Goal: Use online tool/utility: Utilize a website feature to perform a specific function

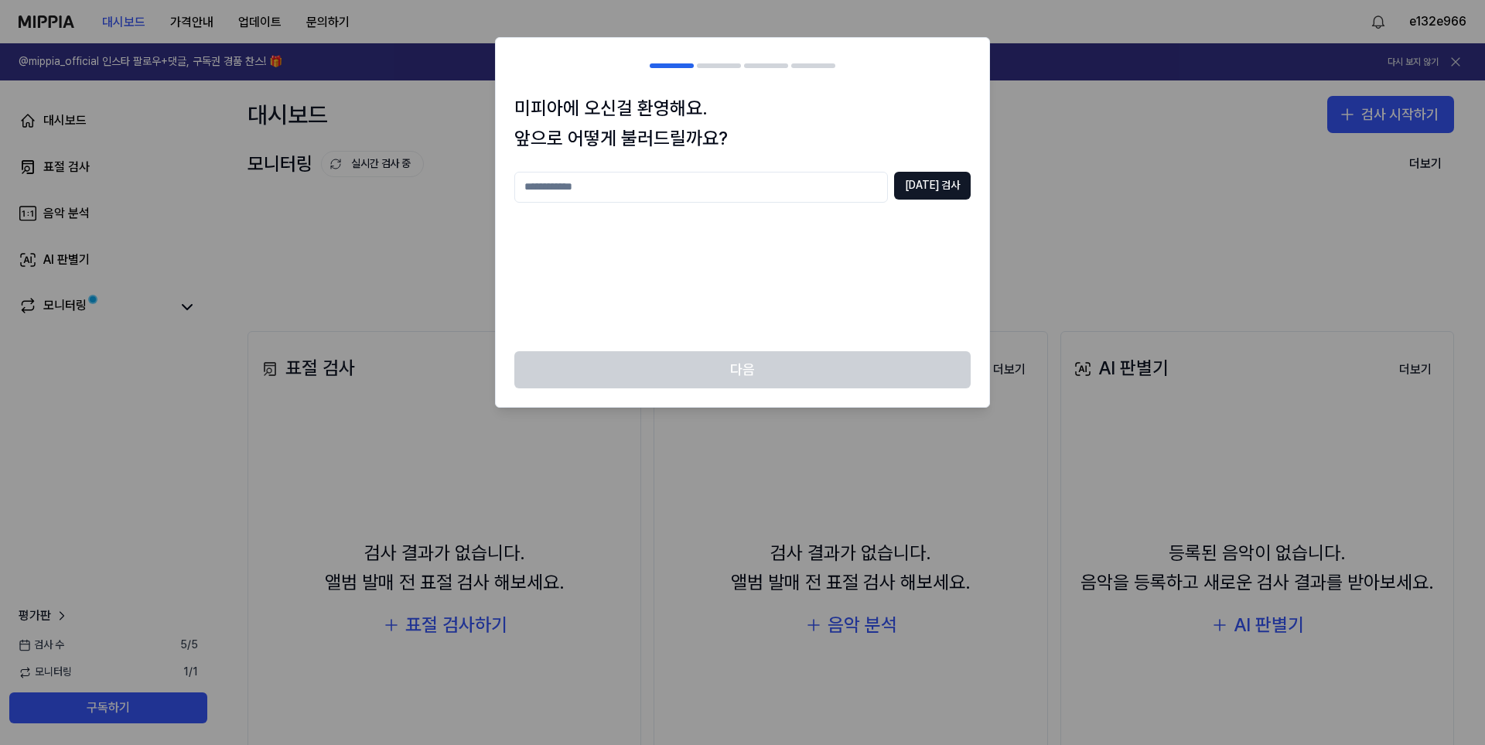
click at [814, 260] on div "중복 검사" at bounding box center [742, 252] width 456 height 161
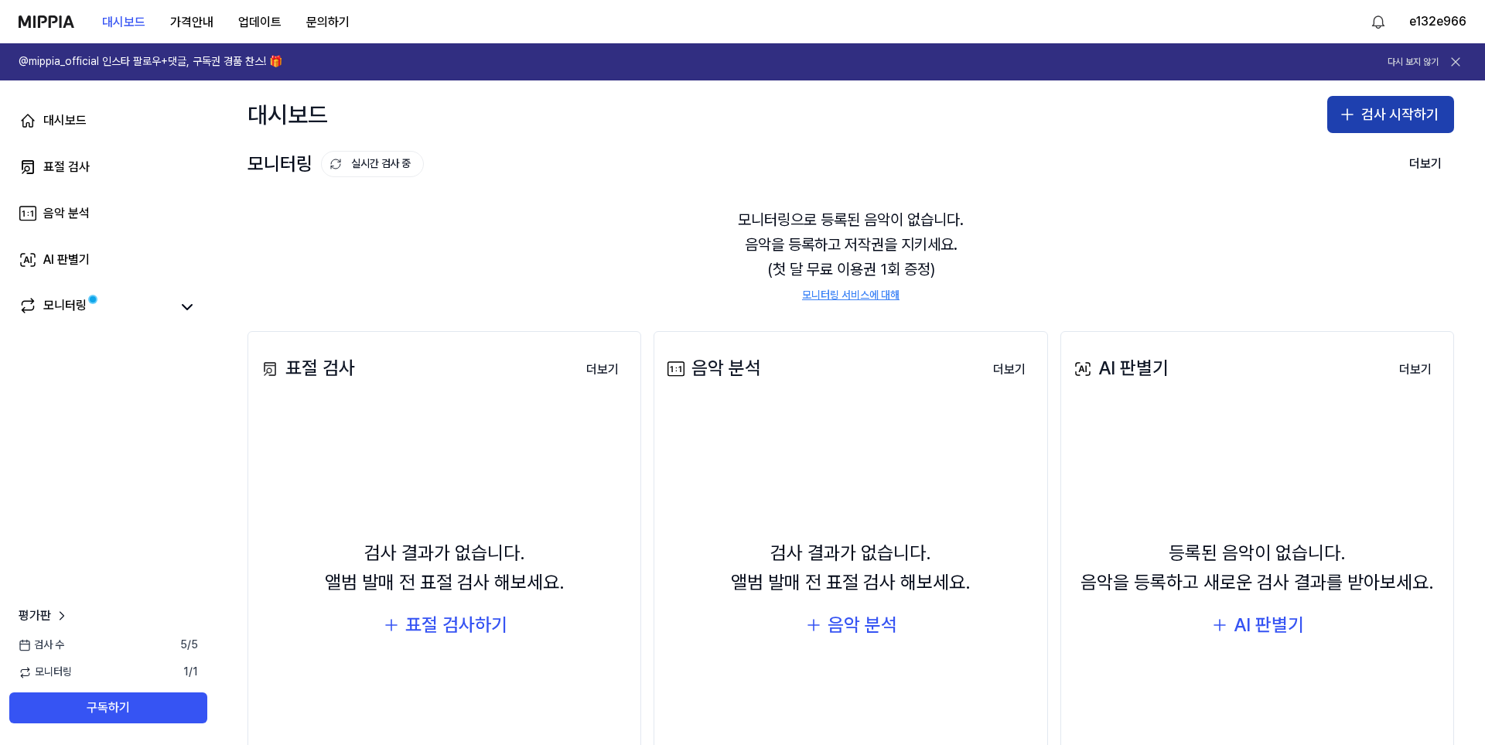
click at [1406, 121] on button "검사 시작하기" at bounding box center [1390, 114] width 127 height 37
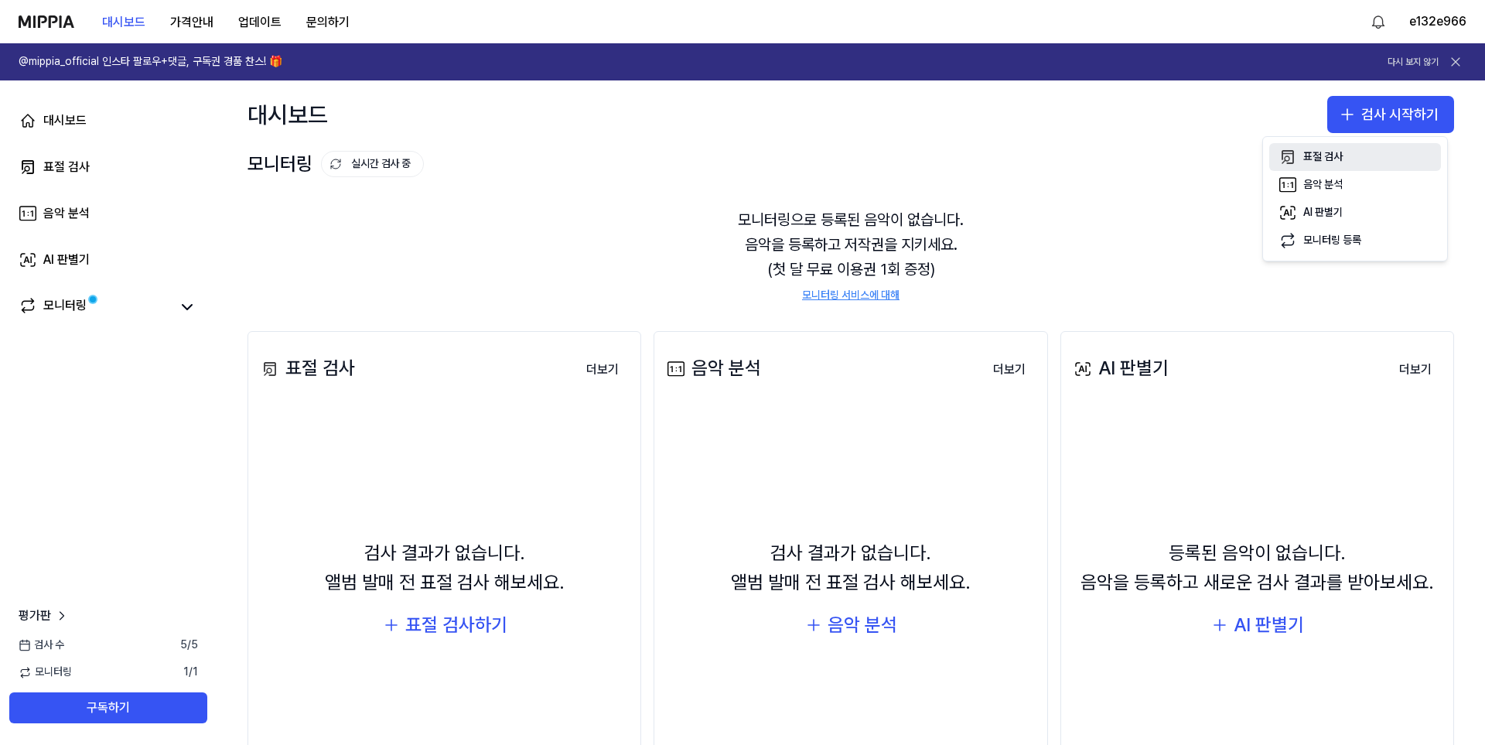
click at [1311, 159] on div "표절 검사" at bounding box center [1322, 156] width 39 height 15
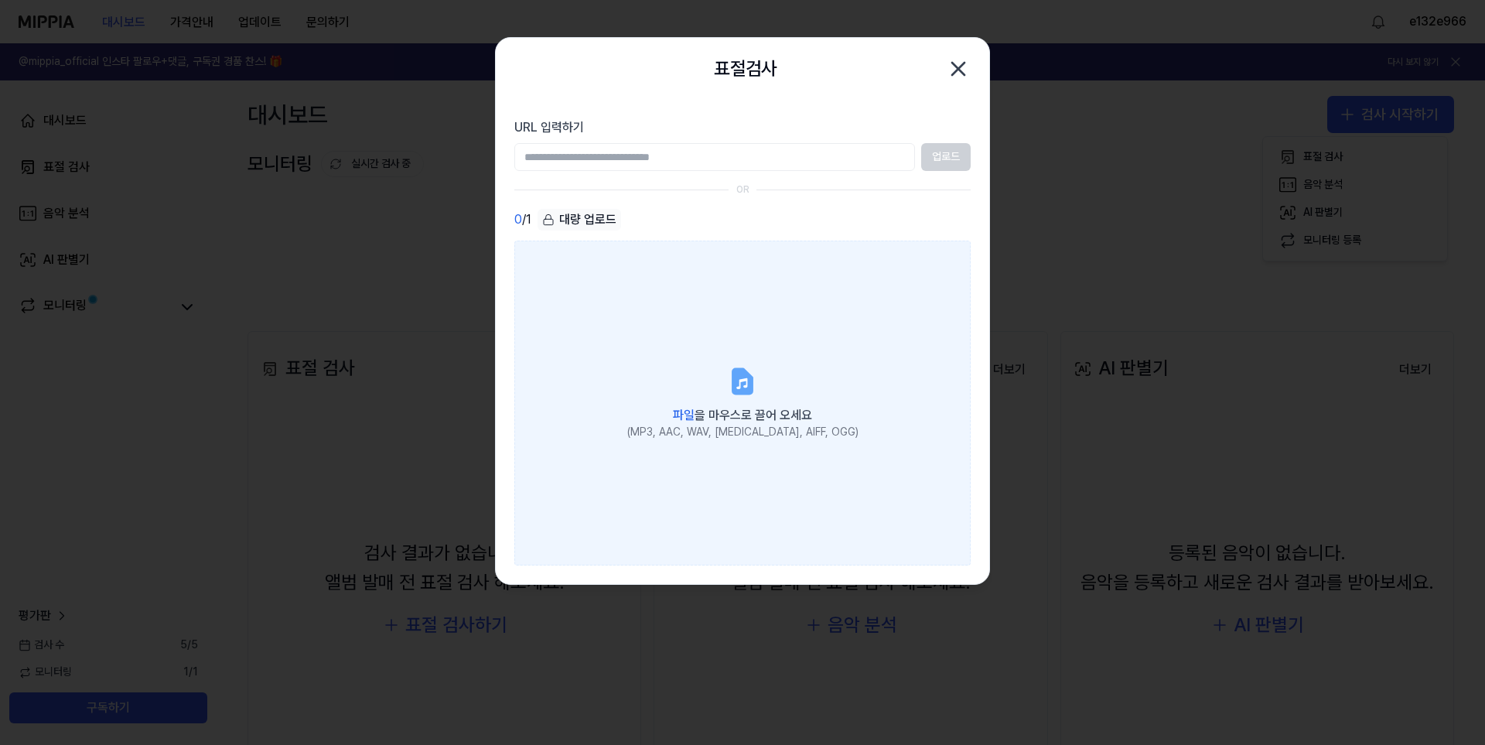
click at [769, 360] on label "파일 을 마우스로 끌어 오세요 (MP3, AAC, WAV, FLAC, AIFF, OGG)" at bounding box center [742, 403] width 456 height 325
click at [0, 0] on input "파일 을 마우스로 끌어 오세요 (MP3, AAC, WAV, FLAC, AIFF, OGG)" at bounding box center [0, 0] width 0 height 0
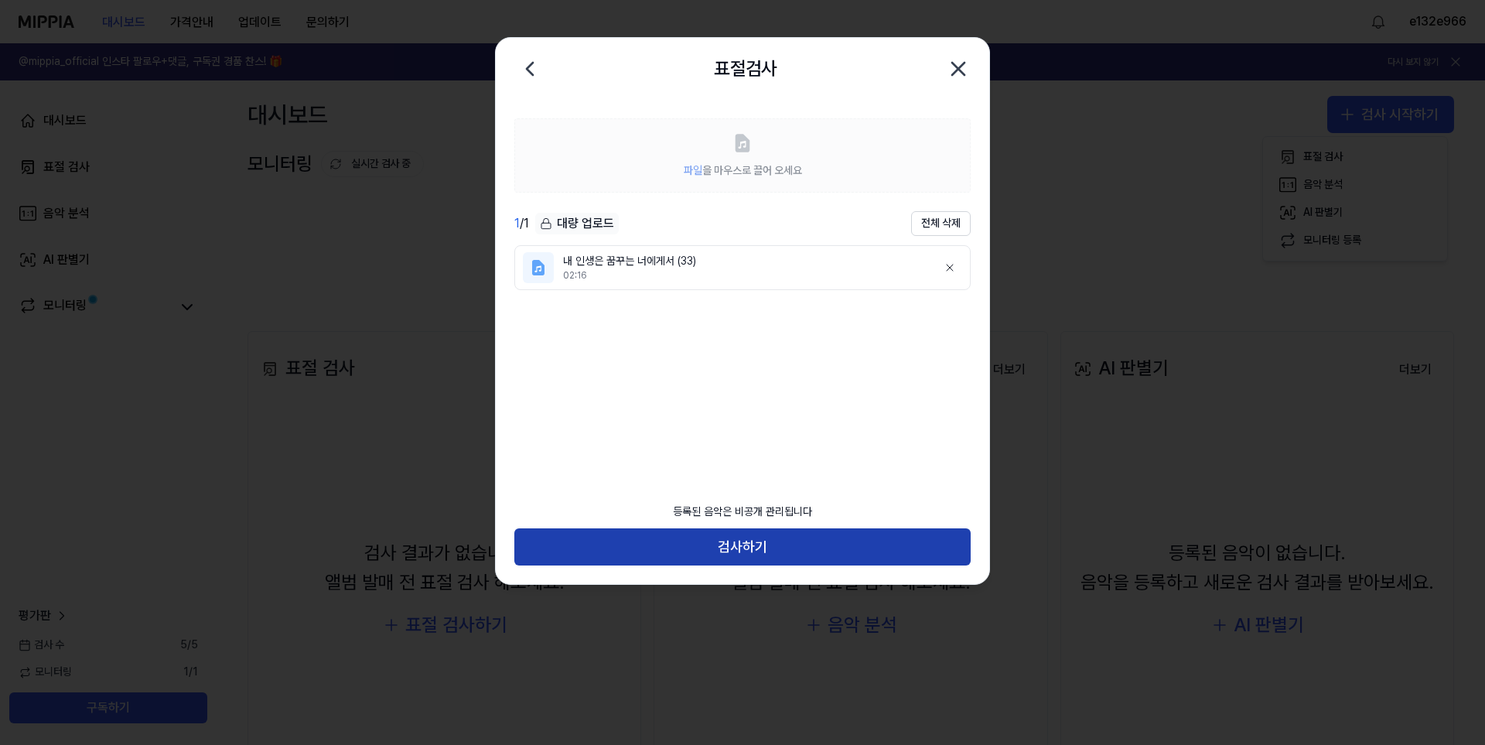
click at [785, 551] on button "검사하기" at bounding box center [742, 546] width 456 height 37
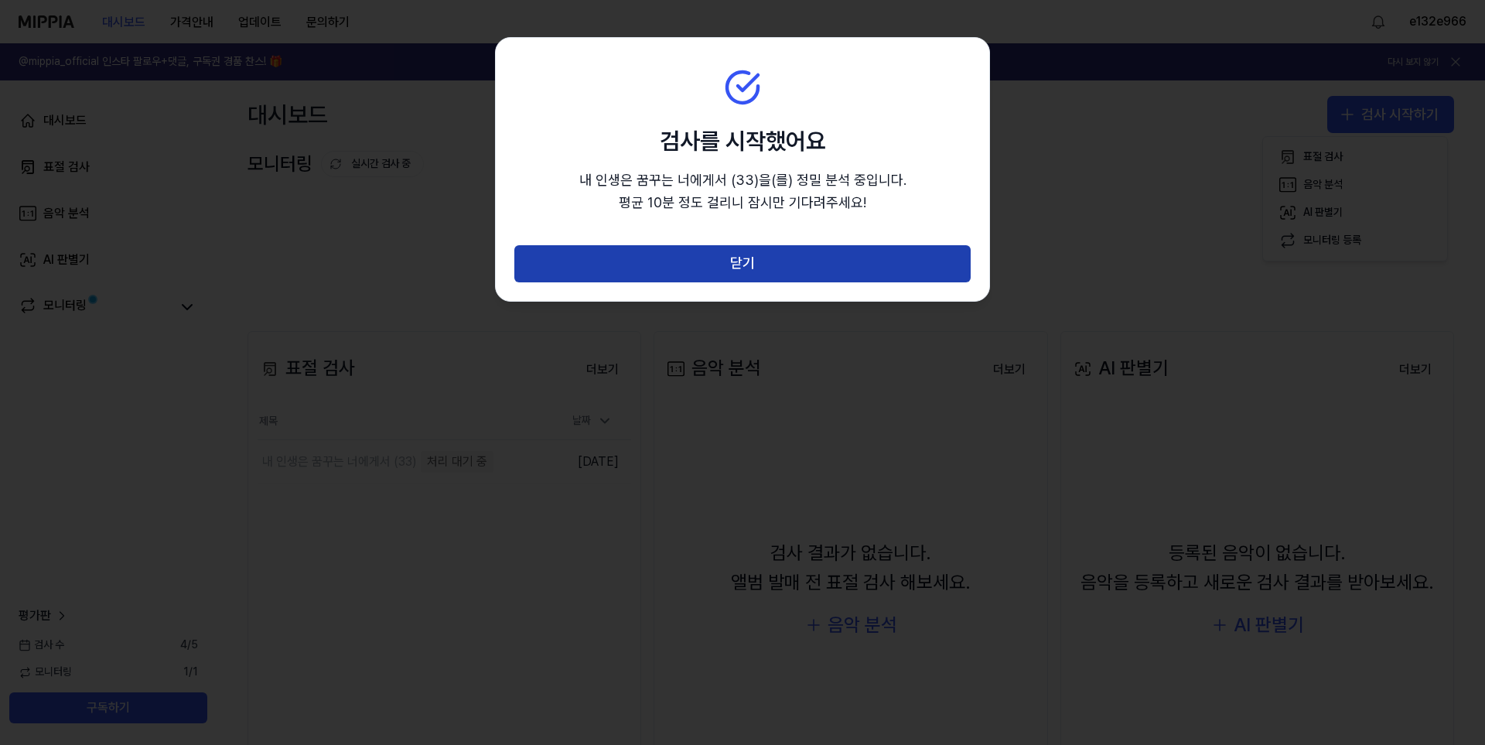
click at [694, 261] on button "닫기" at bounding box center [742, 263] width 456 height 37
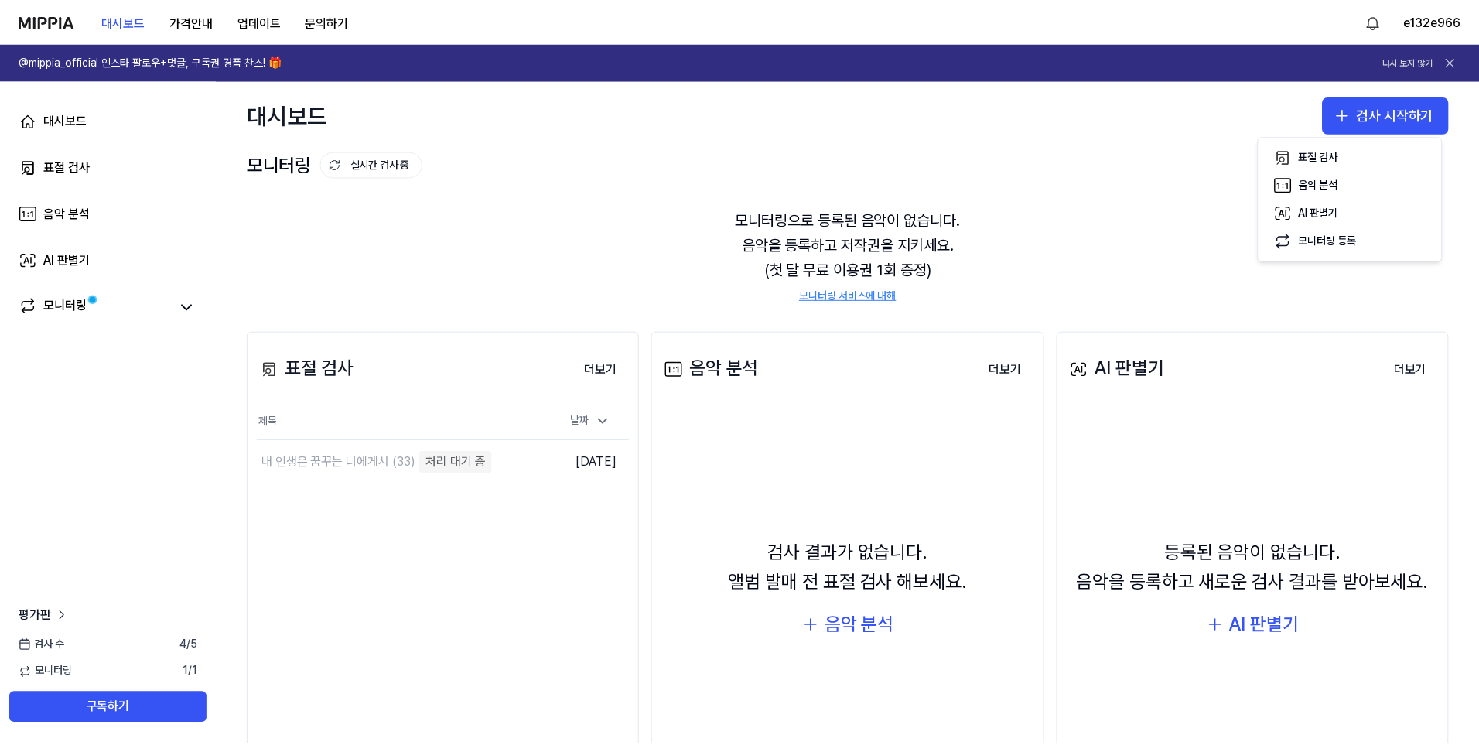
scroll to position [111, 0]
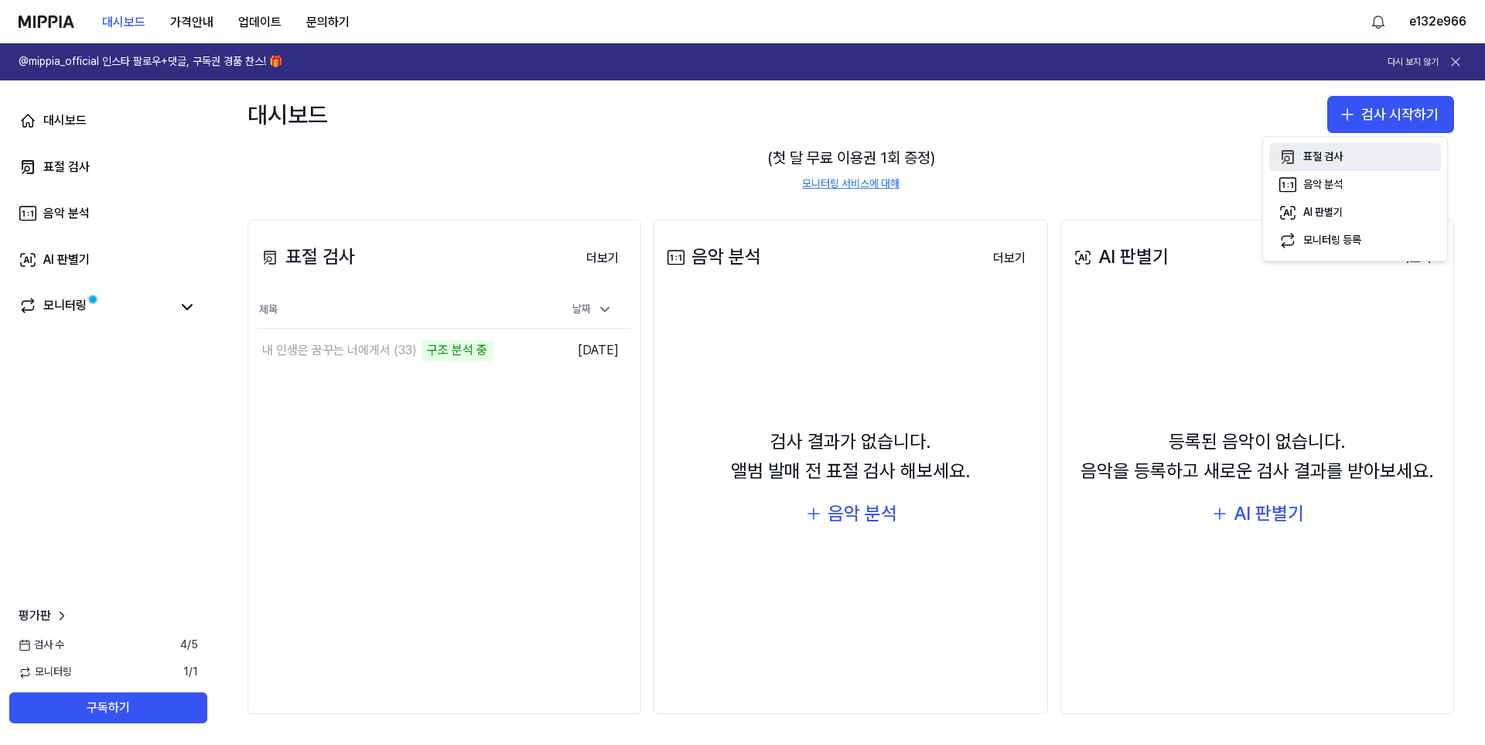
click at [1346, 157] on button "표절 검사" at bounding box center [1355, 157] width 172 height 28
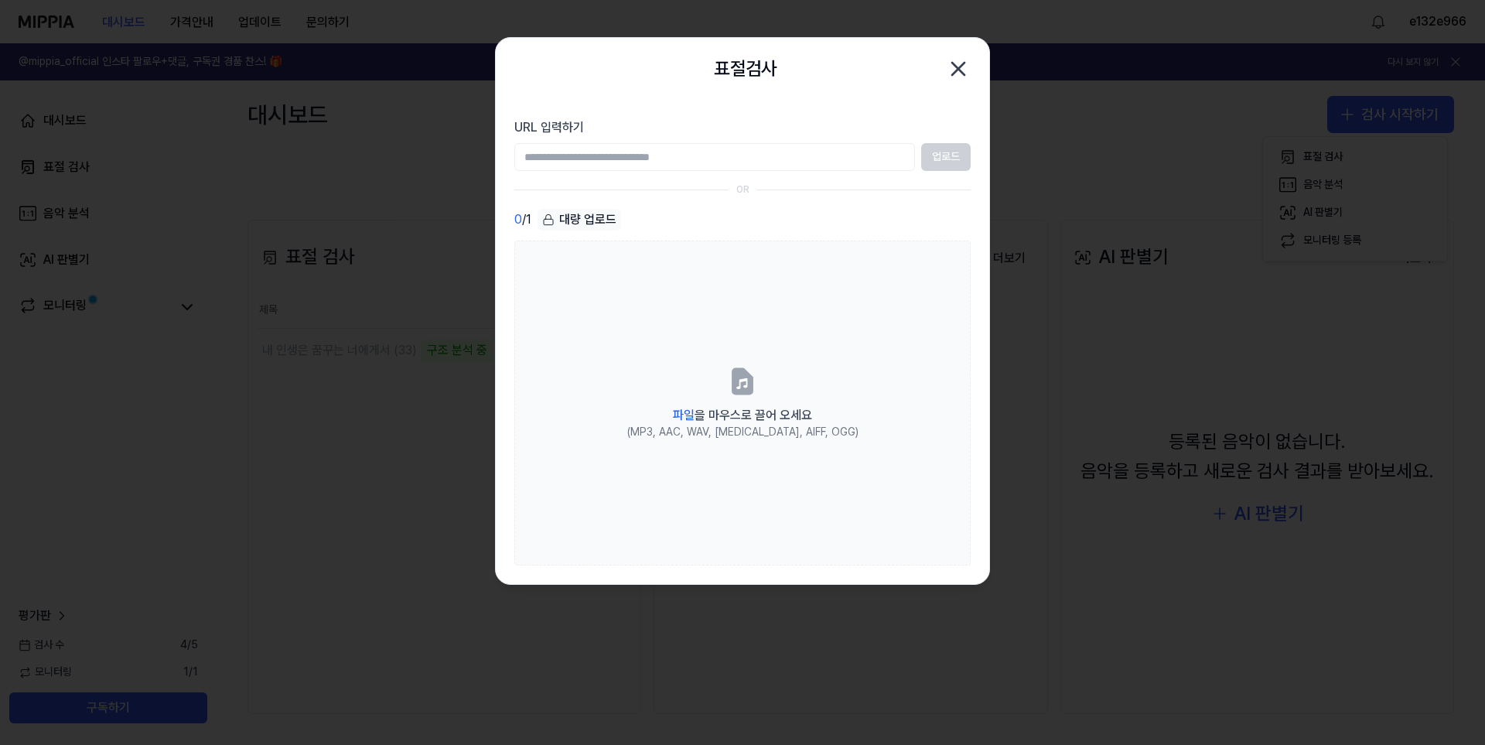
click at [752, 165] on input "URL 입력하기" at bounding box center [714, 157] width 401 height 28
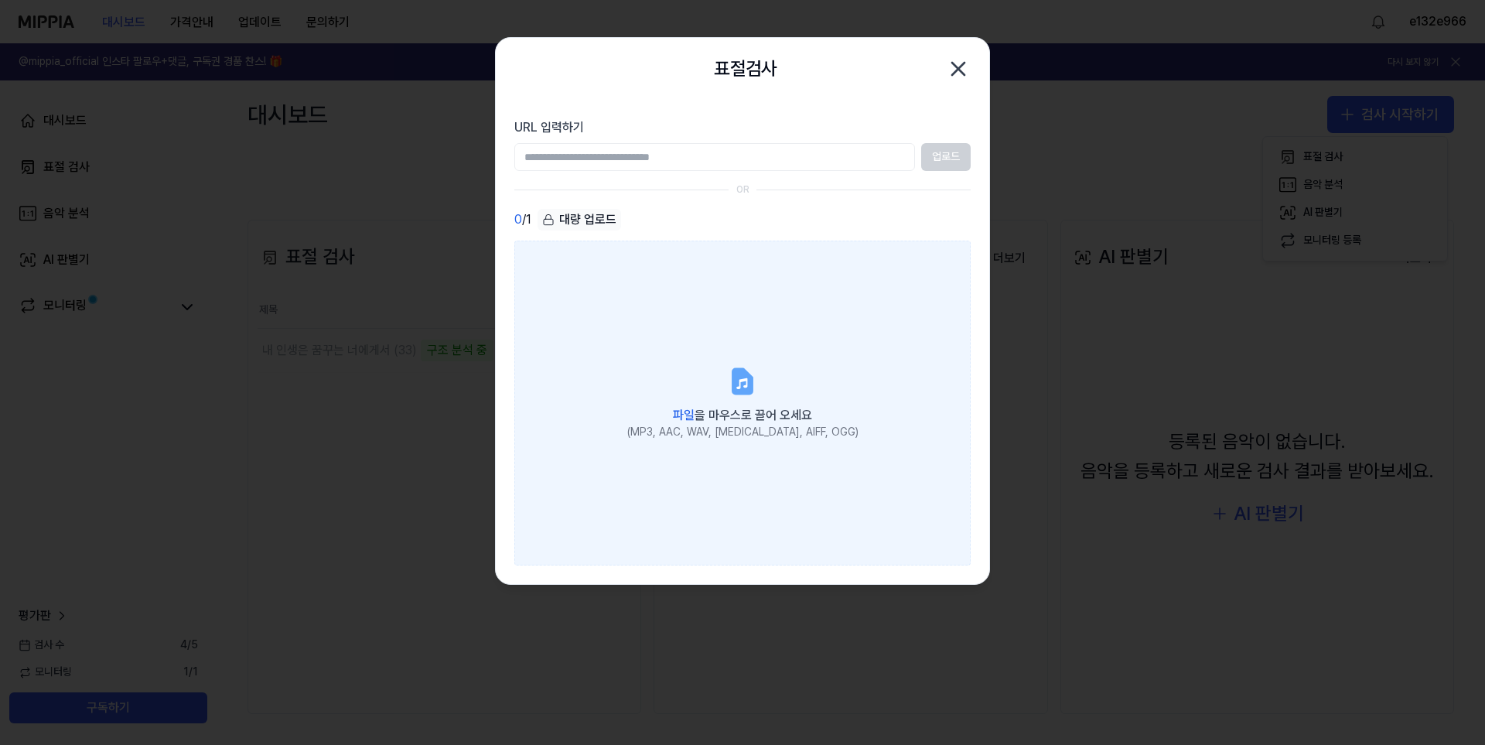
click at [722, 343] on label "파일 을 마우스로 끌어 오세요 (MP3, AAC, WAV, FLAC, AIFF, OGG)" at bounding box center [742, 403] width 456 height 325
click at [0, 0] on input "파일 을 마우스로 끌어 오세요 (MP3, AAC, WAV, FLAC, AIFF, OGG)" at bounding box center [0, 0] width 0 height 0
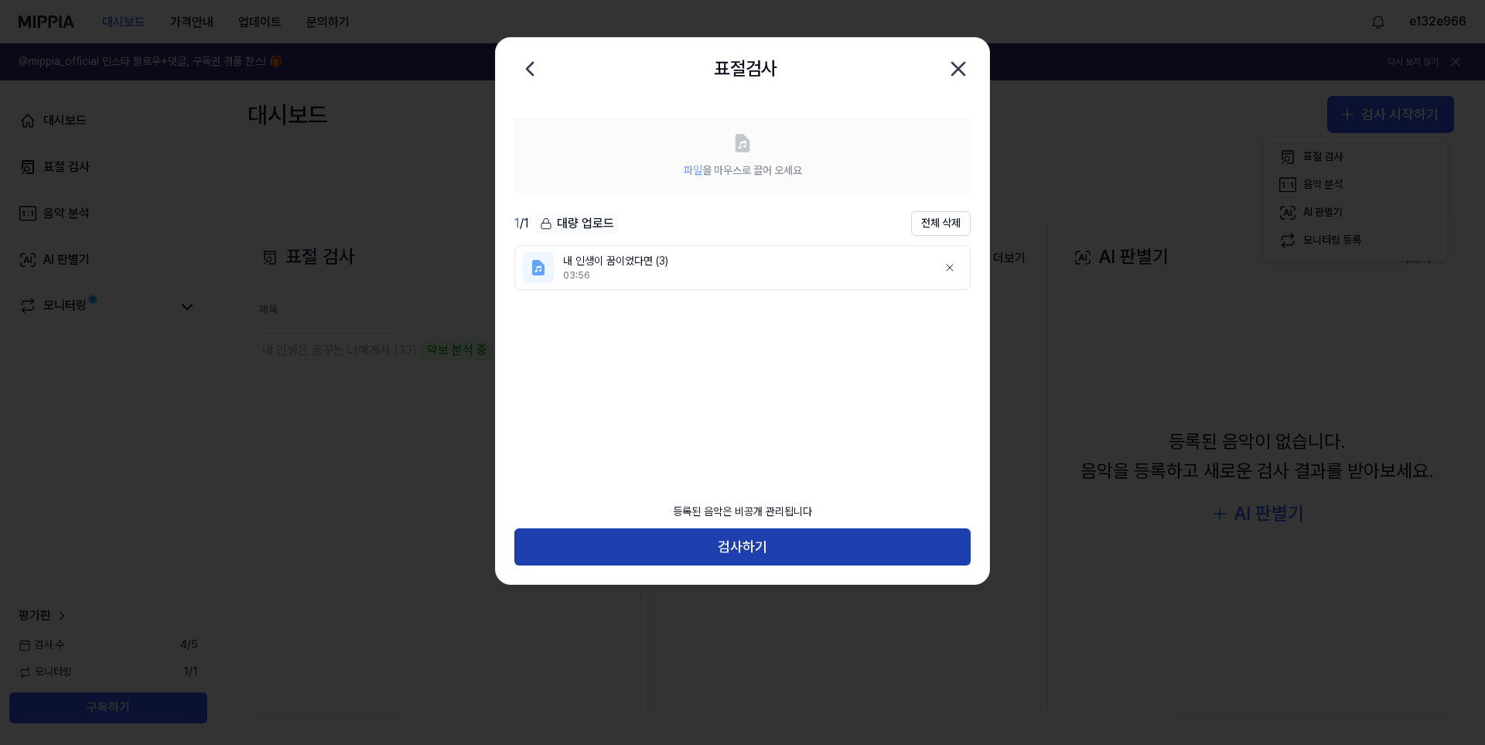
click at [754, 551] on button "검사하기" at bounding box center [742, 546] width 456 height 37
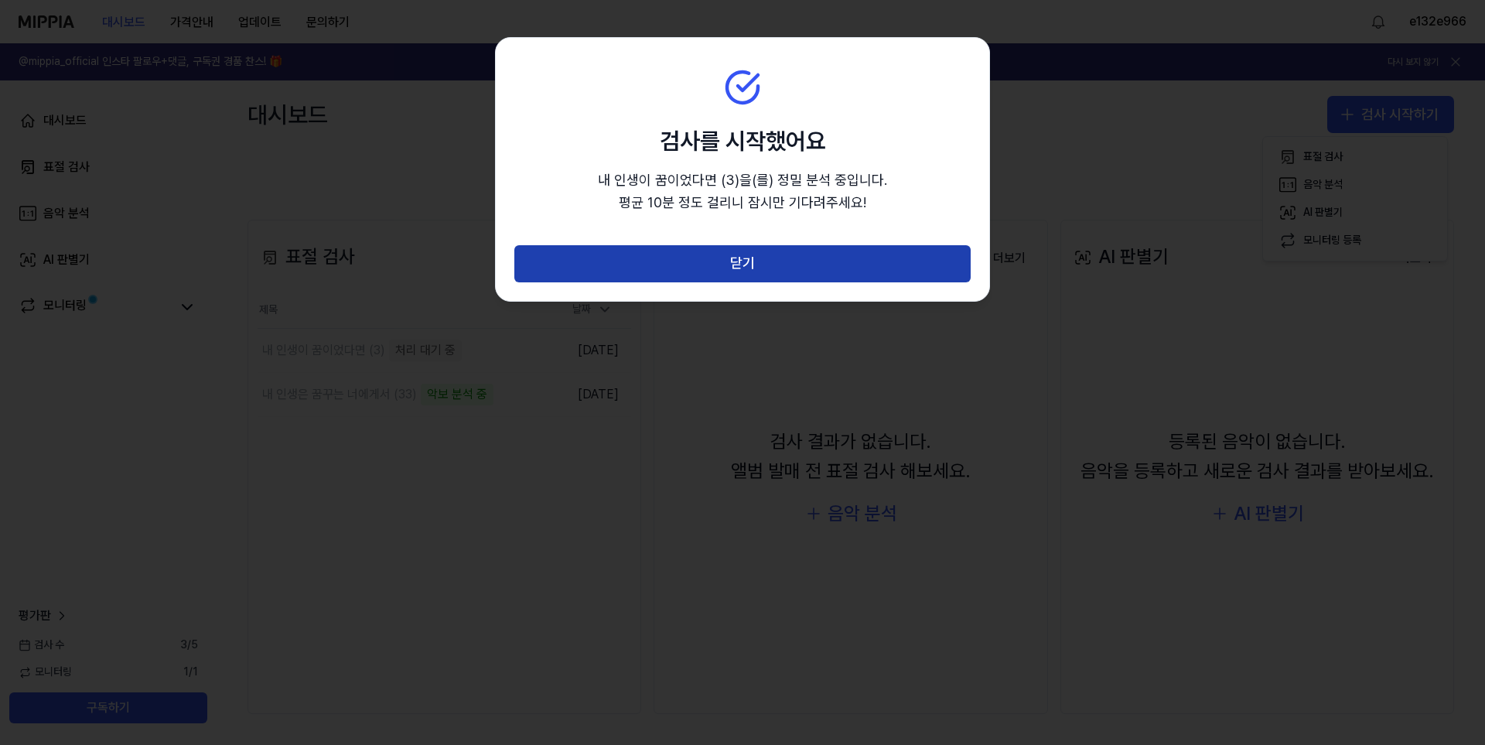
click at [825, 259] on button "닫기" at bounding box center [742, 263] width 456 height 37
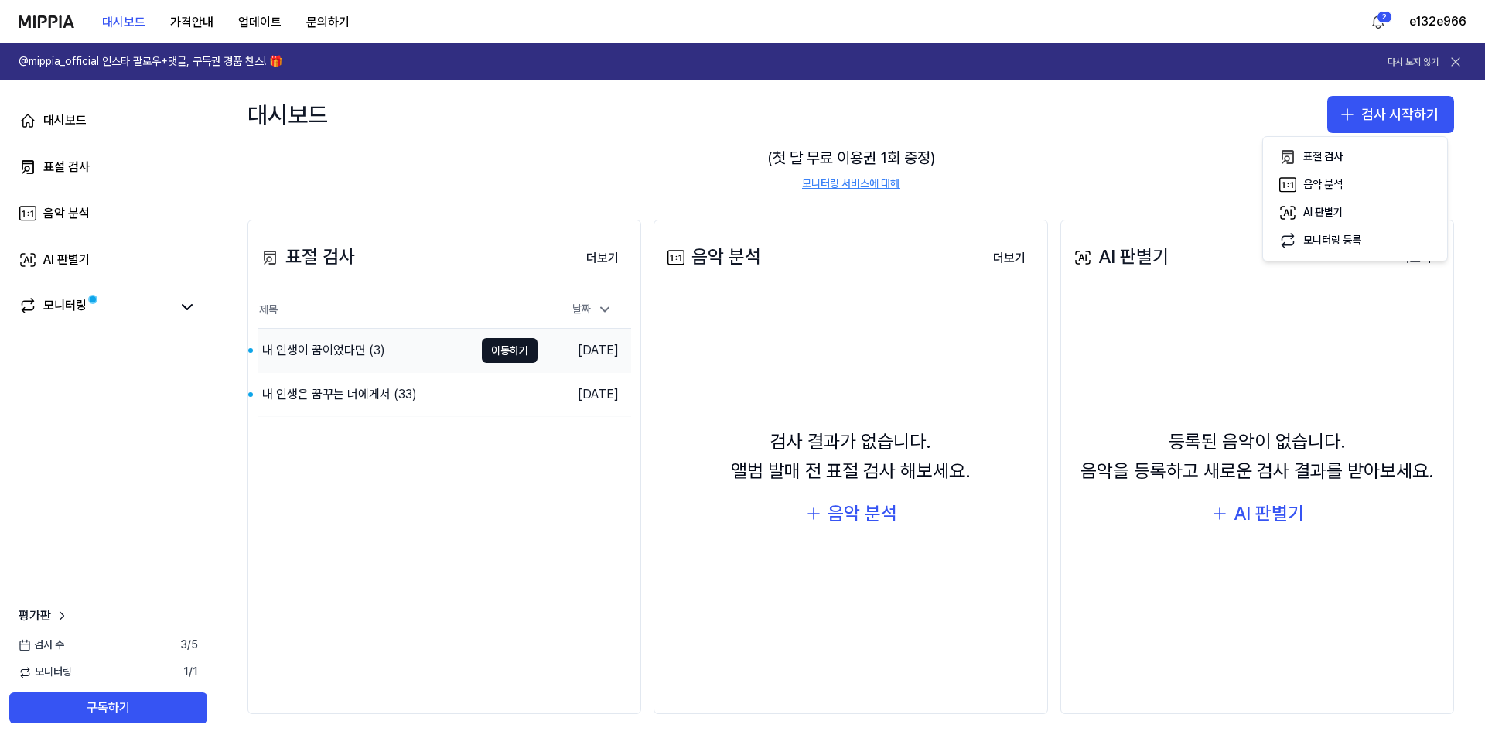
click at [401, 362] on div "내 인생이 꿈이었다면 (3)" at bounding box center [366, 350] width 217 height 43
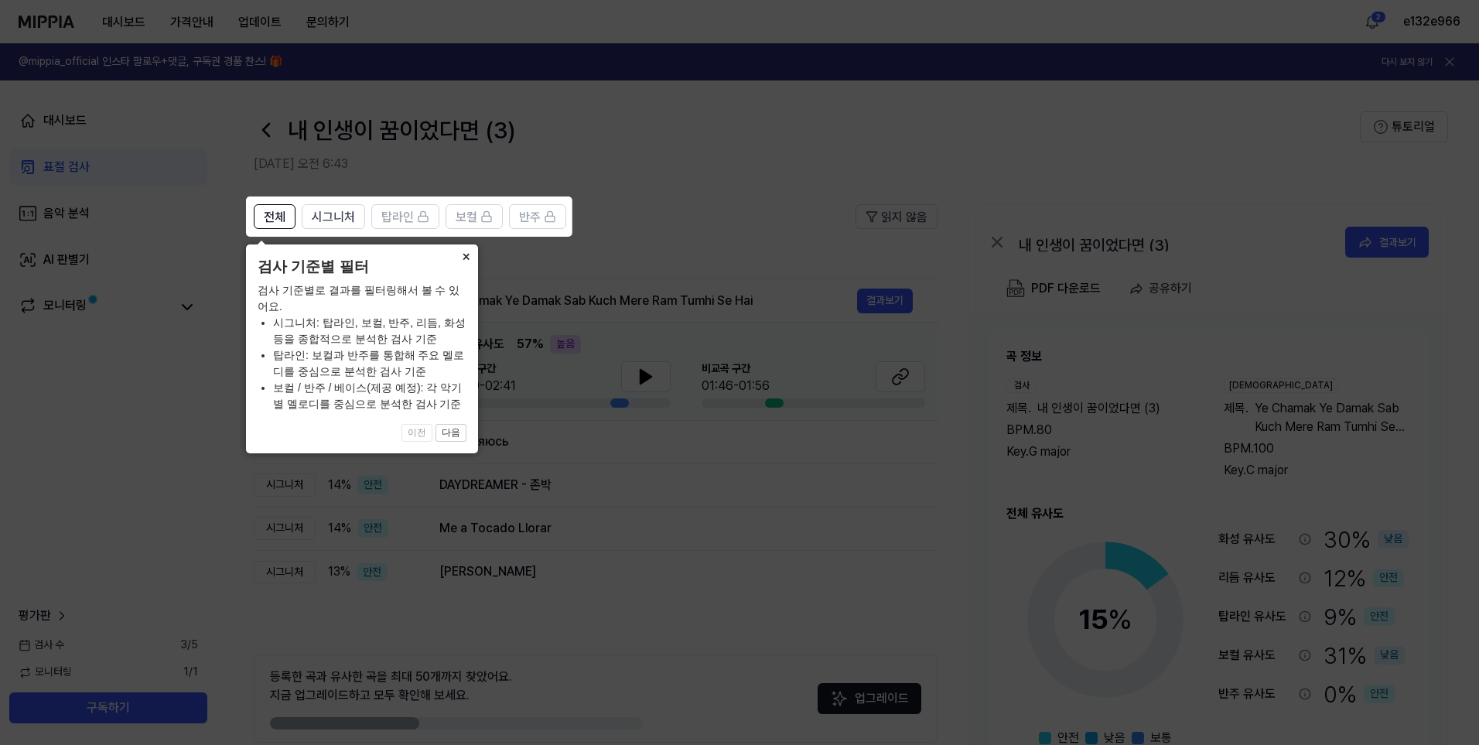
click at [456, 249] on button "×" at bounding box center [465, 255] width 25 height 22
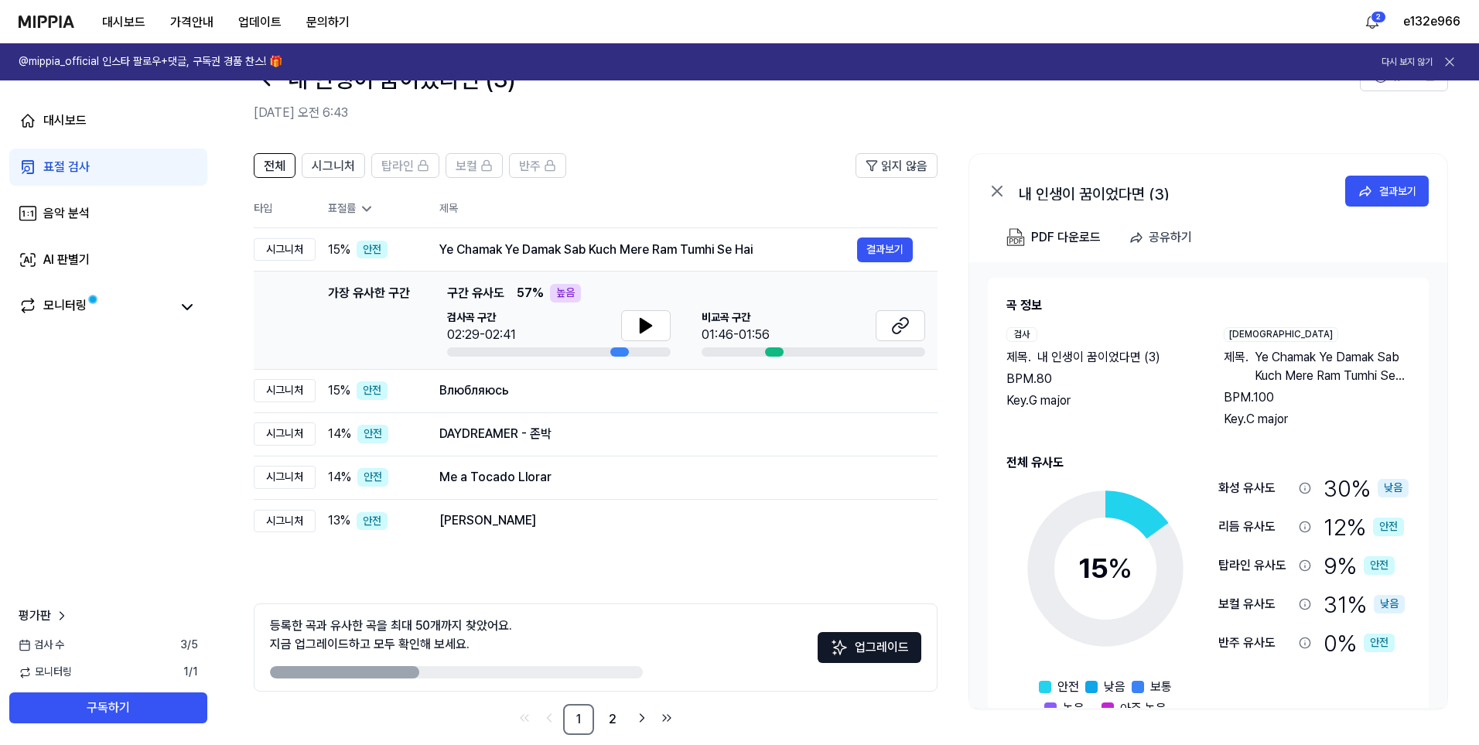
scroll to position [72, 0]
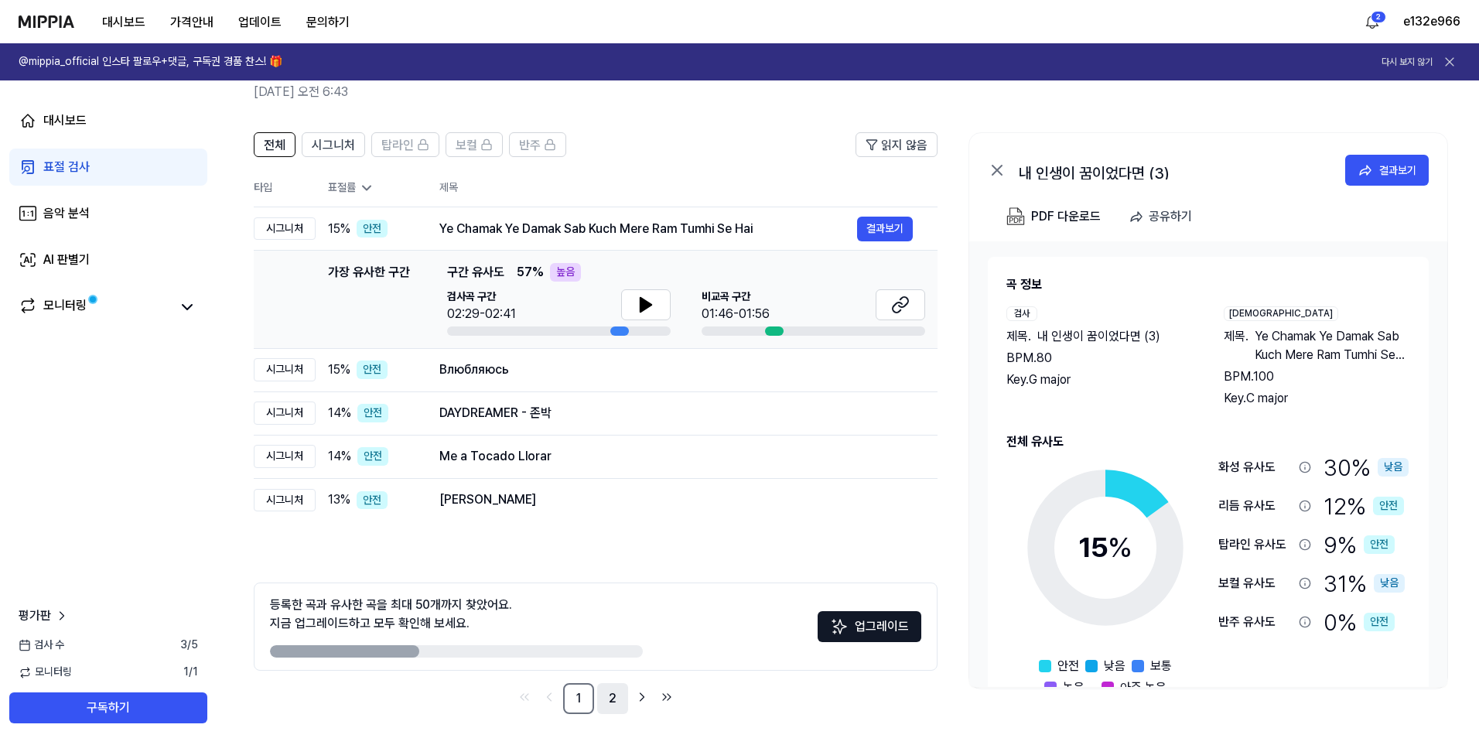
click at [618, 701] on link "2" at bounding box center [612, 698] width 31 height 31
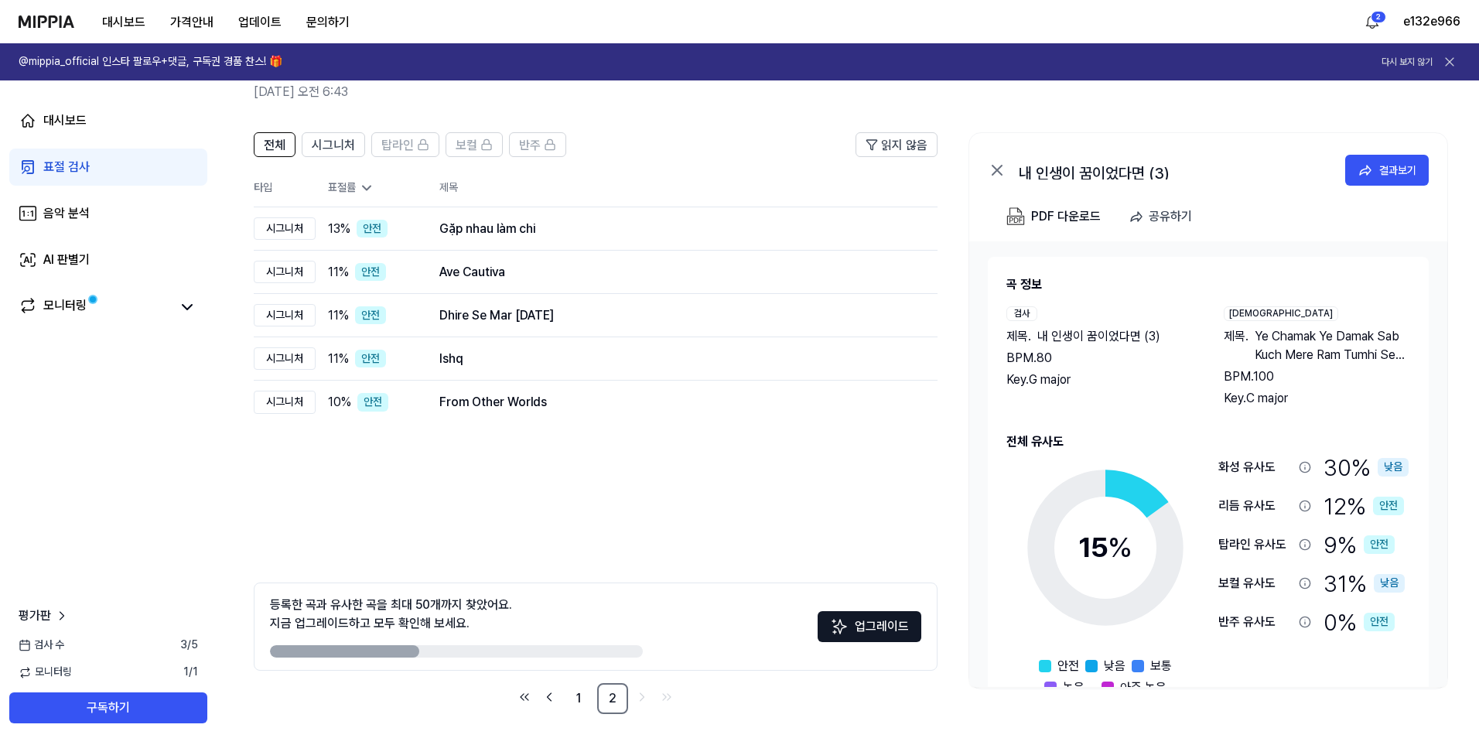
click at [230, 510] on div "전체 시그니처 탑라인 보컬 반주 읽지 않음 전체 시그니처 탑라인 보컬 반주 타입 표절률 제목 표절률 읽지 않음 시그니처 13 % 안전 Gặp …" at bounding box center [848, 431] width 1262 height 628
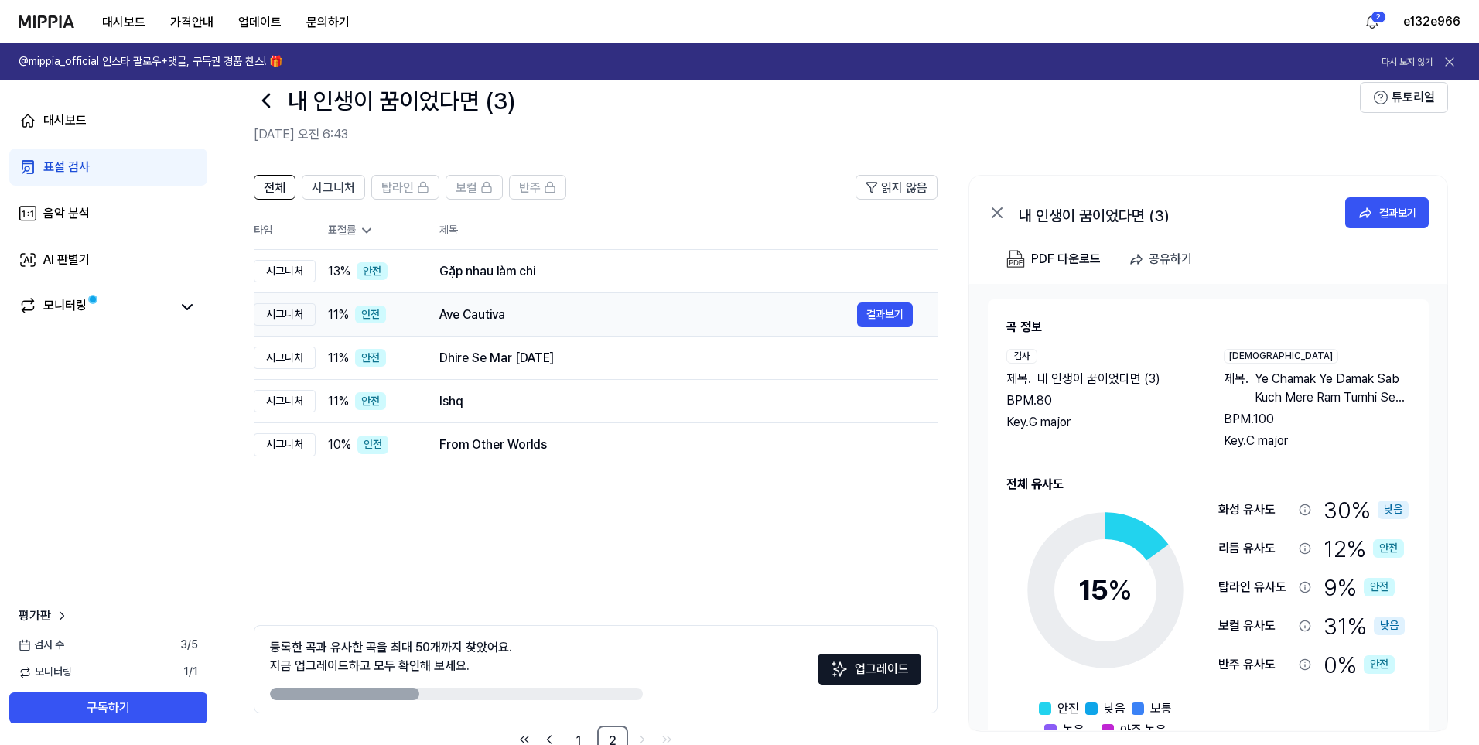
scroll to position [0, 0]
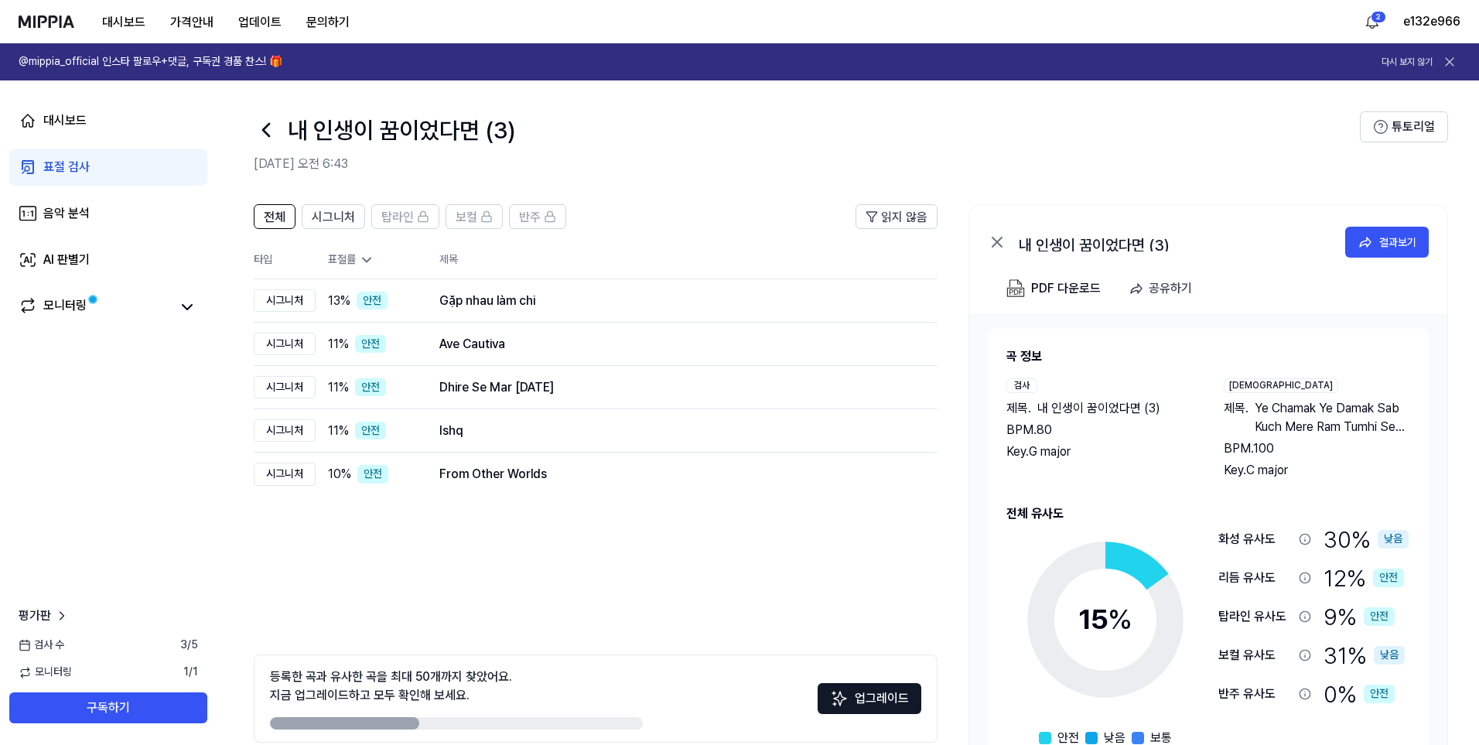
click at [261, 126] on icon at bounding box center [266, 130] width 25 height 25
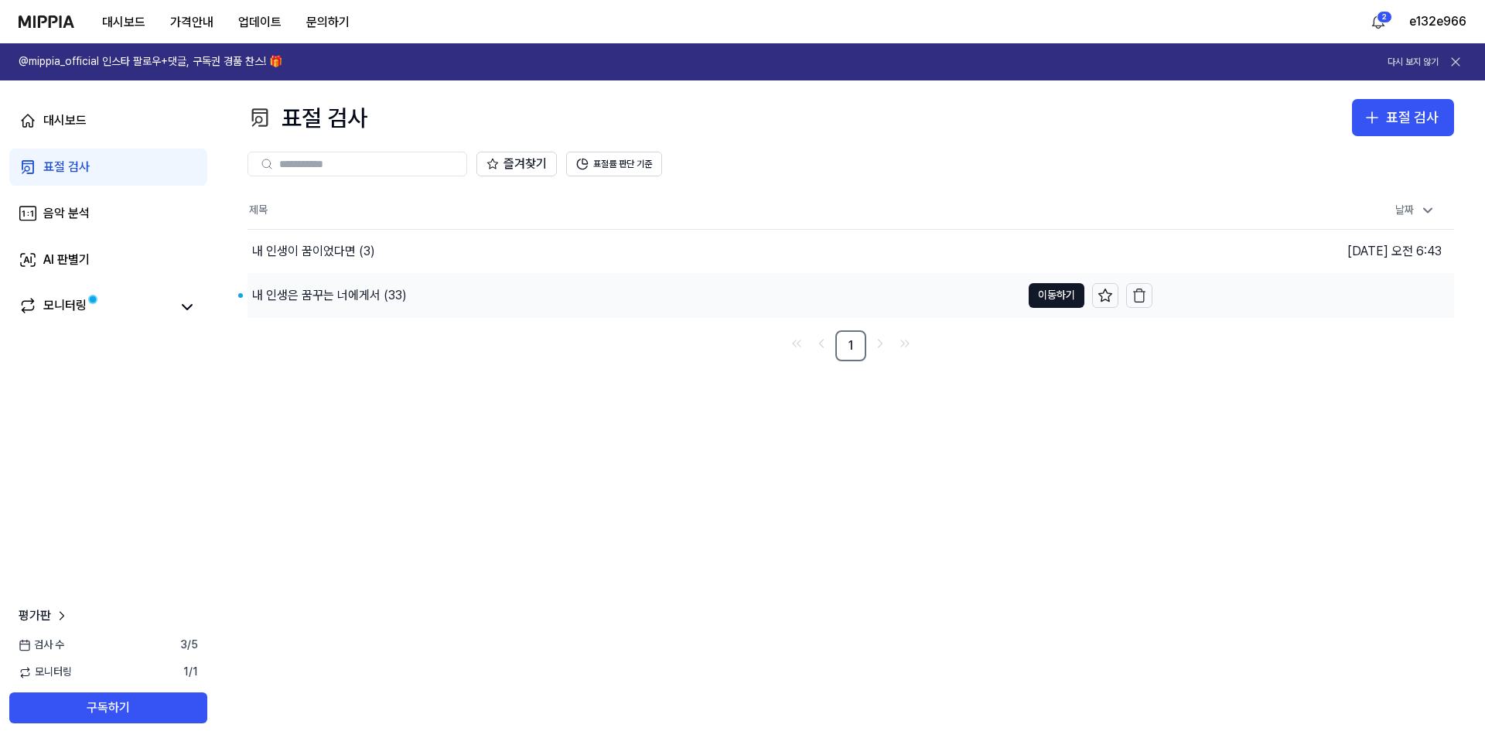
click at [361, 302] on div "내 인생은 꿈꾸는 너에게서 (33)" at bounding box center [329, 295] width 155 height 19
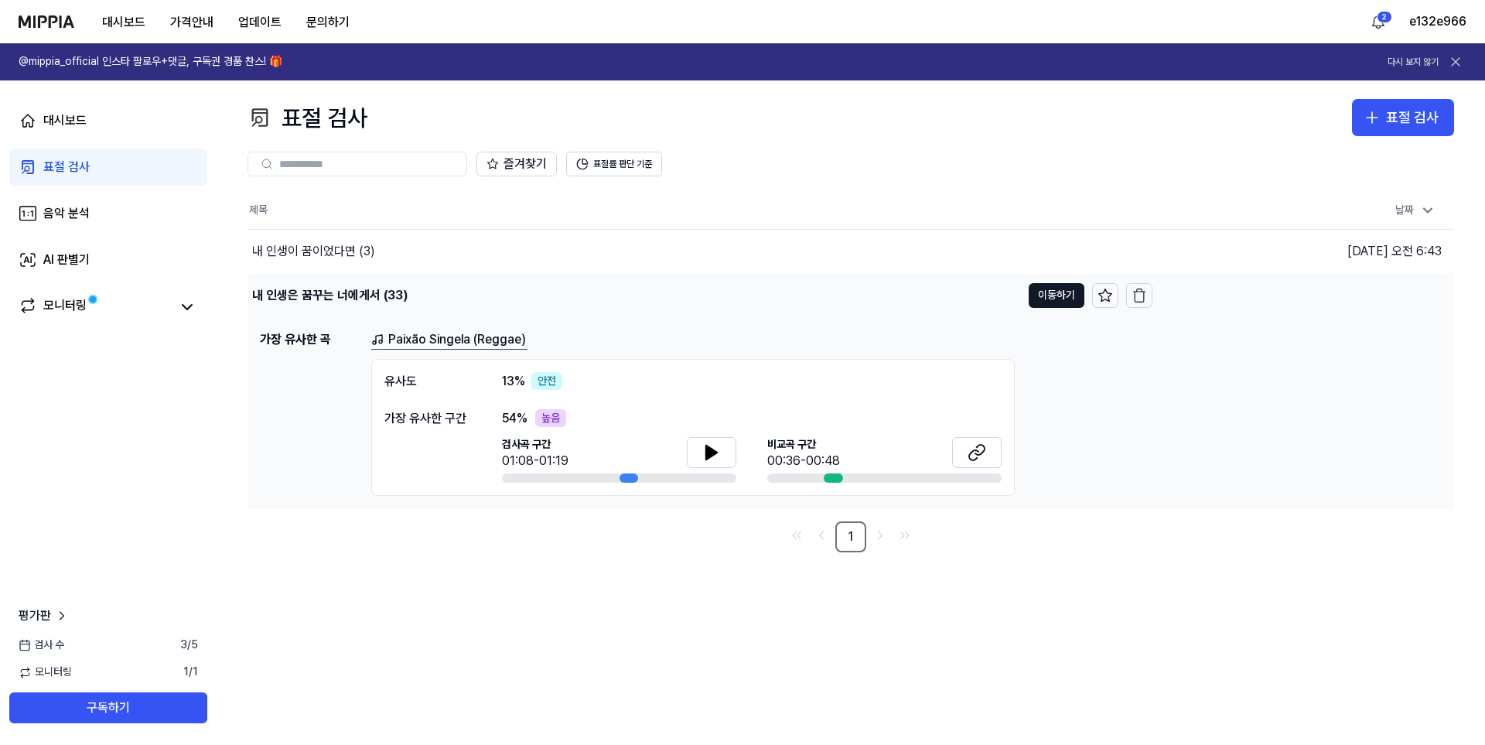
click at [270, 294] on div "내 인생은 꿈꾸는 너에게서 (33)" at bounding box center [329, 295] width 155 height 19
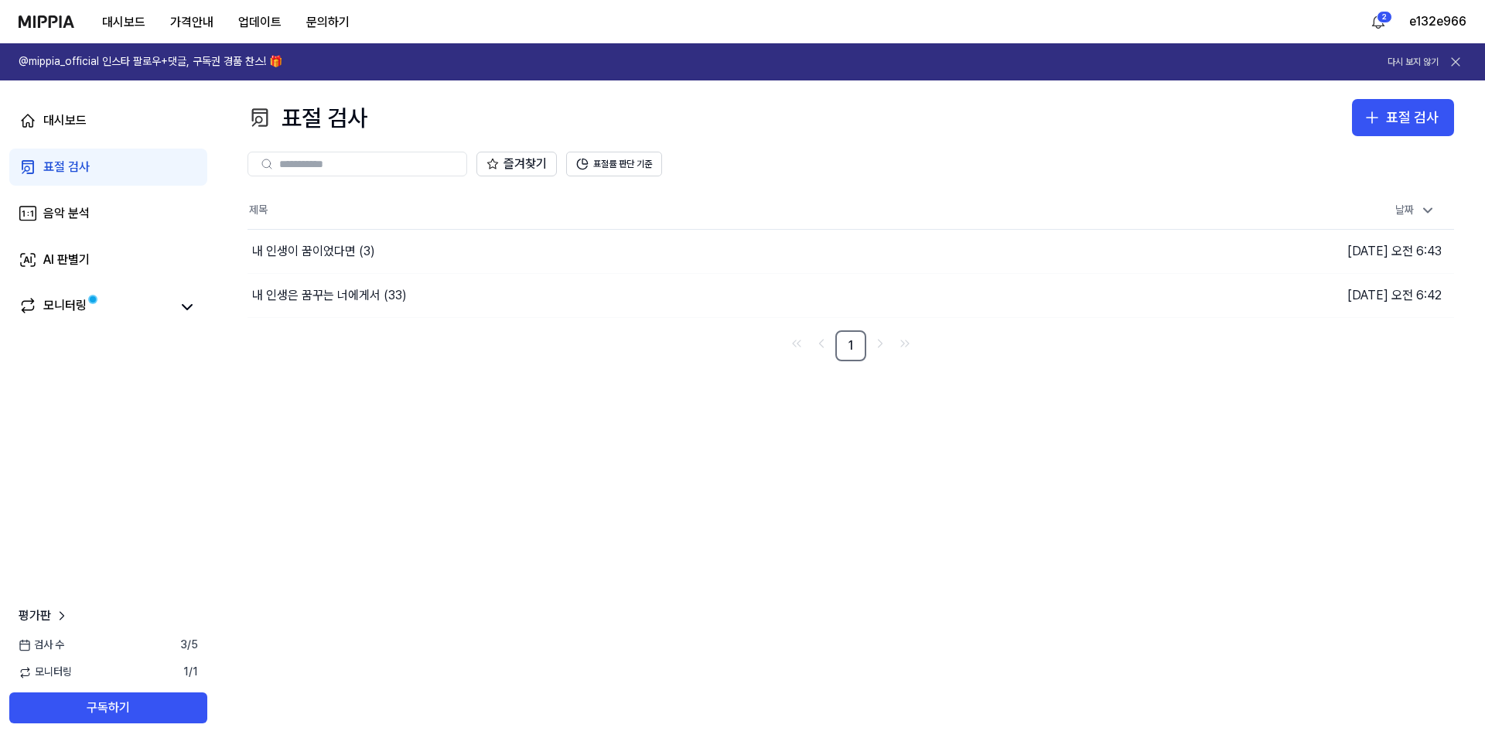
click at [54, 22] on img at bounding box center [47, 21] width 56 height 12
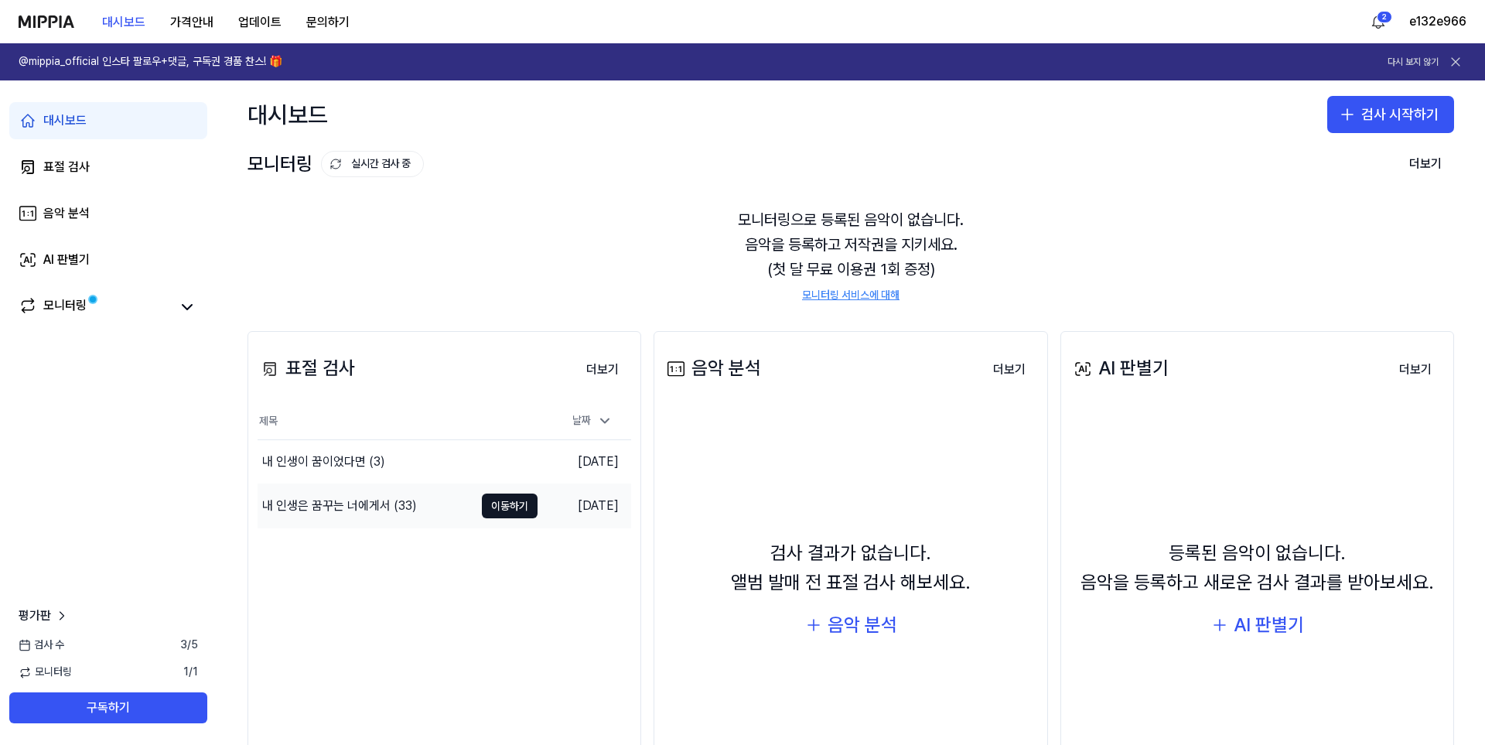
click at [353, 503] on div "내 인생은 꿈꾸는 너에게서 (33)" at bounding box center [339, 505] width 155 height 19
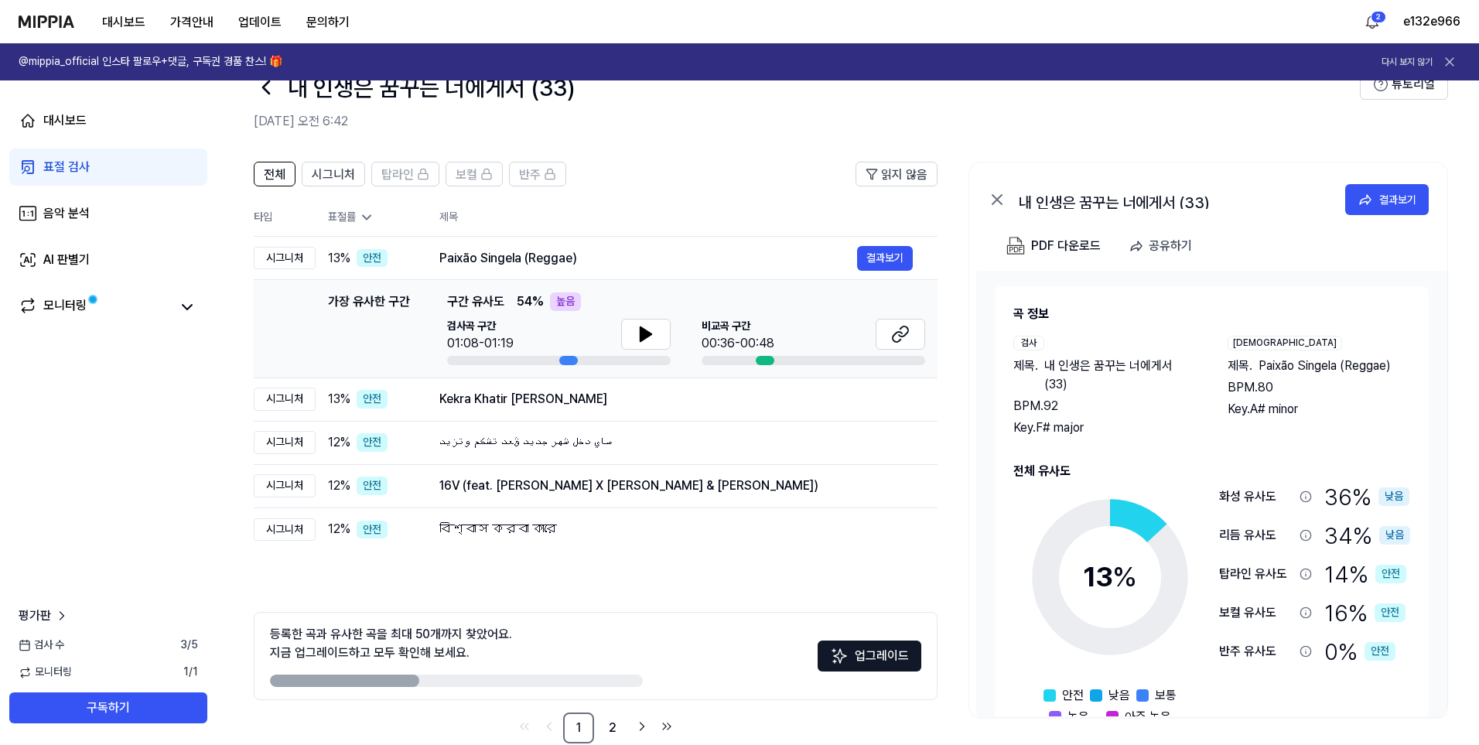
scroll to position [72, 0]
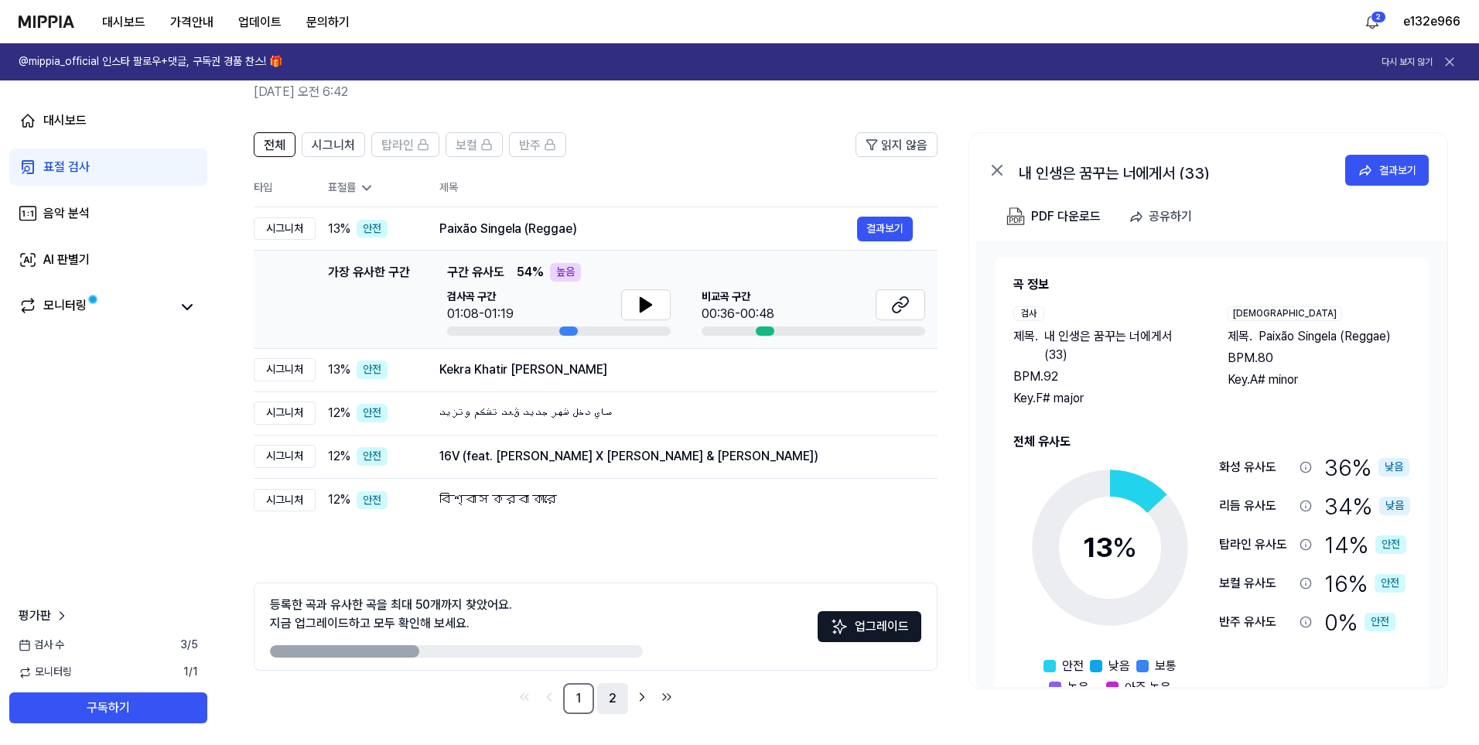
click at [620, 705] on link "2" at bounding box center [612, 698] width 31 height 31
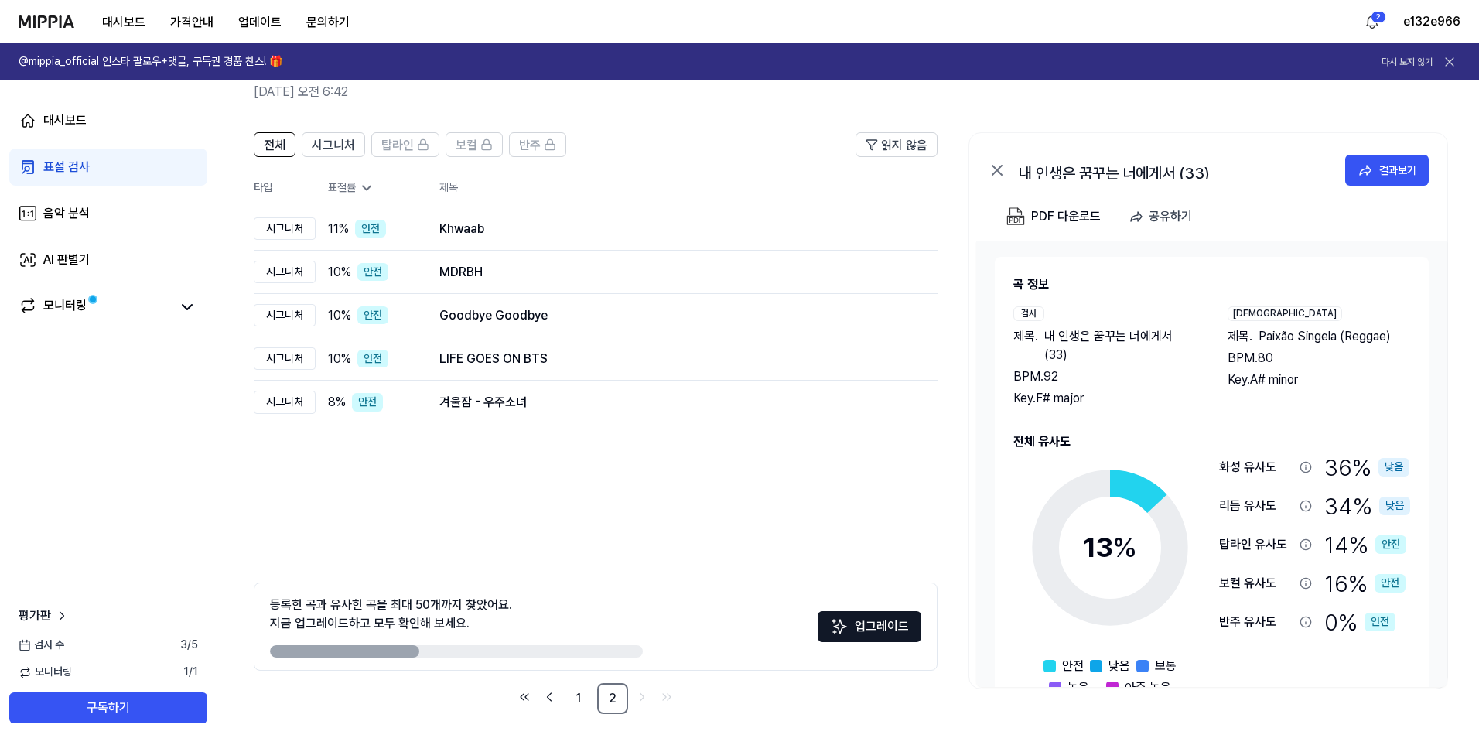
click at [1444, 65] on icon at bounding box center [1448, 61] width 15 height 15
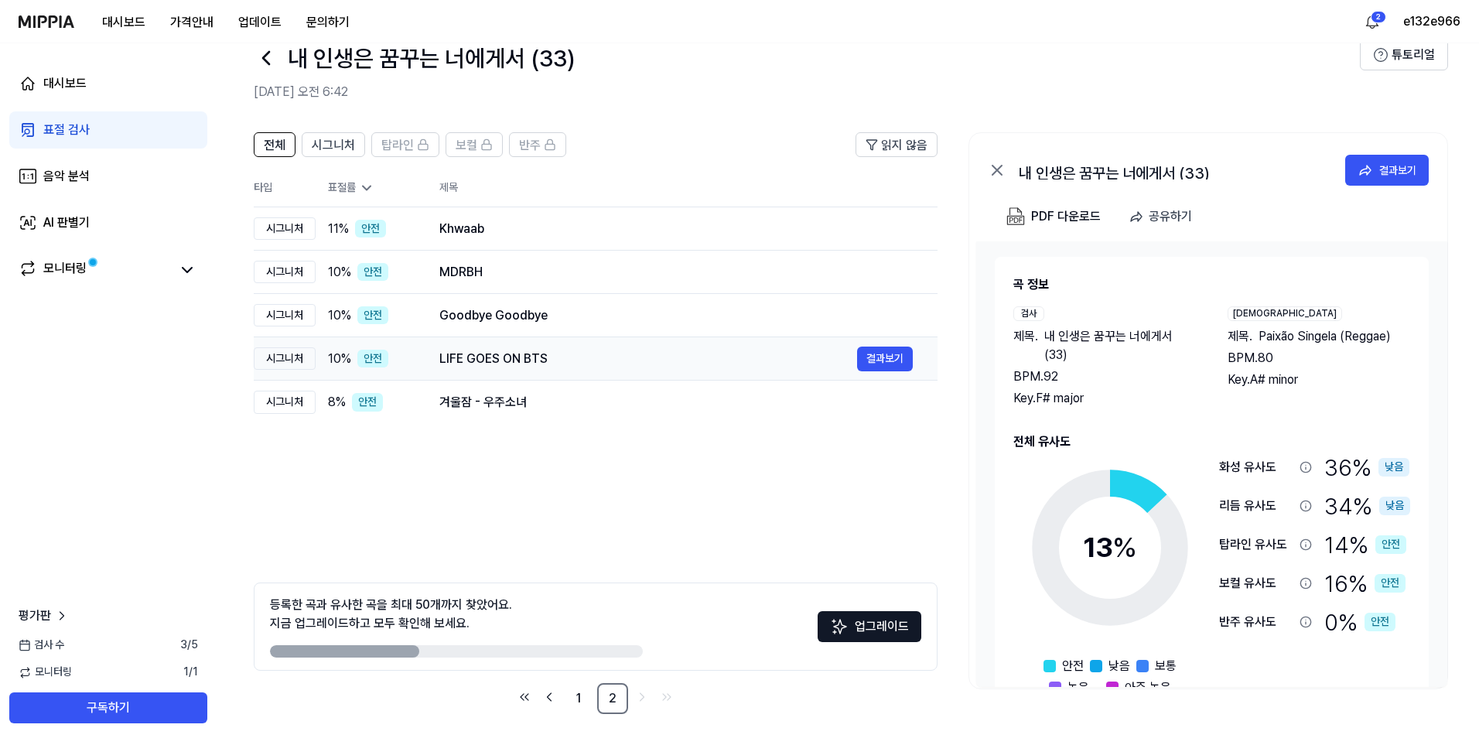
scroll to position [0, 0]
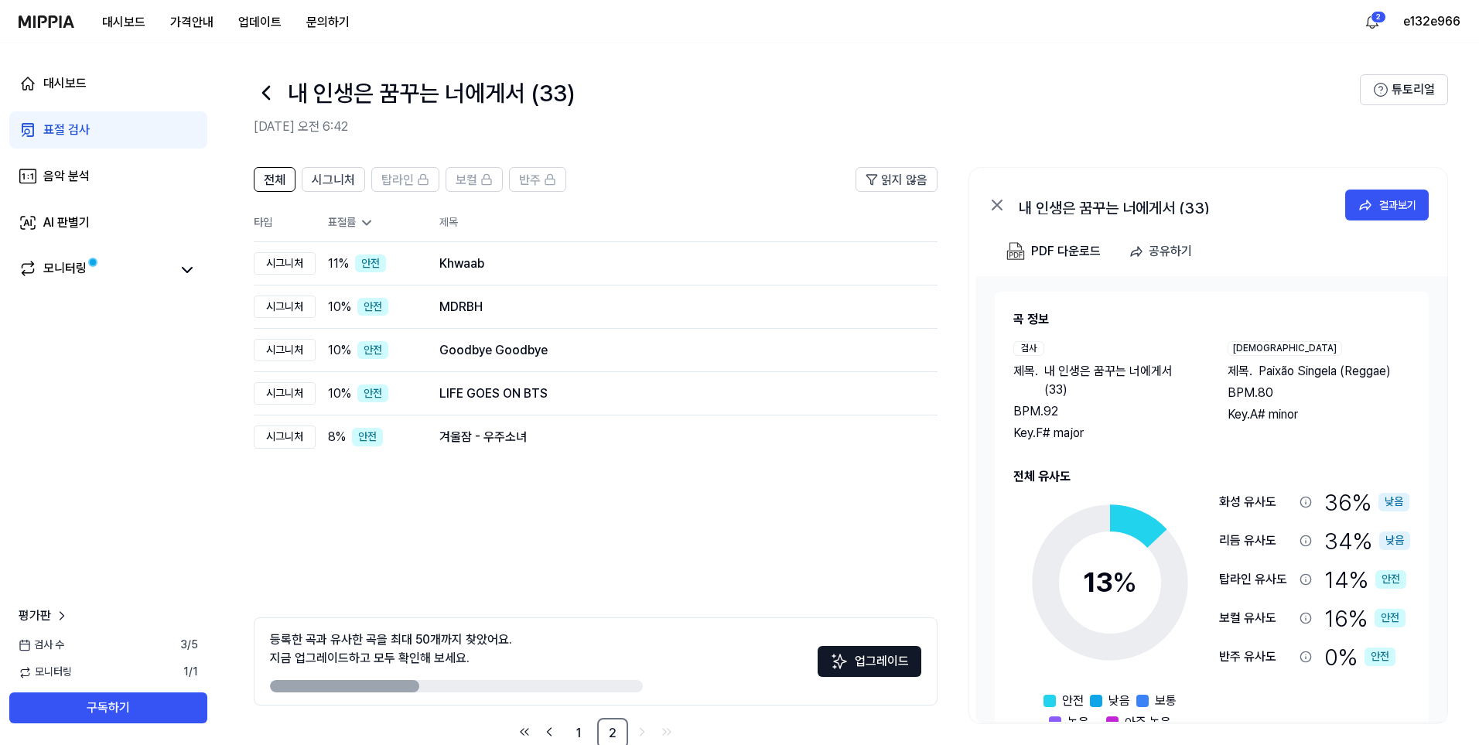
click at [258, 80] on icon at bounding box center [266, 92] width 25 height 25
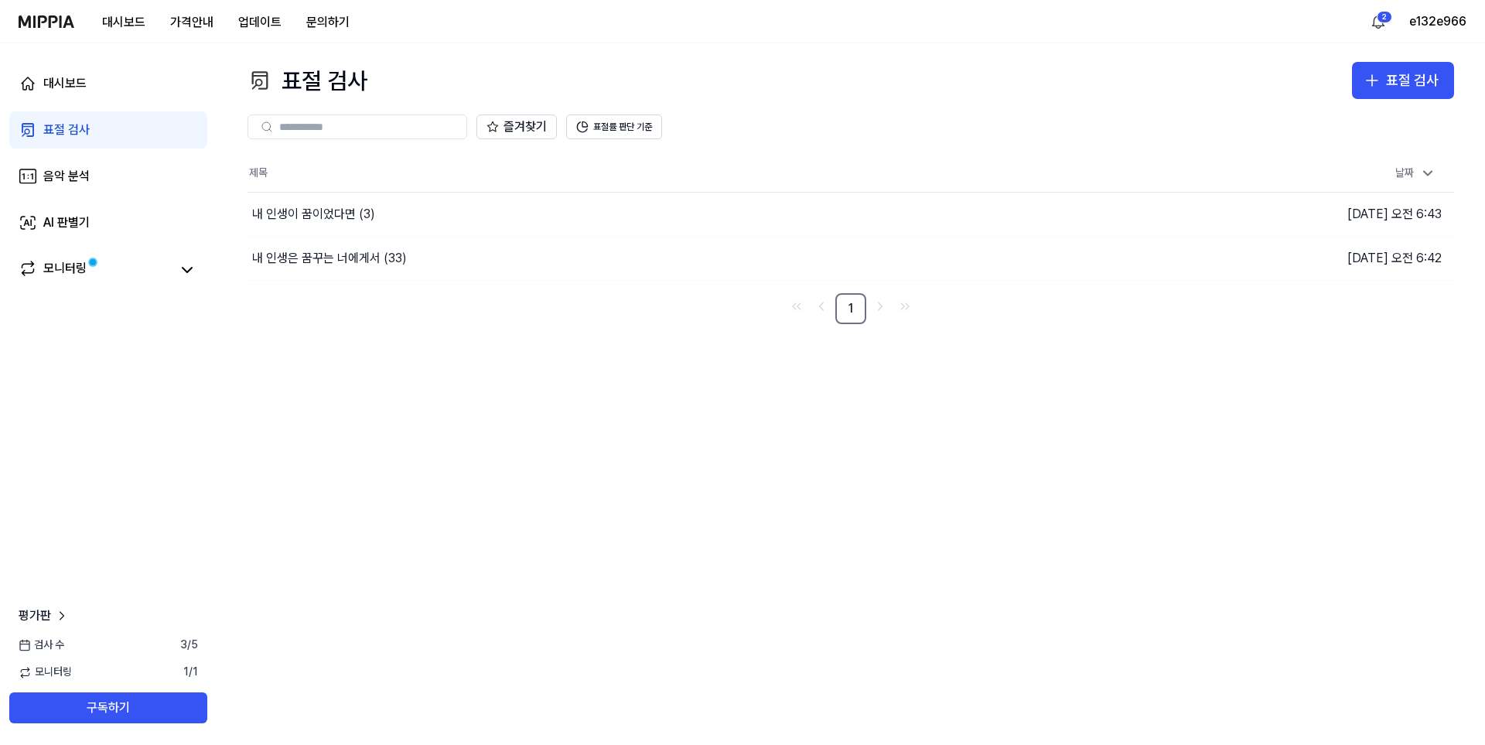
click at [551, 343] on div "표절 검사 표절 검사 표절 검사 음악 분석 AI 판별기 즐겨찾기 표절률 판단 기준 제목 날짜 내 인생이 꿈이었다면 (3) 이동하기 2025.1…" at bounding box center [851, 393] width 1268 height 701
click at [422, 439] on div "표절 검사 표절 검사 표절 검사 음악 분석 AI 판별기 즐겨찾기 표절률 판단 기준 제목 날짜 내 인생이 꿈이었다면 (3) 이동하기 2025.1…" at bounding box center [851, 393] width 1268 height 701
click at [1407, 77] on div "표절 검사" at bounding box center [1412, 81] width 53 height 22
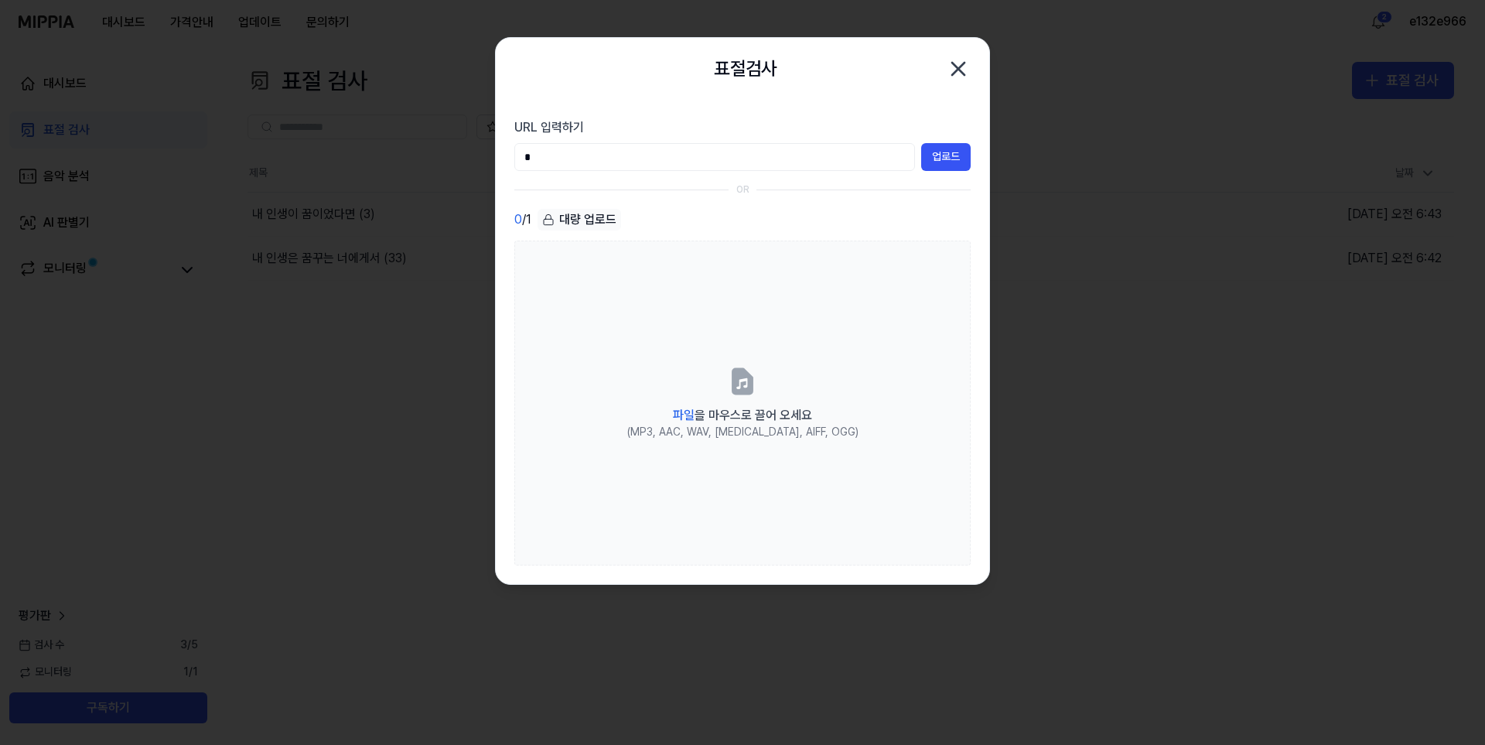
type input "*"
click at [968, 70] on icon "button" at bounding box center [958, 68] width 25 height 25
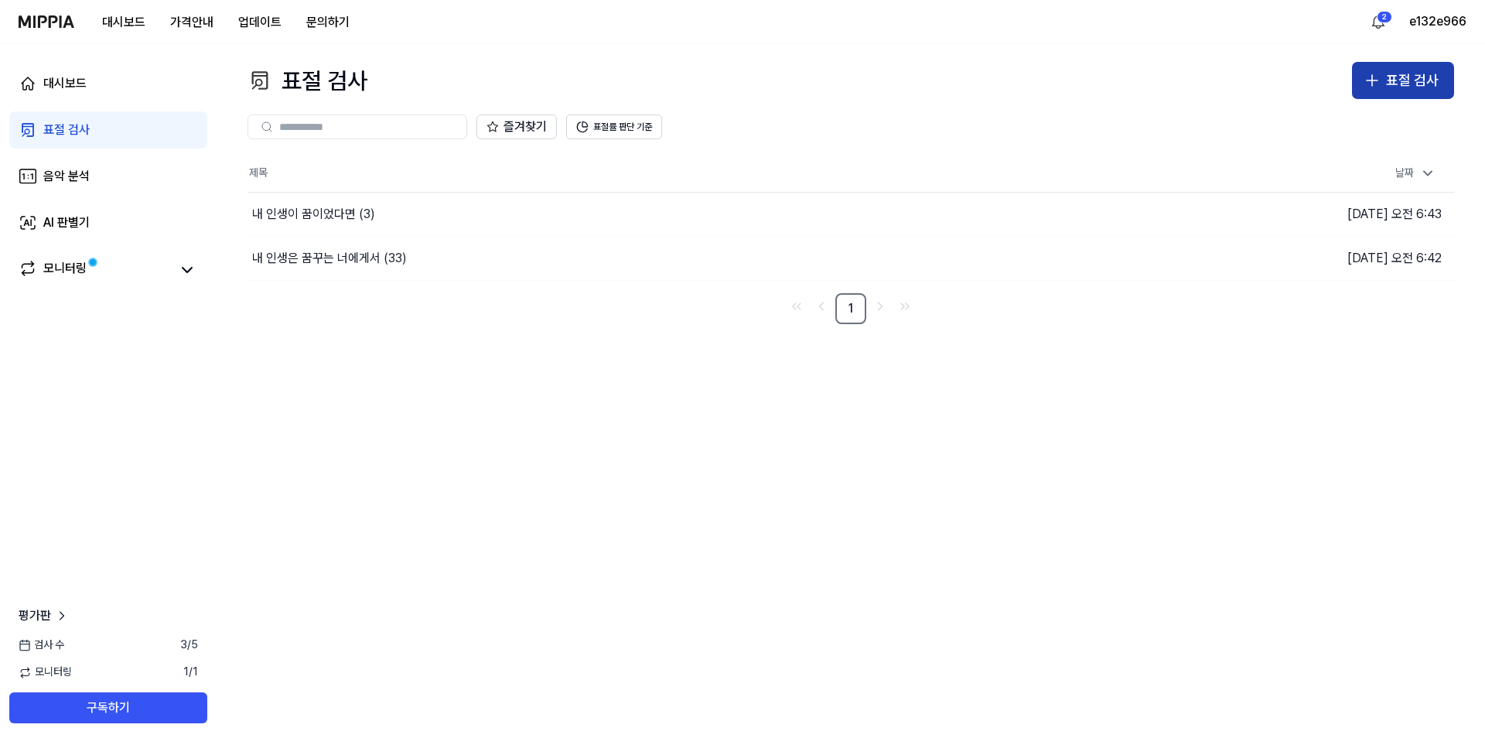
click at [1414, 76] on div "표절 검사" at bounding box center [1412, 81] width 53 height 22
click at [1375, 94] on button "표절 검사" at bounding box center [1403, 80] width 102 height 37
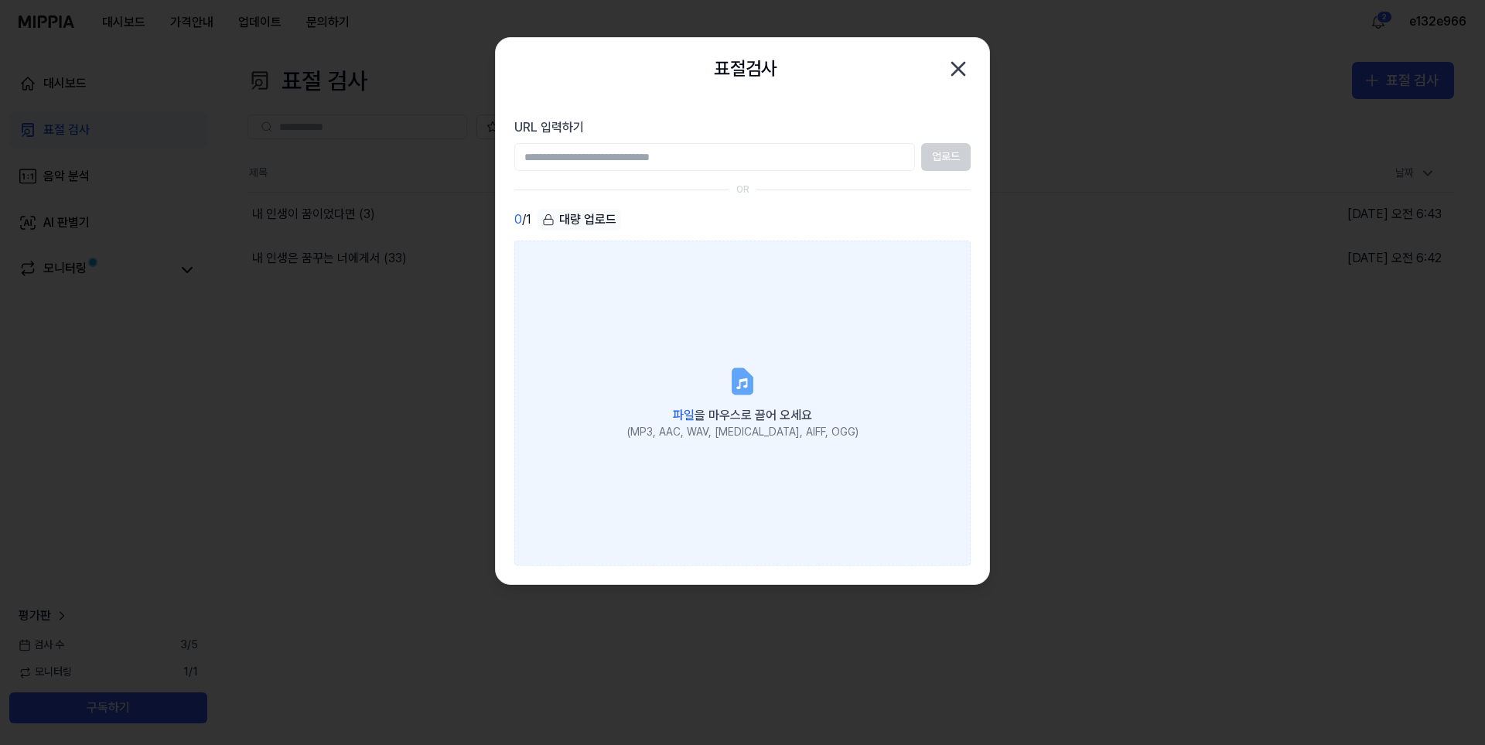
click at [629, 276] on label "파일 을 마우스로 끌어 오세요 (MP3, AAC, WAV, FLAC, AIFF, OGG)" at bounding box center [742, 403] width 456 height 325
click at [0, 0] on input "파일 을 마우스로 끌어 오세요 (MP3, AAC, WAV, FLAC, AIFF, OGG)" at bounding box center [0, 0] width 0 height 0
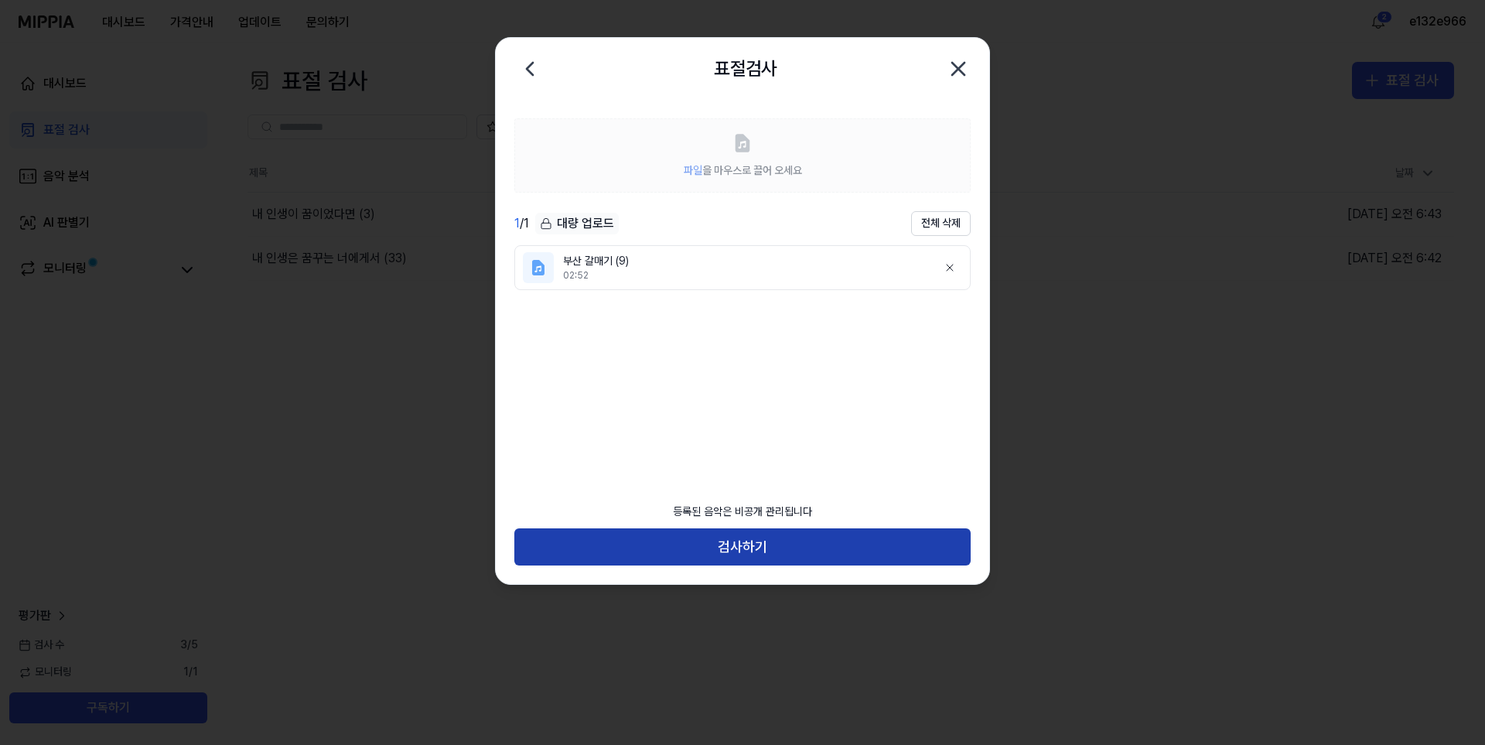
click at [778, 540] on button "검사하기" at bounding box center [742, 546] width 456 height 37
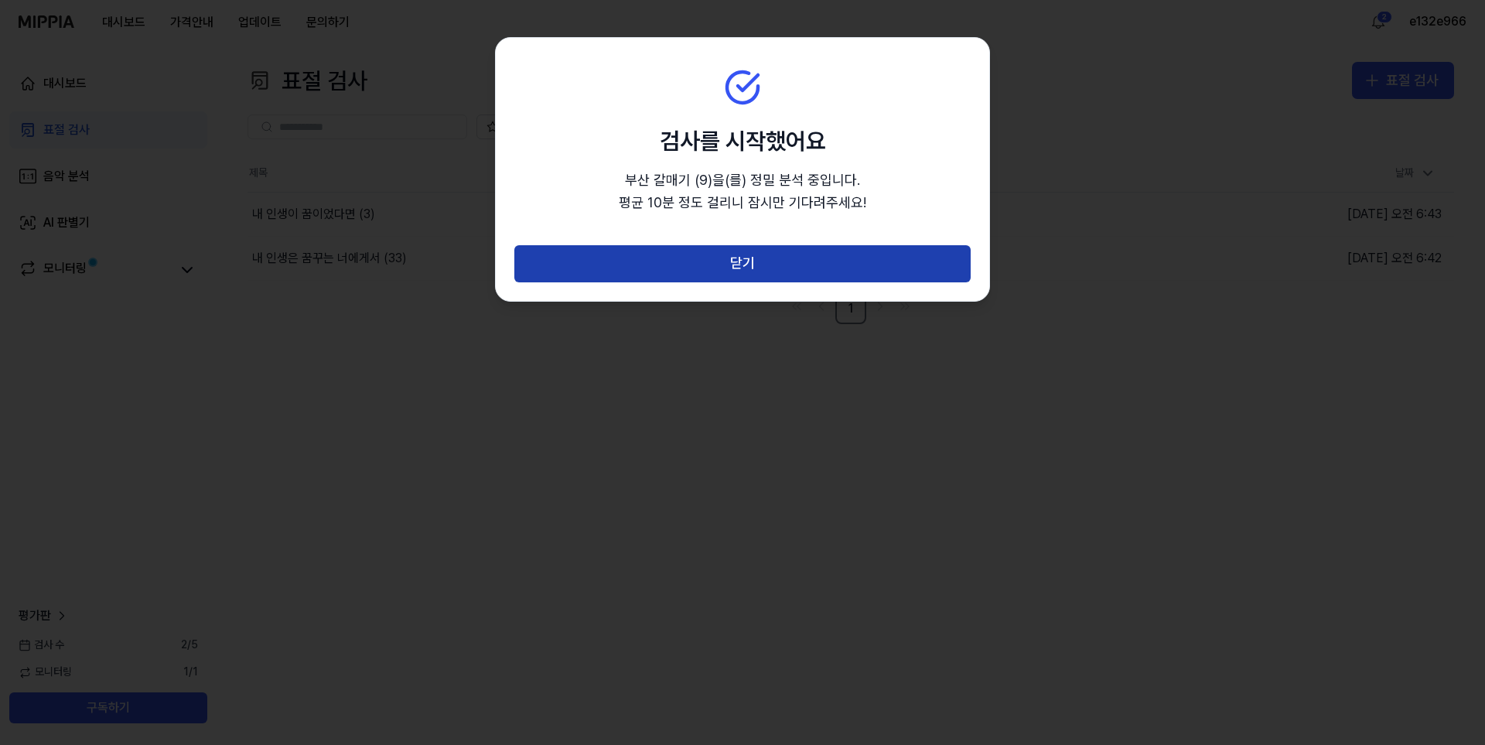
click at [732, 266] on button "닫기" at bounding box center [742, 263] width 456 height 37
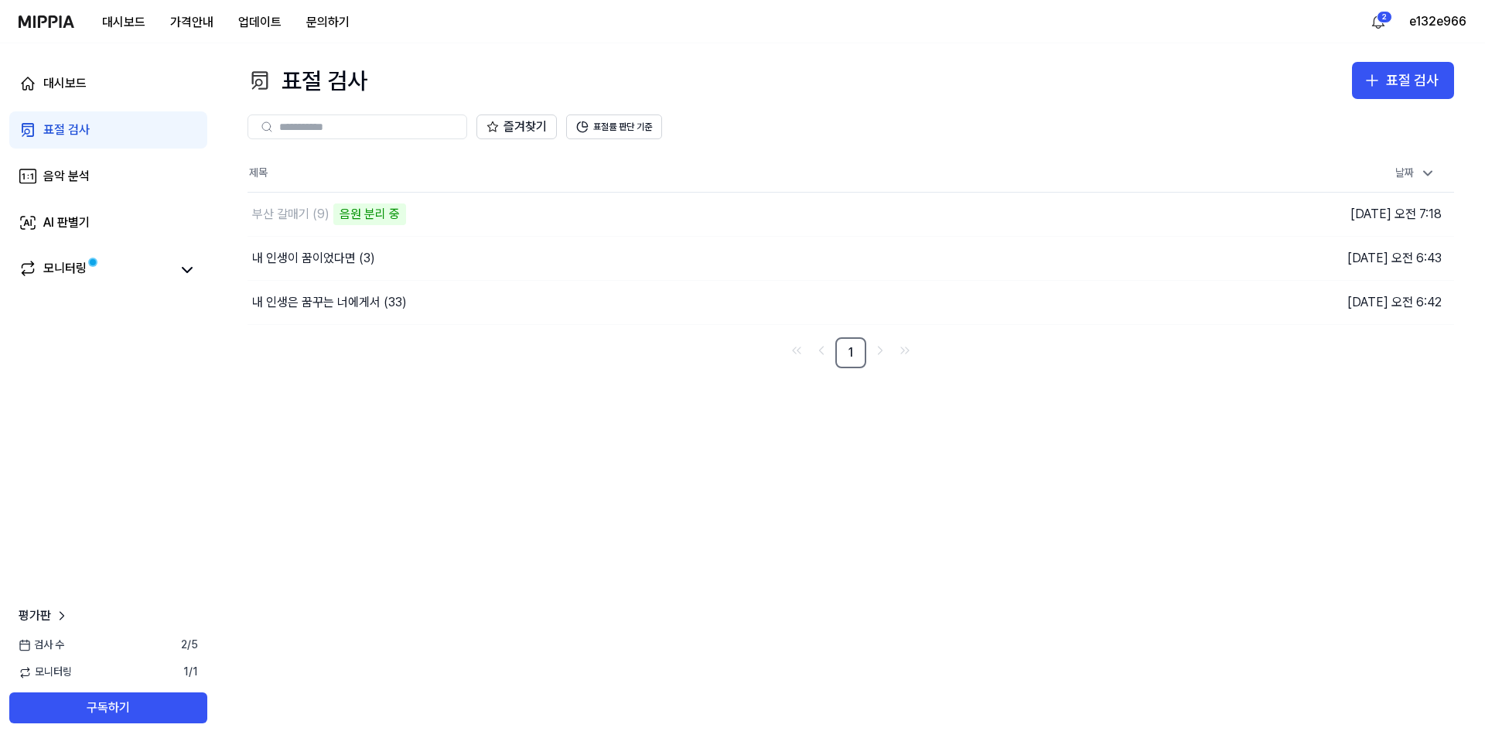
click at [261, 442] on div "표절 검사 표절 검사 표절 검사 음악 분석 AI 판별기 즐겨찾기 표절률 판단 기준 제목 날짜 부산 갈매기 (9) 음원 분리 중 이동하기 202…" at bounding box center [851, 393] width 1268 height 701
click at [699, 548] on div "표절 검사 표절 검사 표절 검사 음악 분석 AI 판별기 즐겨찾기 표절률 판단 기준 제목 날짜 부산 갈매기 (9) 음원 분리 중 이동하기 202…" at bounding box center [851, 393] width 1268 height 701
click at [1414, 75] on div "표절 검사" at bounding box center [1412, 81] width 53 height 22
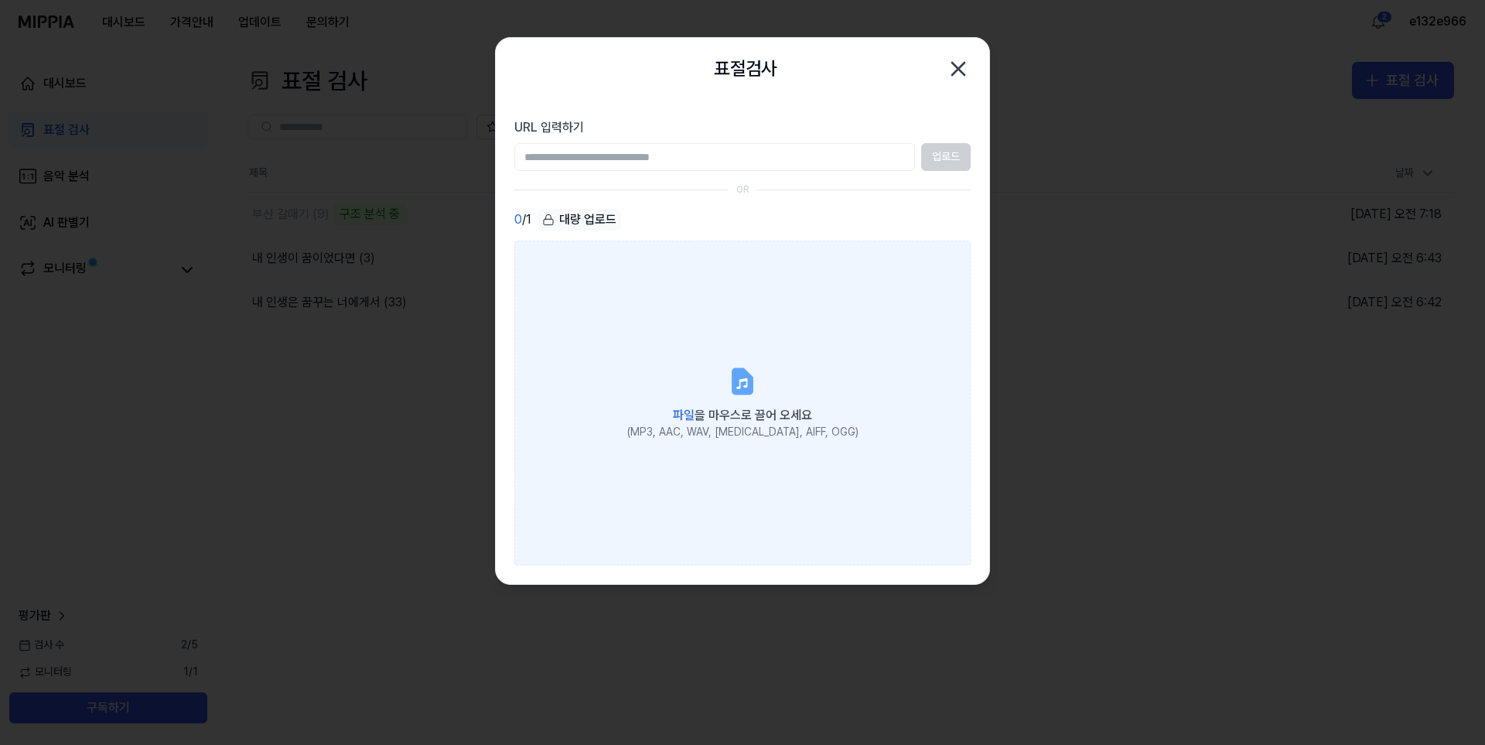
click at [783, 364] on label "파일 을 마우스로 끌어 오세요 (MP3, AAC, WAV, FLAC, AIFF, OGG)" at bounding box center [742, 403] width 456 height 325
click at [0, 0] on input "파일 을 마우스로 끌어 오세요 (MP3, AAC, WAV, FLAC, AIFF, OGG)" at bounding box center [0, 0] width 0 height 0
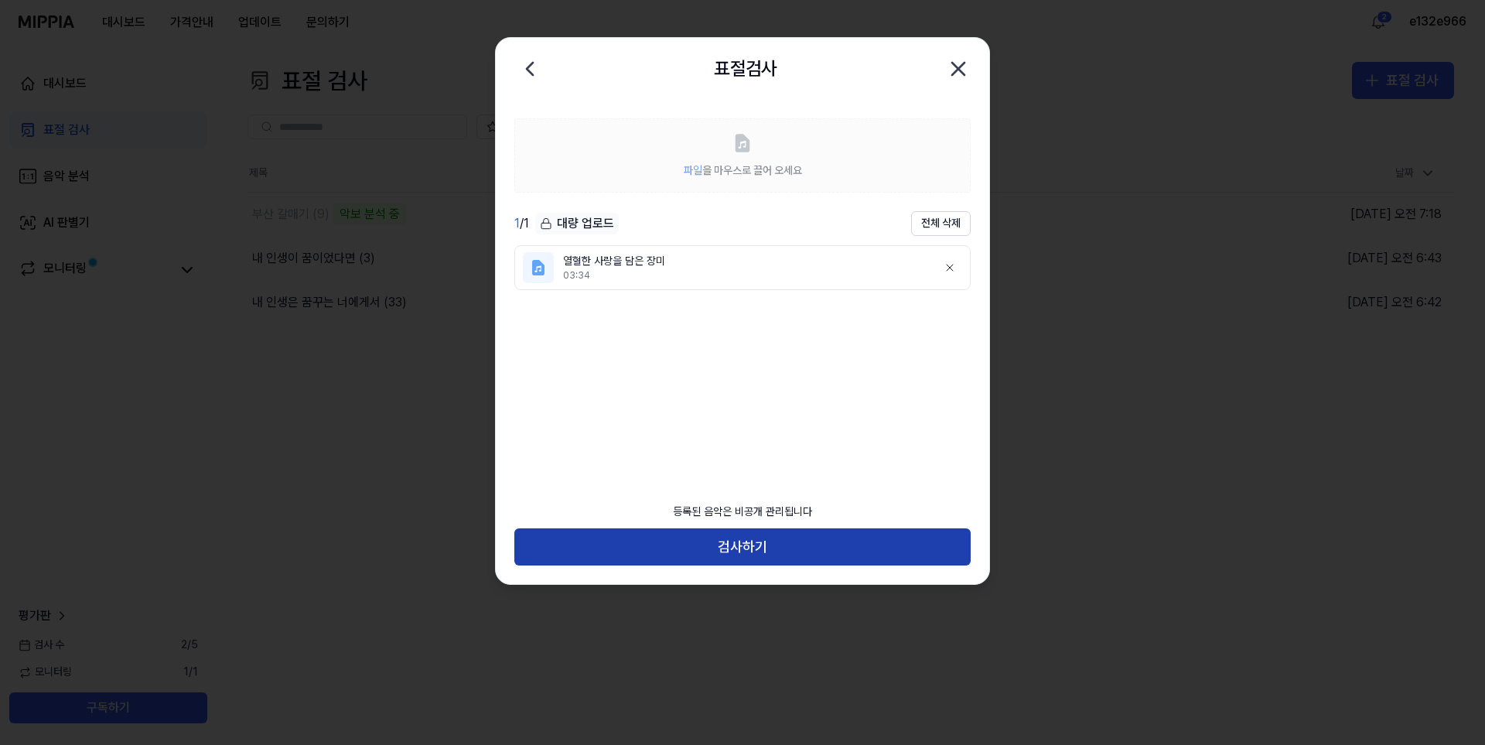
click at [739, 538] on button "검사하기" at bounding box center [742, 546] width 456 height 37
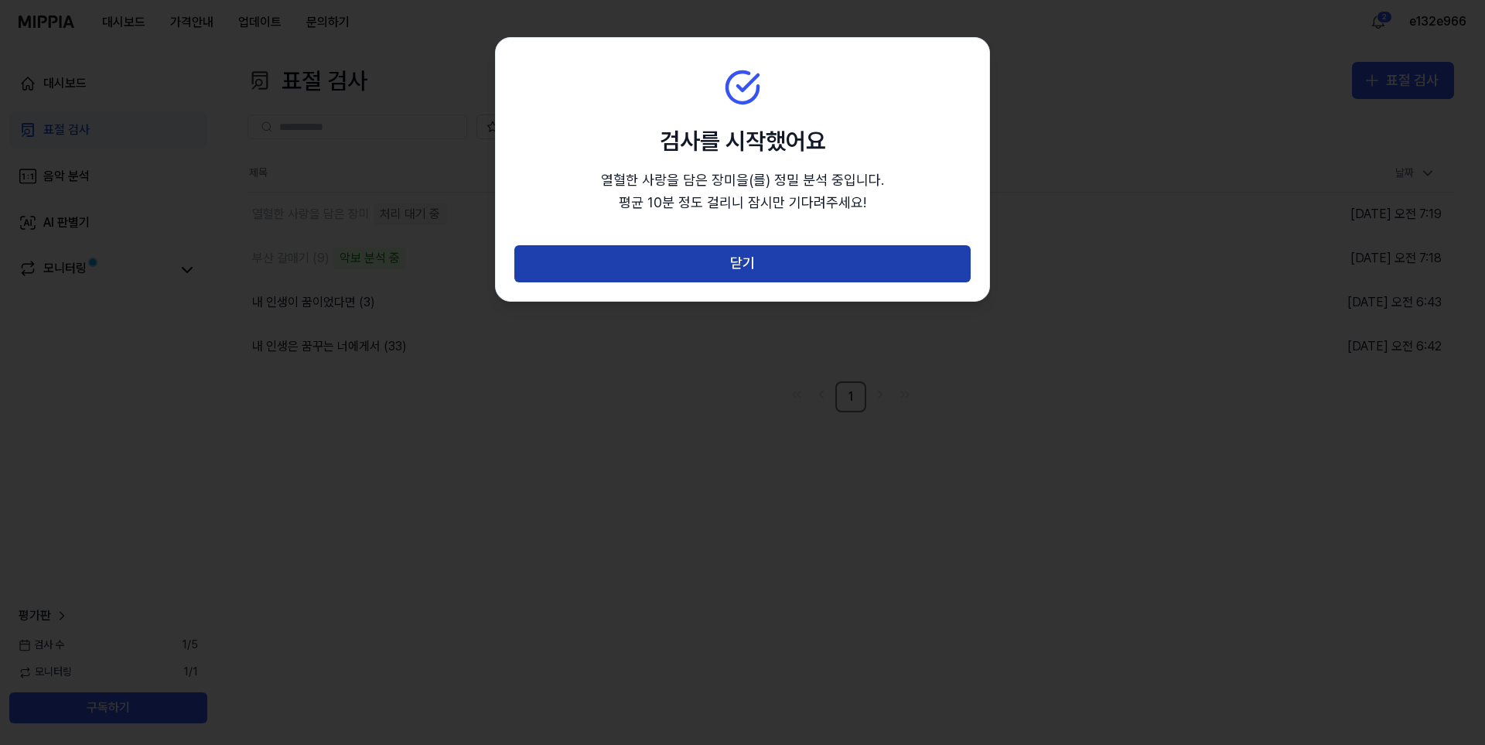
click at [712, 252] on button "닫기" at bounding box center [742, 263] width 456 height 37
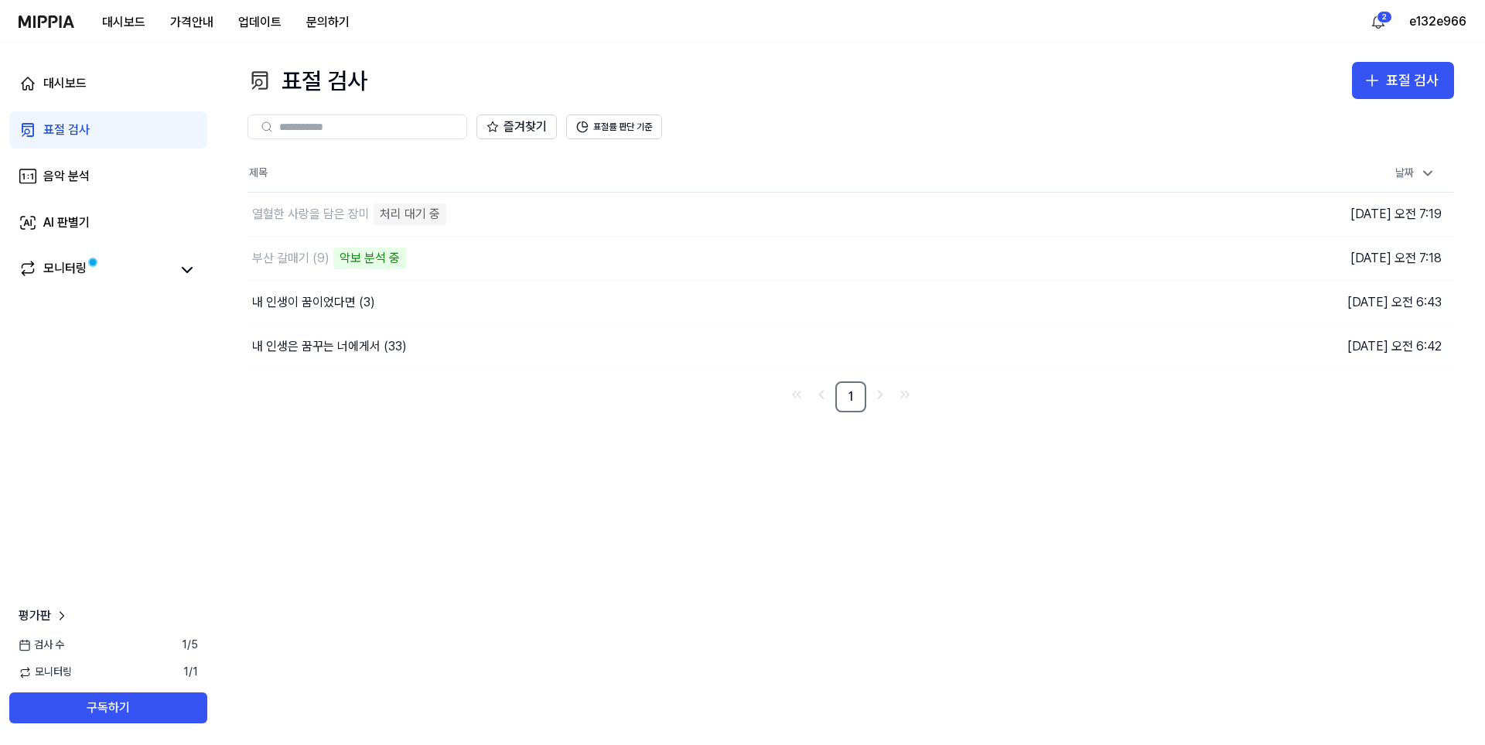
click at [537, 524] on div "표절 검사 표절 검사 표절 검사 음악 분석 AI 판별기 즐겨찾기 표절률 판단 기준 제목 날짜 열혈한 사랑을 담은 장미 처리 대기 중 이동하기 …" at bounding box center [851, 393] width 1268 height 701
click at [615, 443] on div "표절 검사 표절 검사 표절 검사 음악 분석 AI 판별기 즐겨찾기 표절률 판단 기준 제목 날짜 열혈한 사랑을 담은 장미 악보 분석 중 이동하기 …" at bounding box center [851, 393] width 1268 height 701
click at [165, 320] on div "대시보드 표절 검사 음악 분석 AI 판별기 모니터링 평가판 검사 수 1 / 5 모니터링 1 / 1 구독하기" at bounding box center [108, 393] width 217 height 701
click at [1407, 84] on div "표절 검사" at bounding box center [1412, 81] width 53 height 22
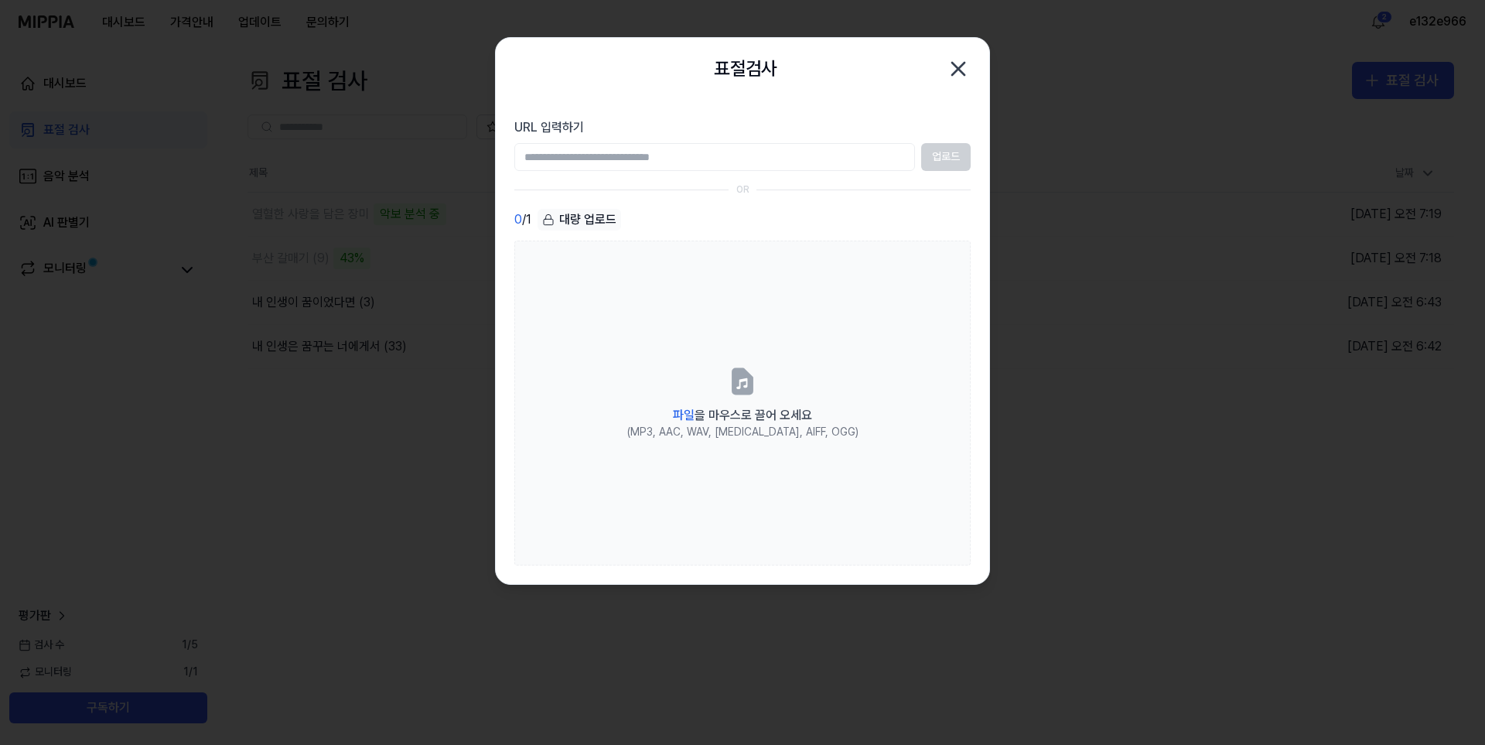
click at [953, 155] on div "업로드" at bounding box center [742, 157] width 456 height 28
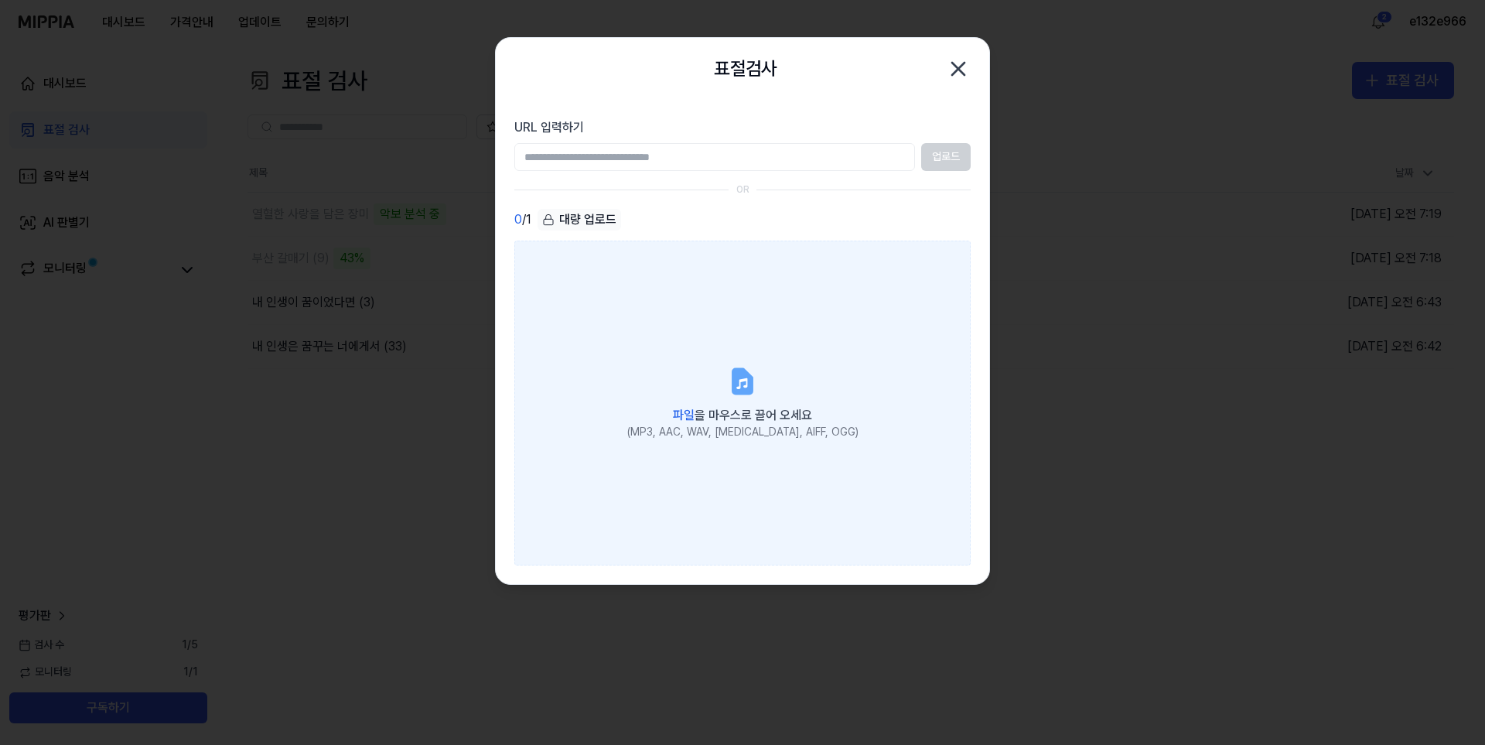
click at [686, 357] on label "파일 을 마우스로 끌어 오세요 (MP3, AAC, WAV, FLAC, AIFF, OGG)" at bounding box center [742, 403] width 456 height 325
click at [0, 0] on input "파일 을 마우스로 끌어 오세요 (MP3, AAC, WAV, FLAC, AIFF, OGG)" at bounding box center [0, 0] width 0 height 0
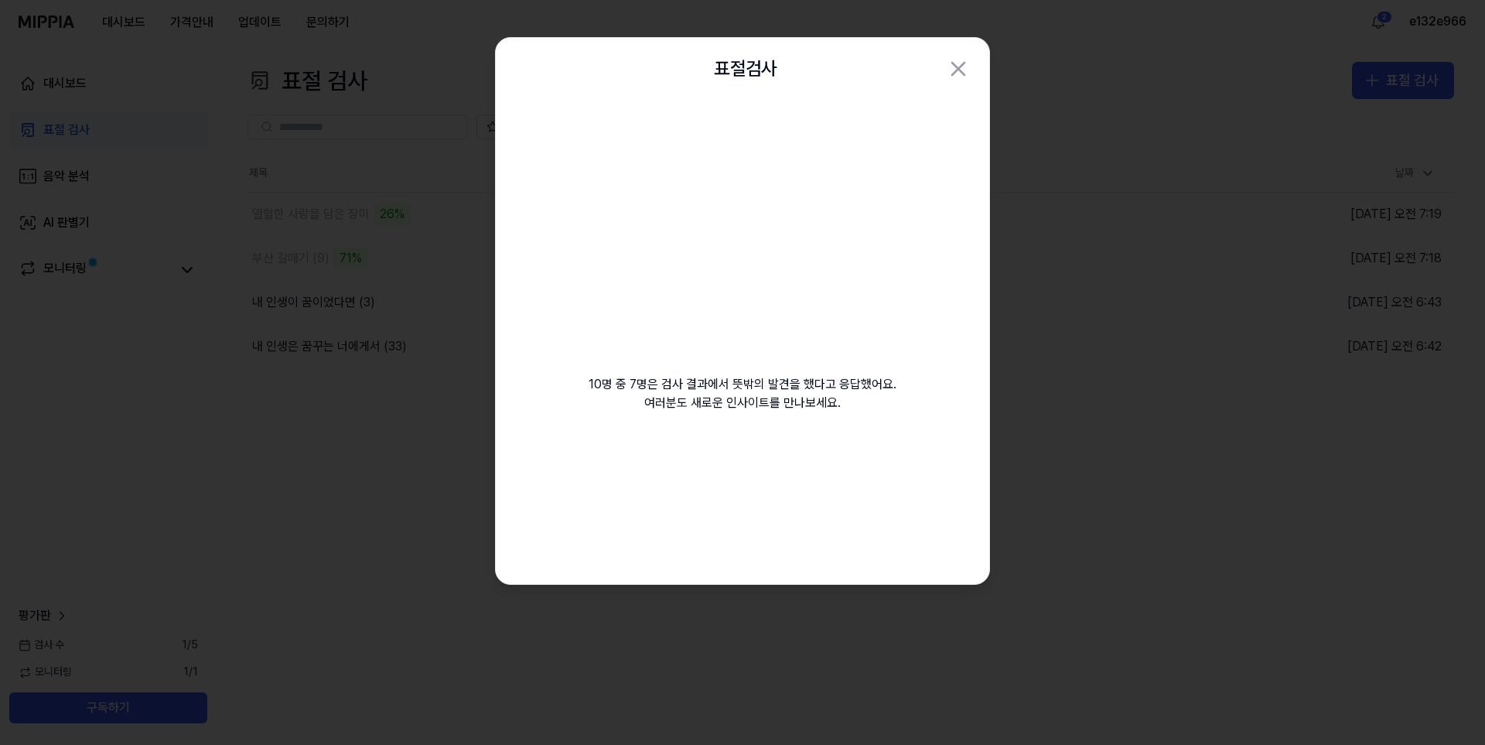
click at [958, 78] on icon "button" at bounding box center [958, 68] width 25 height 25
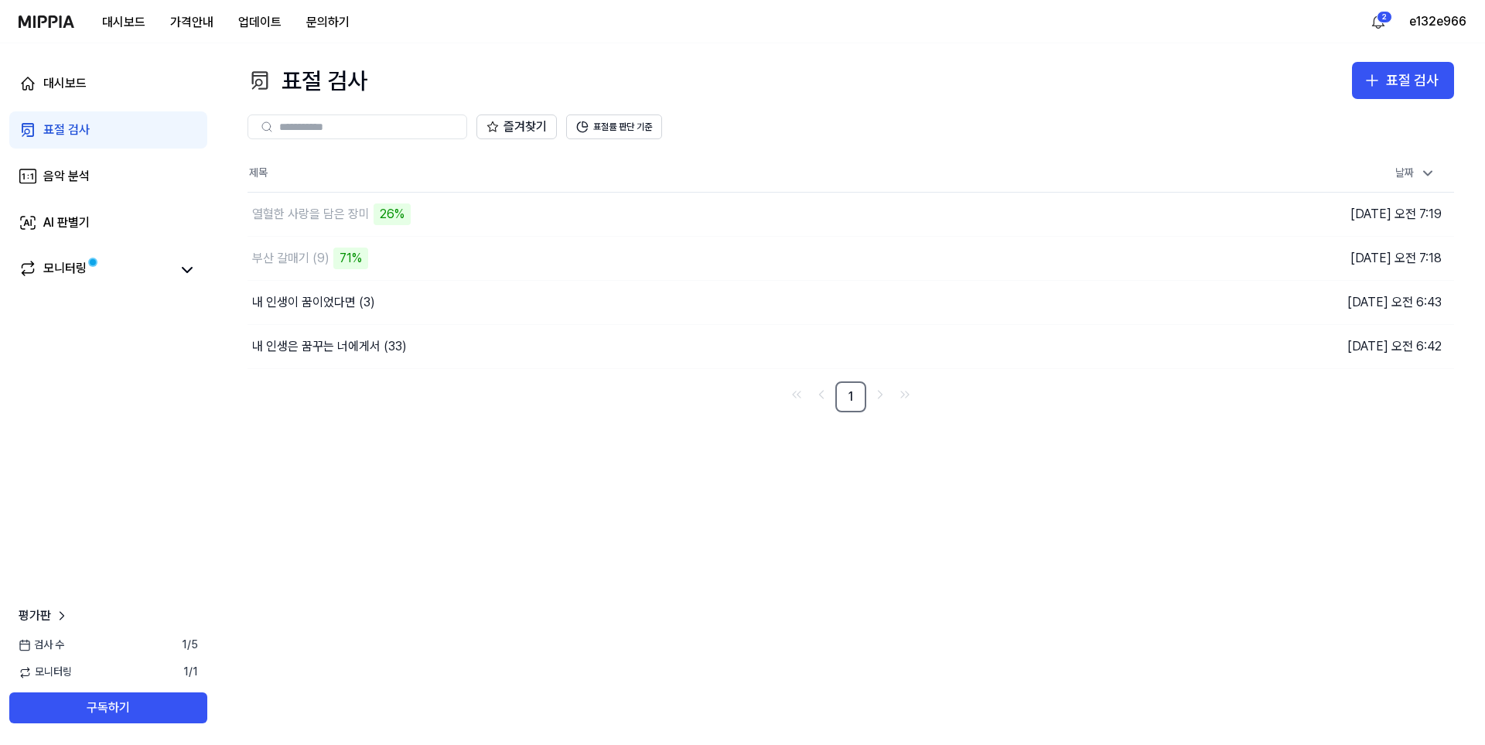
drag, startPoint x: 532, startPoint y: 433, endPoint x: 536, endPoint y: 442, distance: 10.1
click at [534, 435] on div "표절 검사 표절 검사 표절 검사 음악 분석 AI 판별기 즐겨찾기 표절률 판단 기준 제목 날짜 열혈한 사랑을 담은 장미 26% 이동하기 2025…" at bounding box center [851, 393] width 1268 height 701
click at [1396, 74] on div "표절 검사" at bounding box center [1412, 81] width 53 height 22
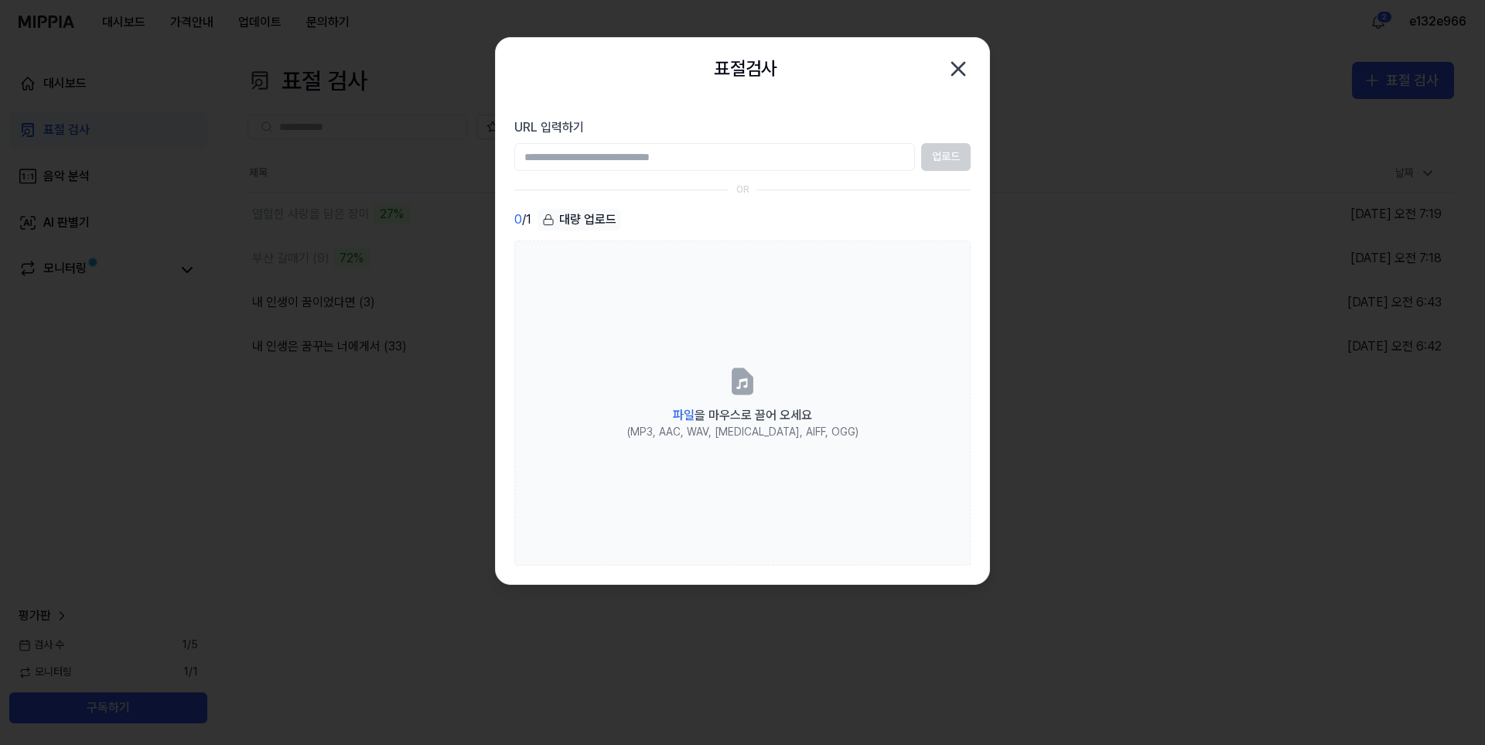
click at [834, 156] on input "URL 입력하기" at bounding box center [714, 157] width 401 height 28
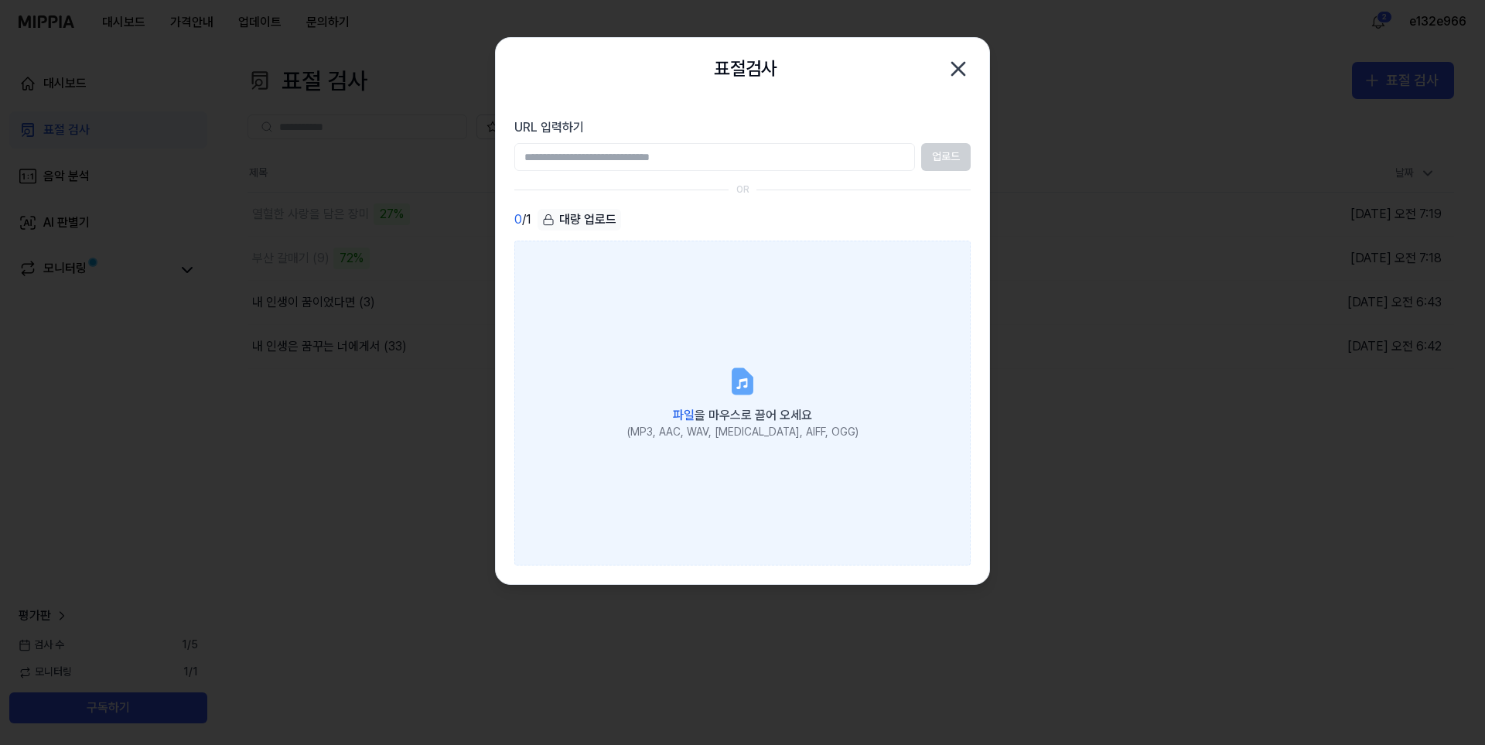
click at [860, 314] on label "파일 을 마우스로 끌어 오세요 (MP3, AAC, WAV, FLAC, AIFF, OGG)" at bounding box center [742, 403] width 456 height 325
click at [0, 0] on input "파일 을 마우스로 끌어 오세요 (MP3, AAC, WAV, FLAC, AIFF, OGG)" at bounding box center [0, 0] width 0 height 0
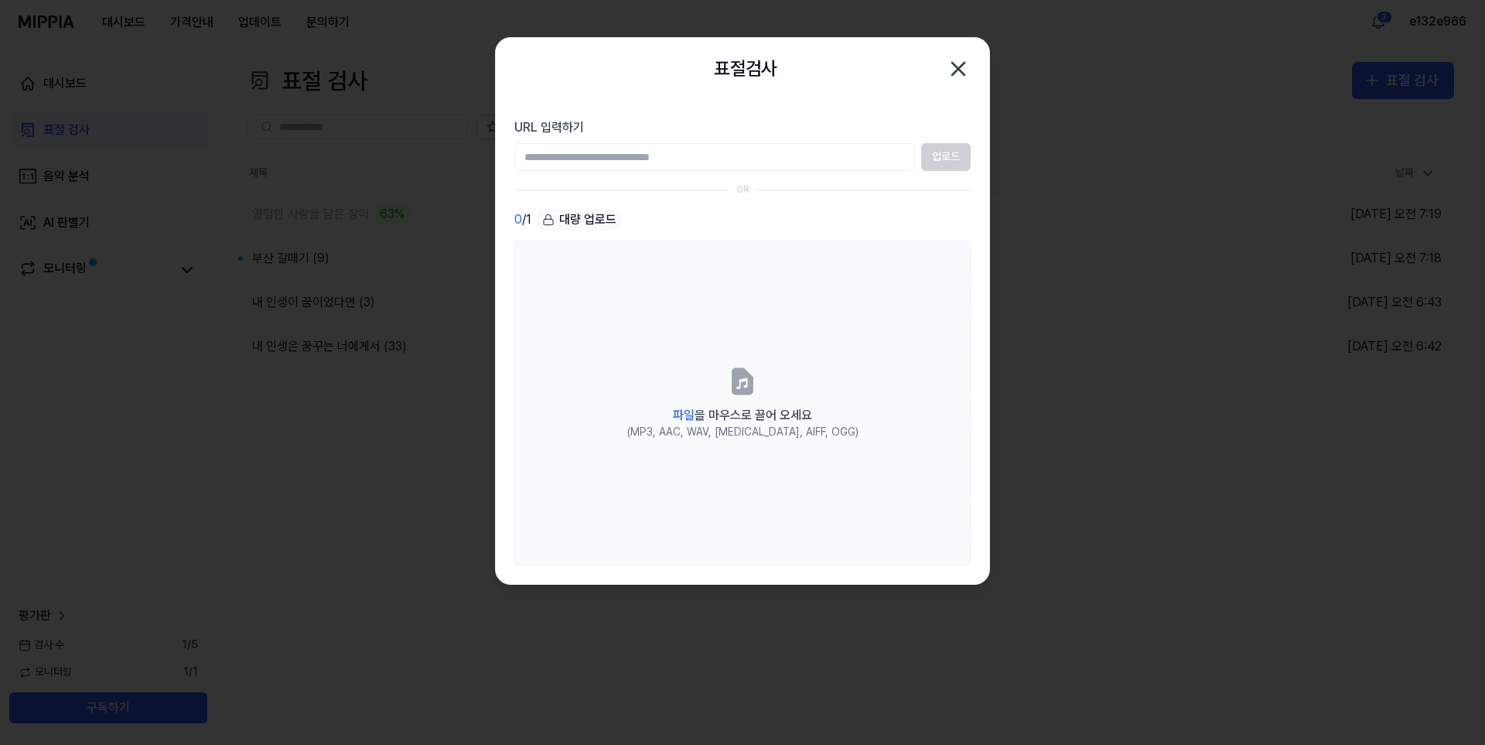
click at [960, 74] on icon "button" at bounding box center [958, 68] width 25 height 25
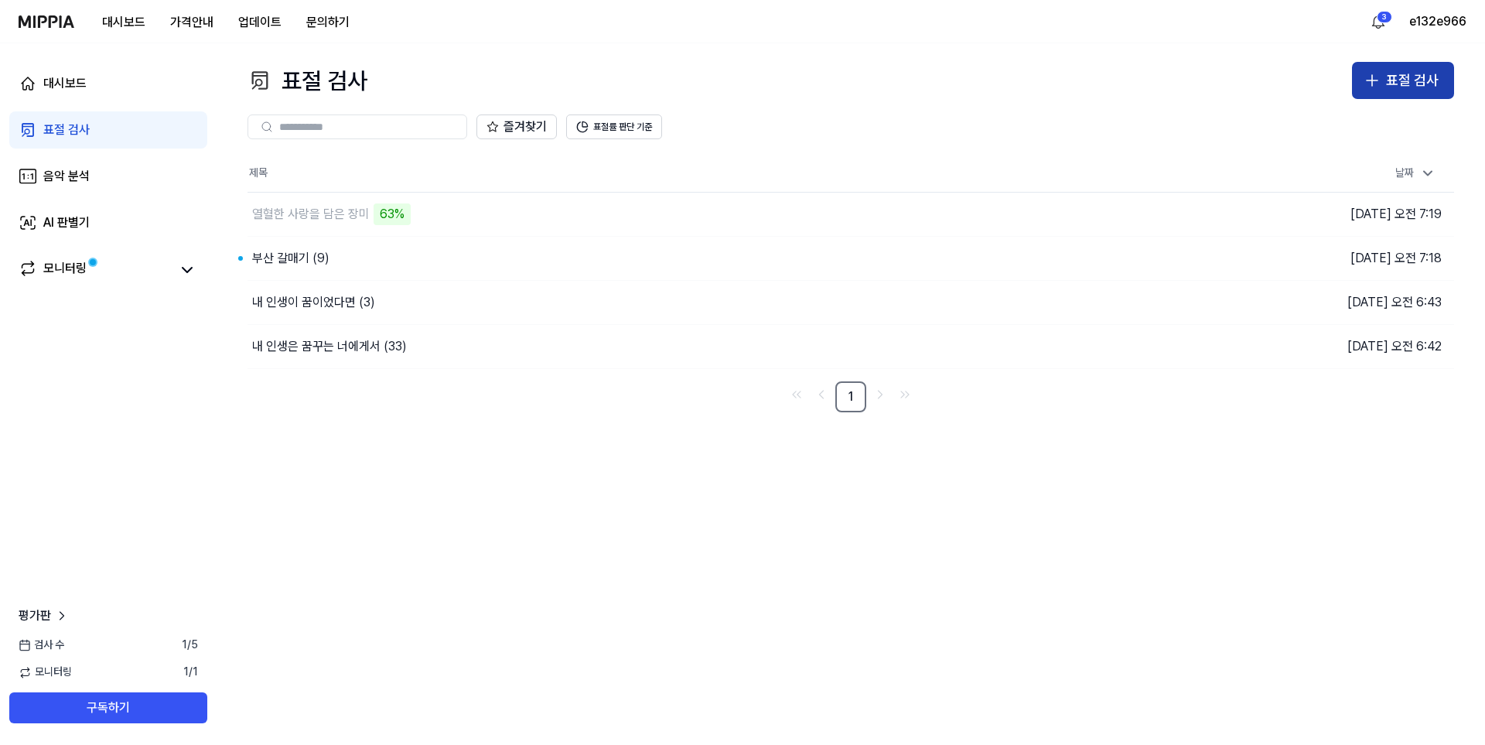
click at [1398, 78] on div "표절 검사" at bounding box center [1412, 81] width 53 height 22
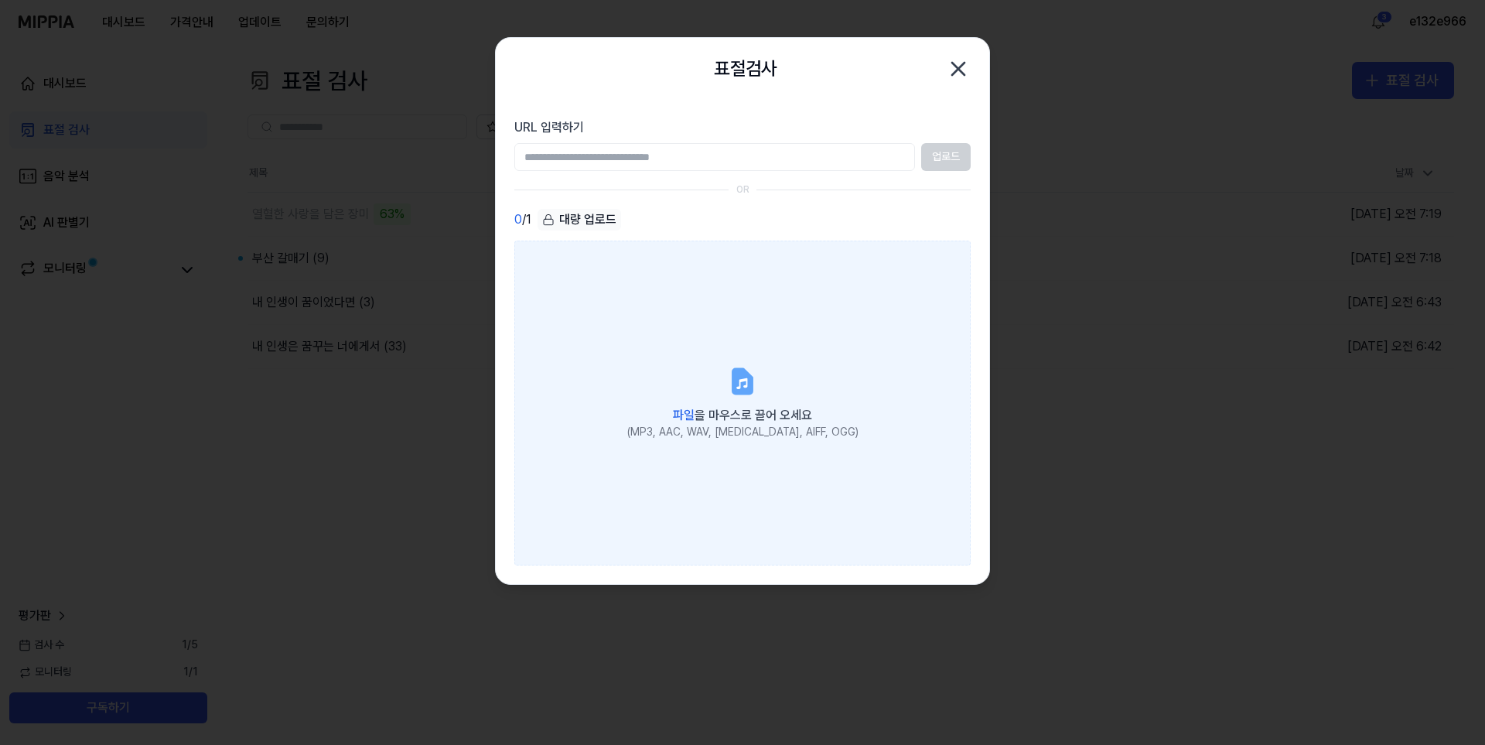
click at [744, 380] on icon at bounding box center [741, 383] width 11 height 11
click at [0, 0] on input "파일 을 마우스로 끌어 오세요 (MP3, AAC, WAV, FLAC, AIFF, OGG)" at bounding box center [0, 0] width 0 height 0
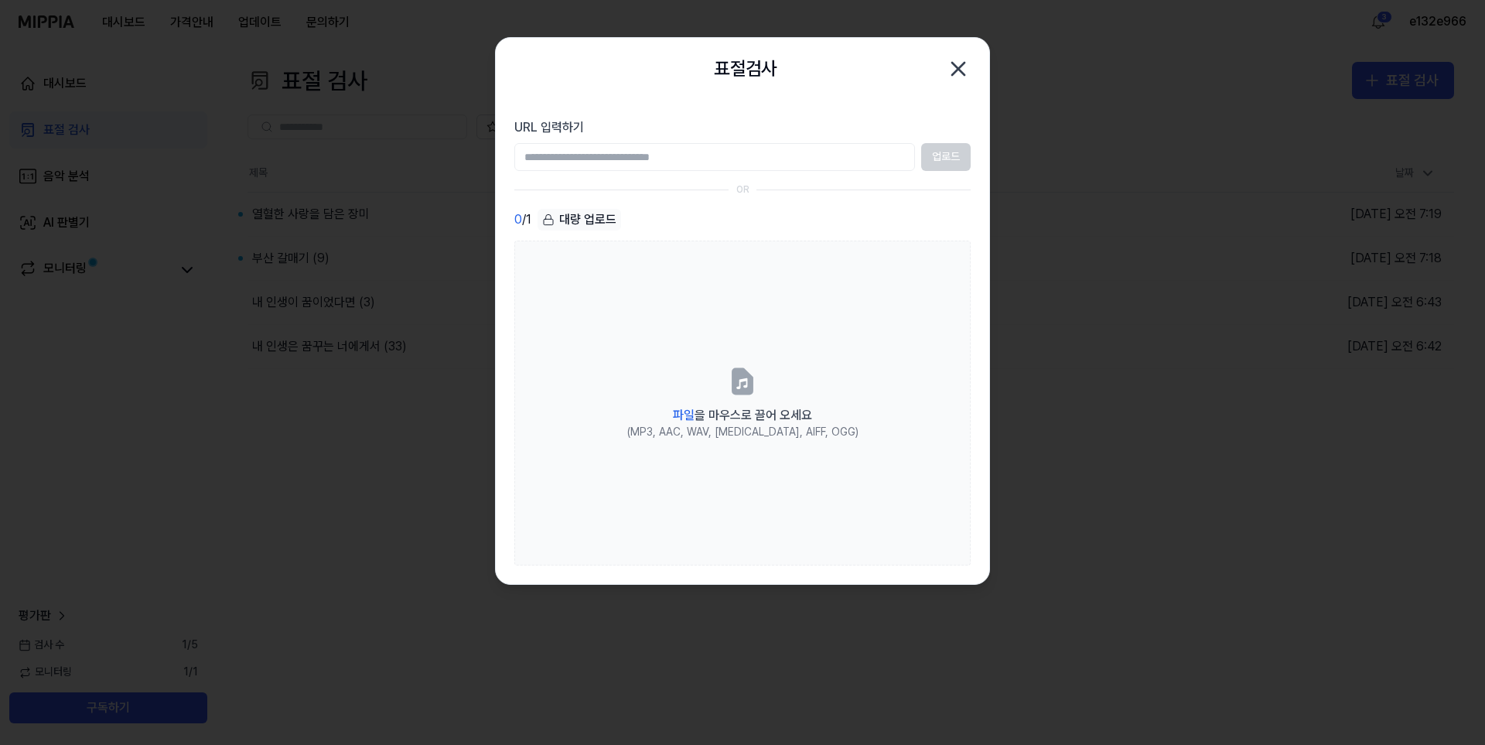
click at [960, 67] on icon "button" at bounding box center [958, 69] width 12 height 12
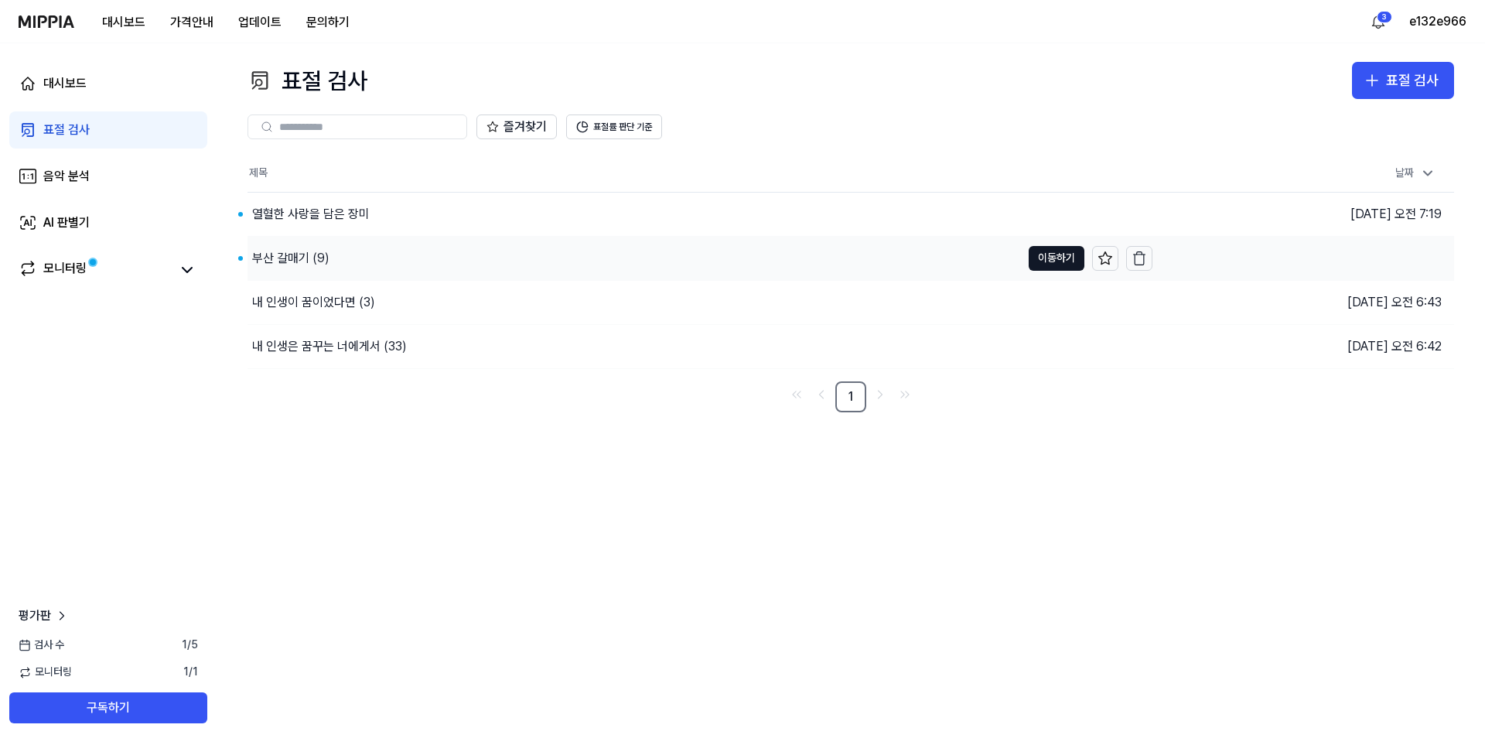
click at [400, 259] on div "부산 갈매기 (9)" at bounding box center [633, 258] width 773 height 43
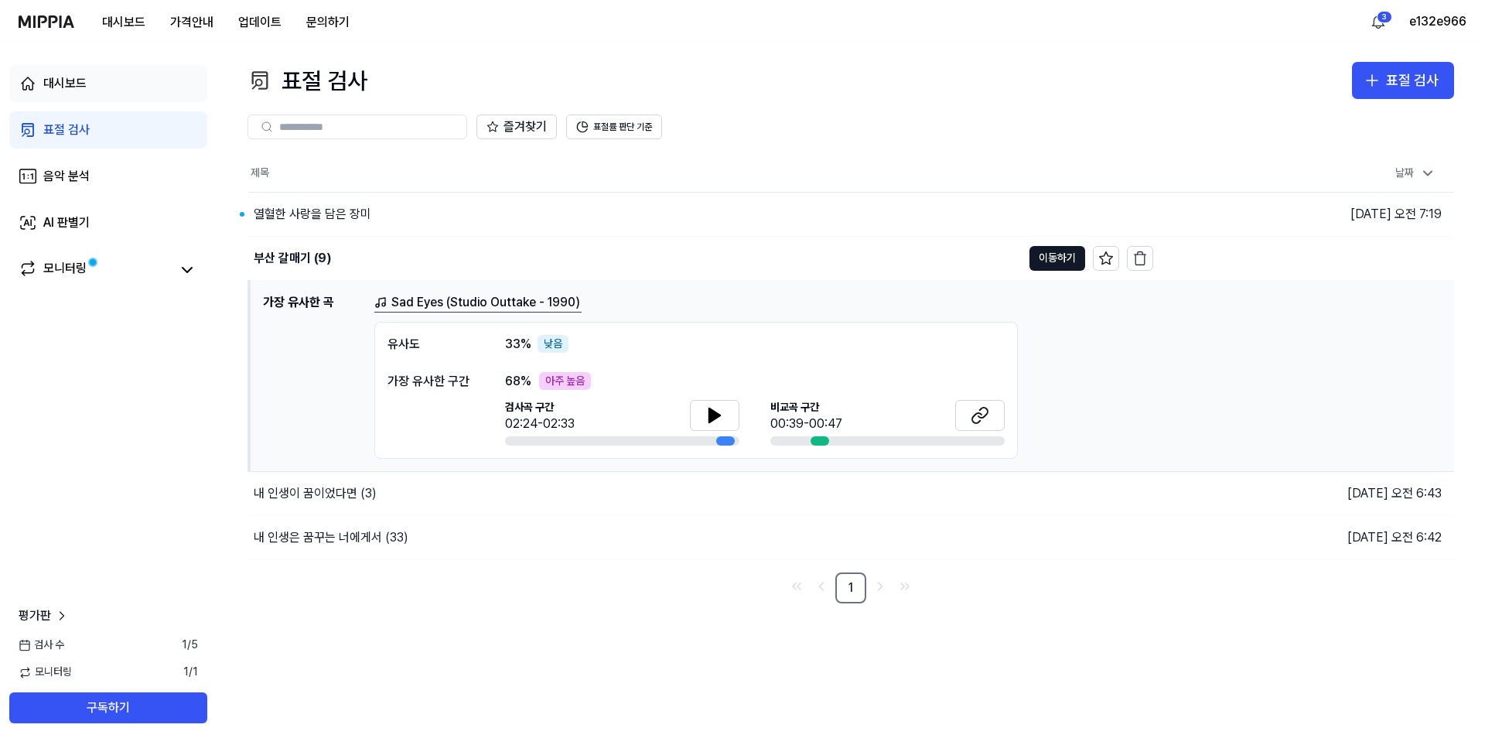
click at [63, 80] on div "대시보드" at bounding box center [64, 83] width 43 height 19
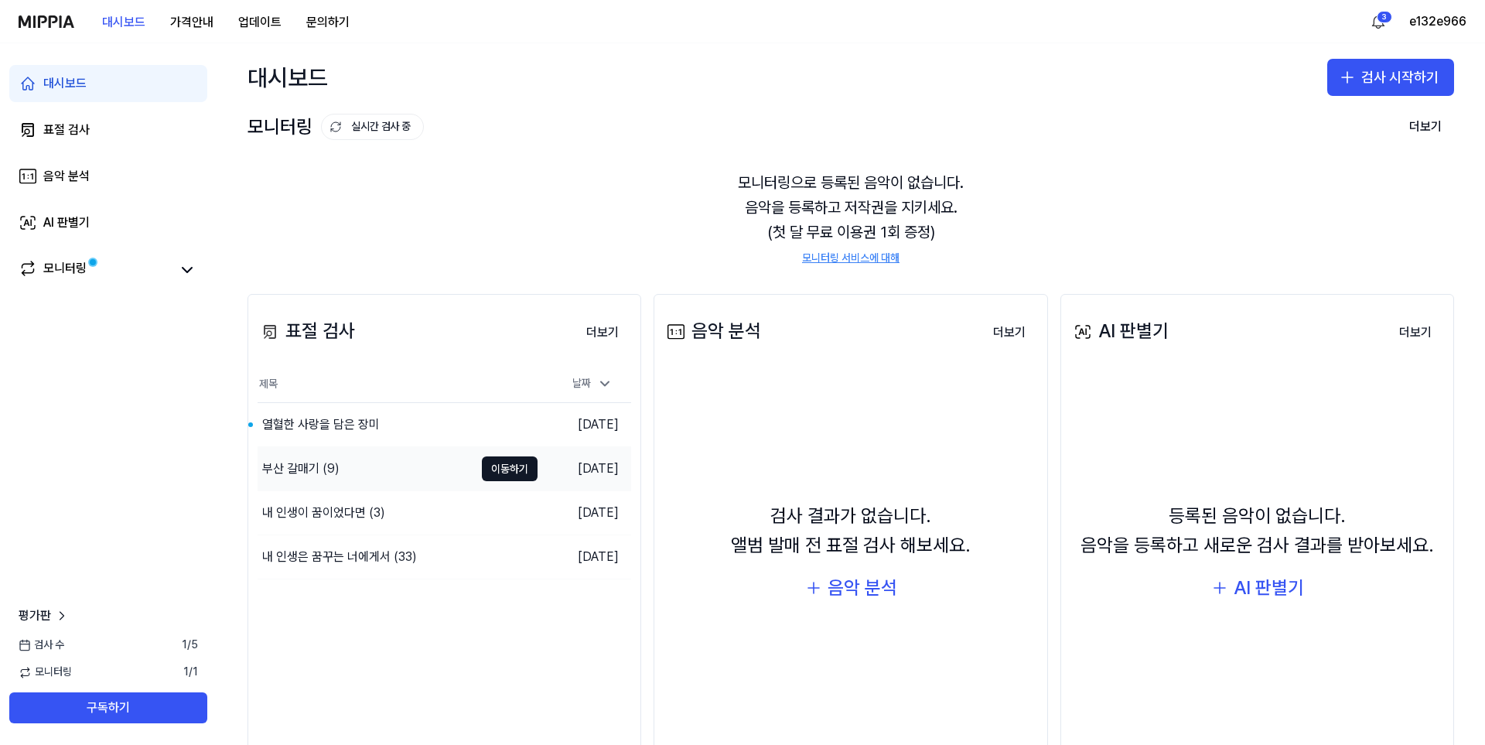
click at [360, 476] on div "부산 갈매기 (9)" at bounding box center [366, 468] width 217 height 43
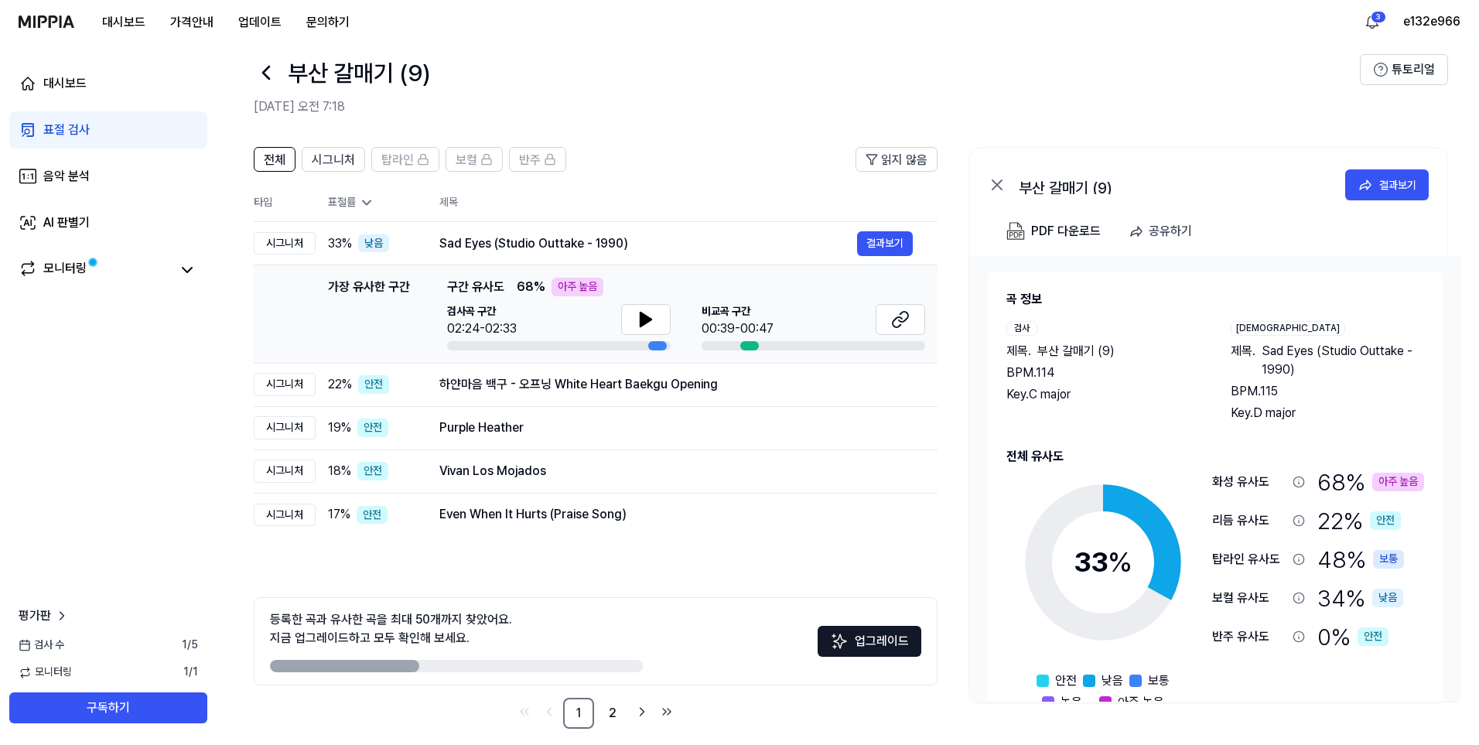
scroll to position [35, 0]
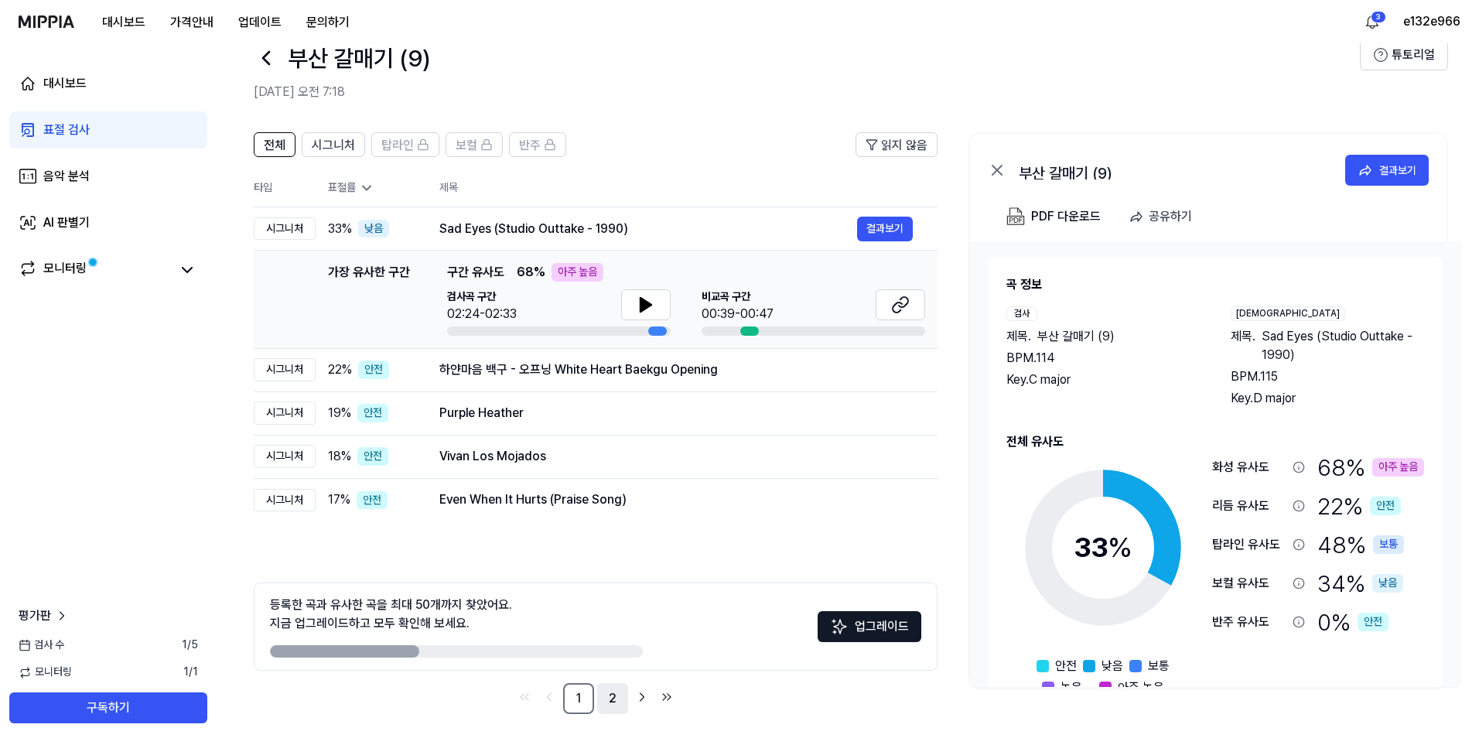
click at [616, 702] on link "2" at bounding box center [612, 698] width 31 height 31
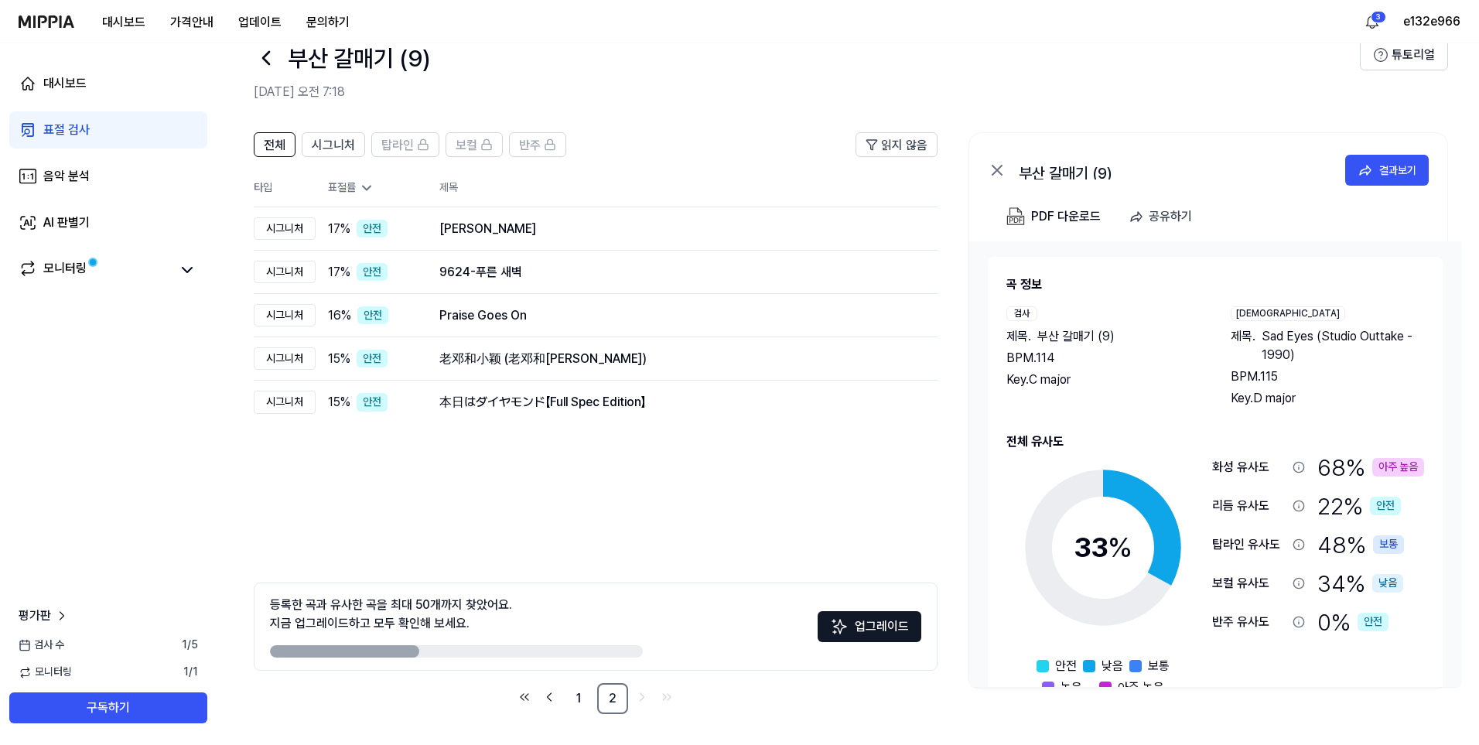
click at [259, 53] on icon at bounding box center [266, 58] width 25 height 25
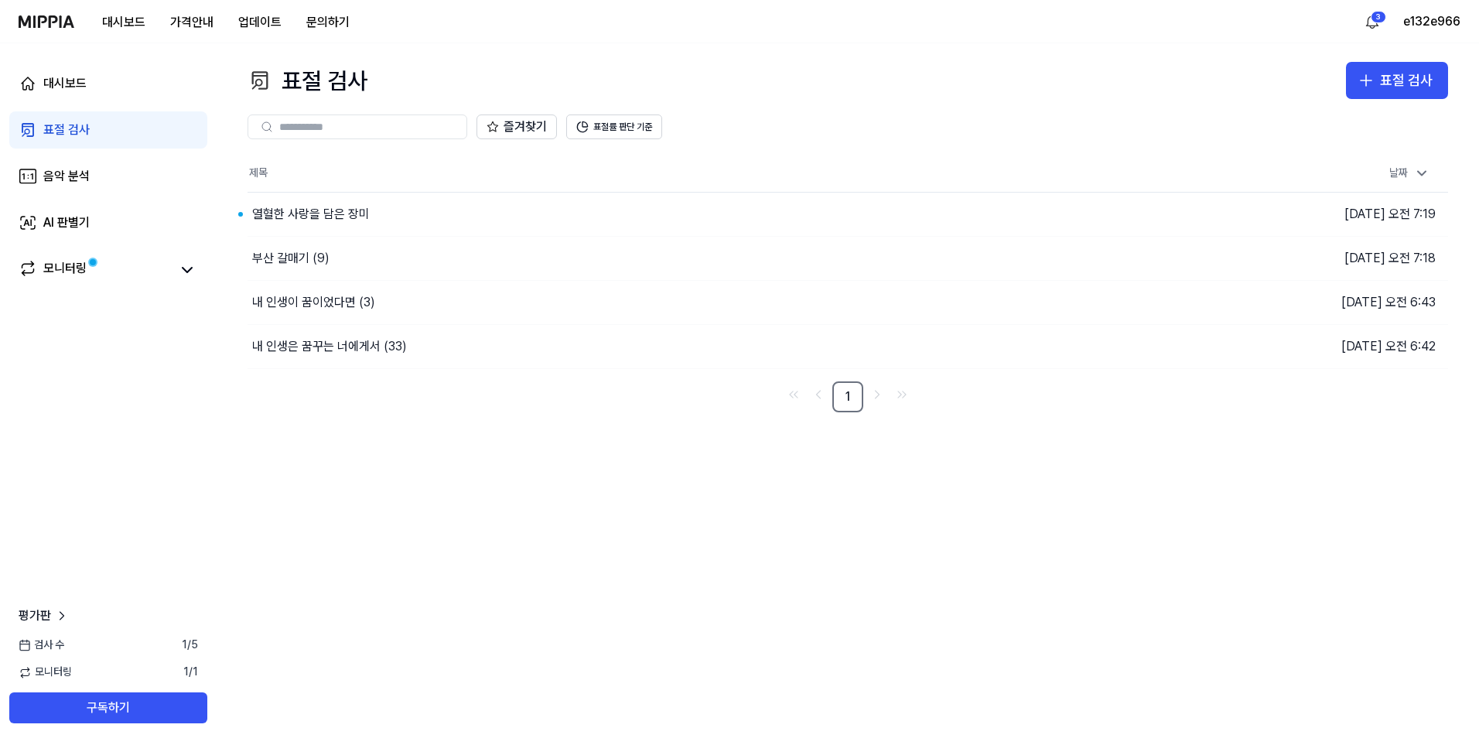
scroll to position [0, 0]
click at [310, 210] on div "열혈한 사랑을 담은 장미" at bounding box center [311, 214] width 118 height 19
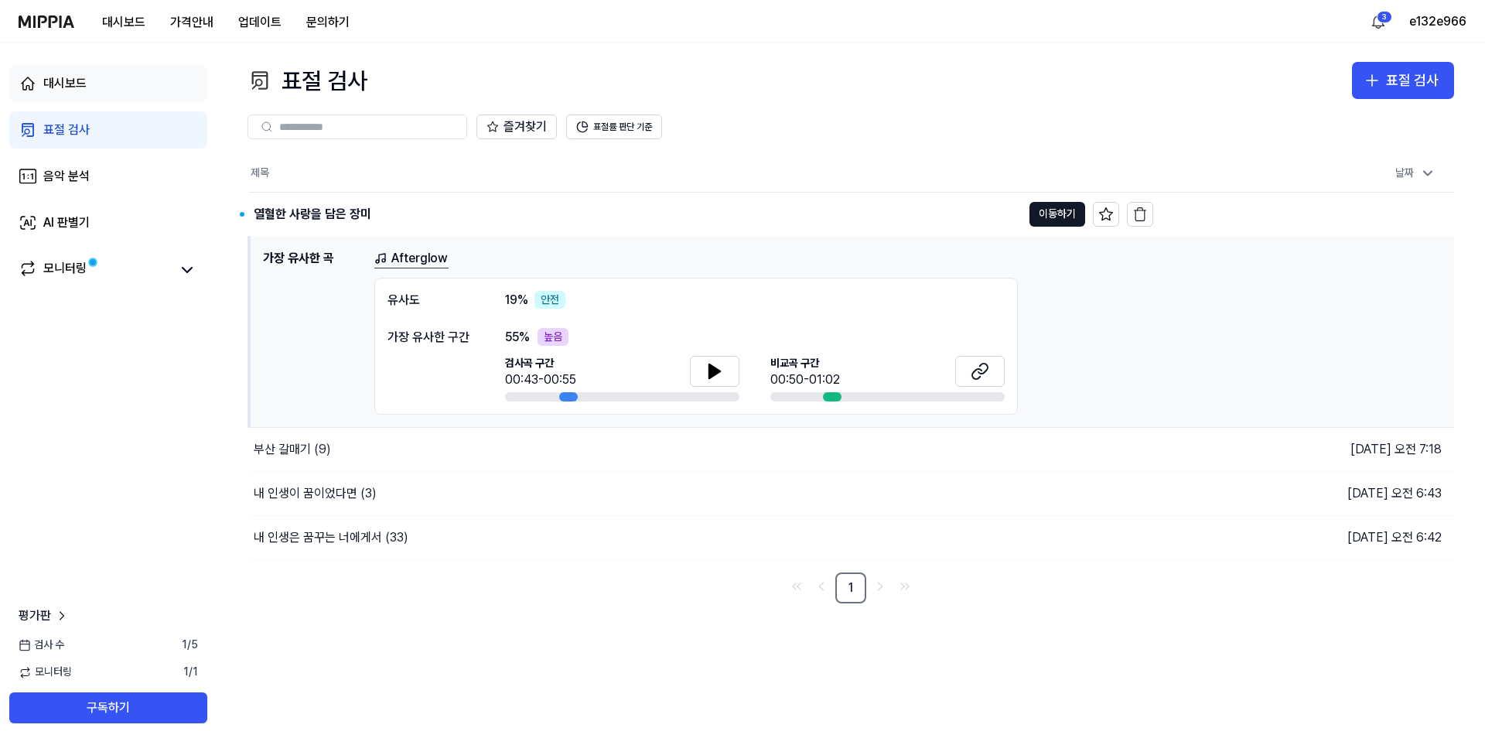
click at [61, 84] on div "대시보드" at bounding box center [64, 83] width 43 height 19
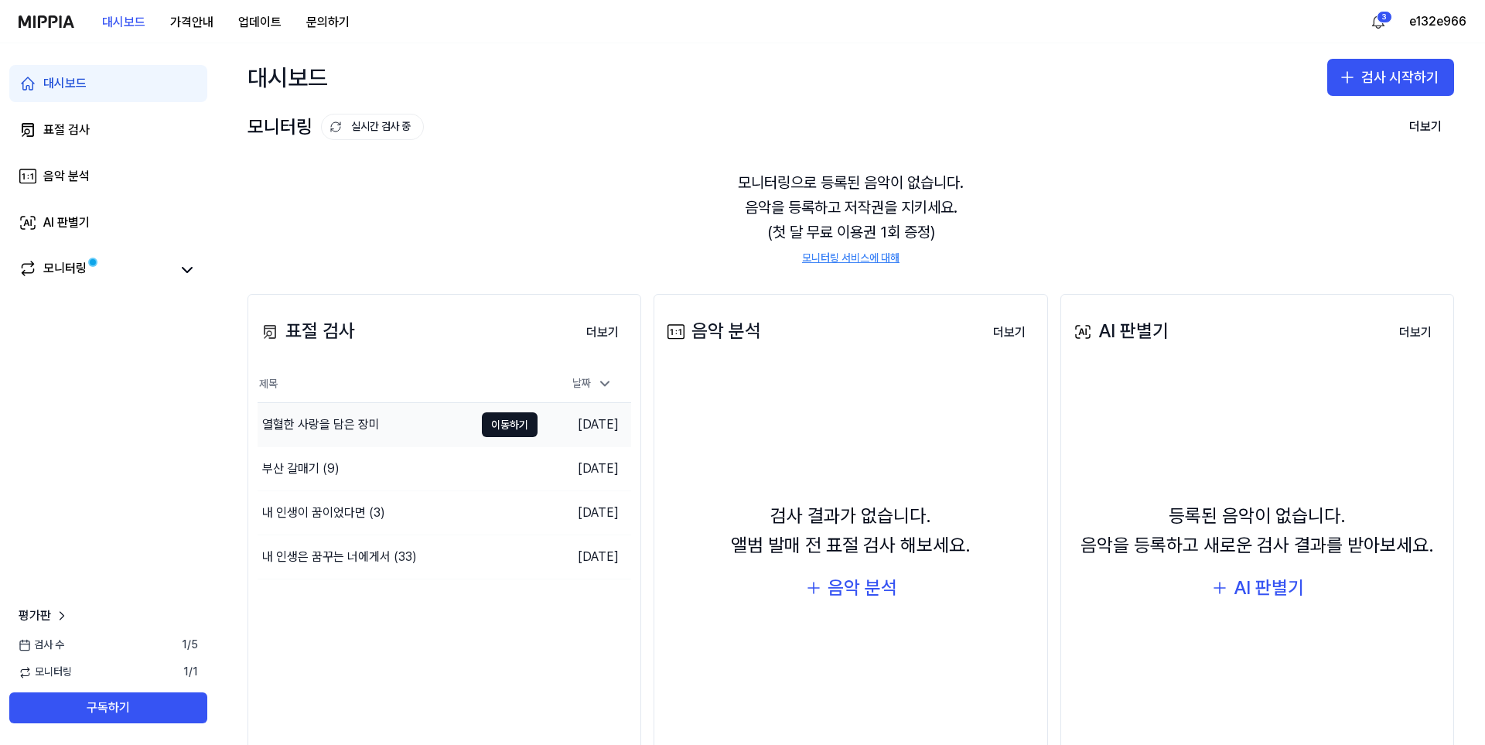
click at [305, 431] on div "열혈한 사랑을 담은 장미" at bounding box center [321, 424] width 118 height 19
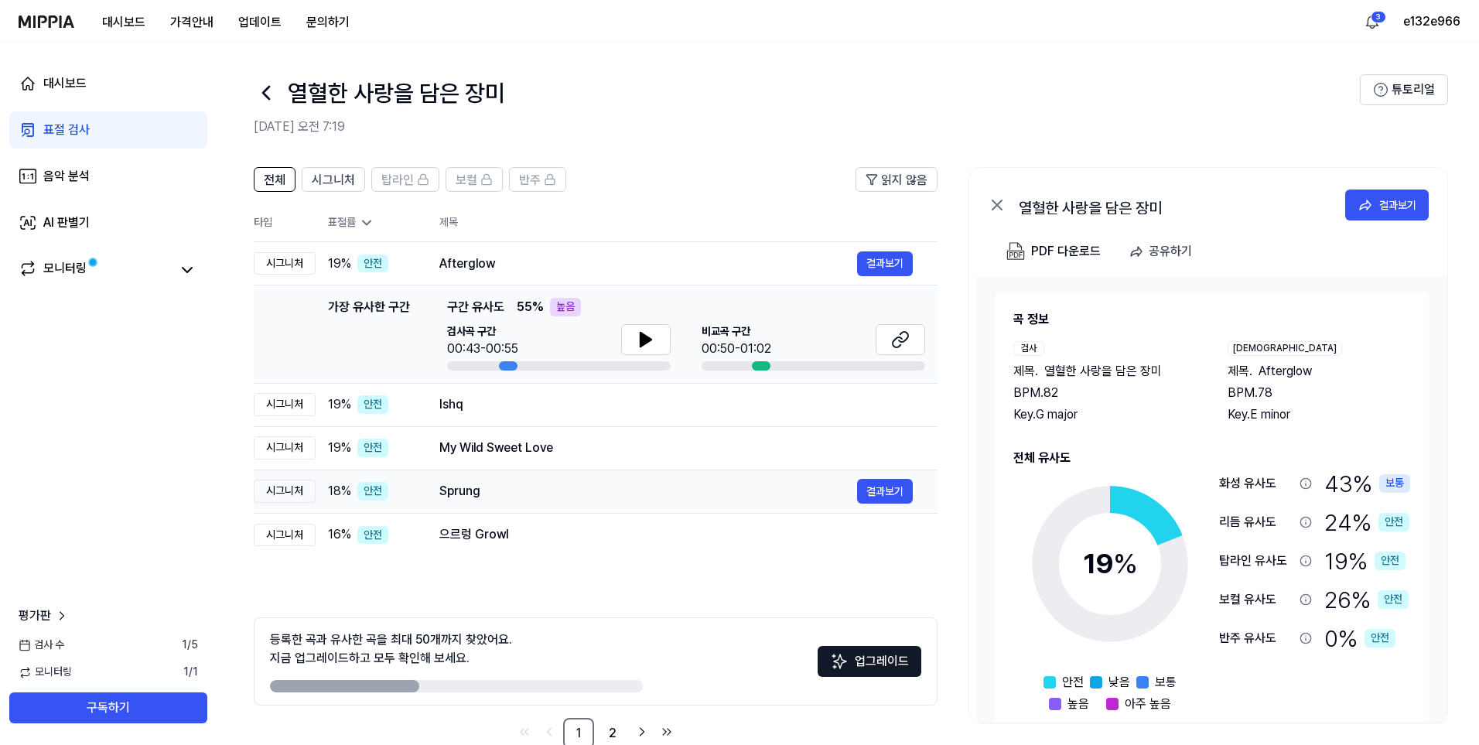
scroll to position [35, 0]
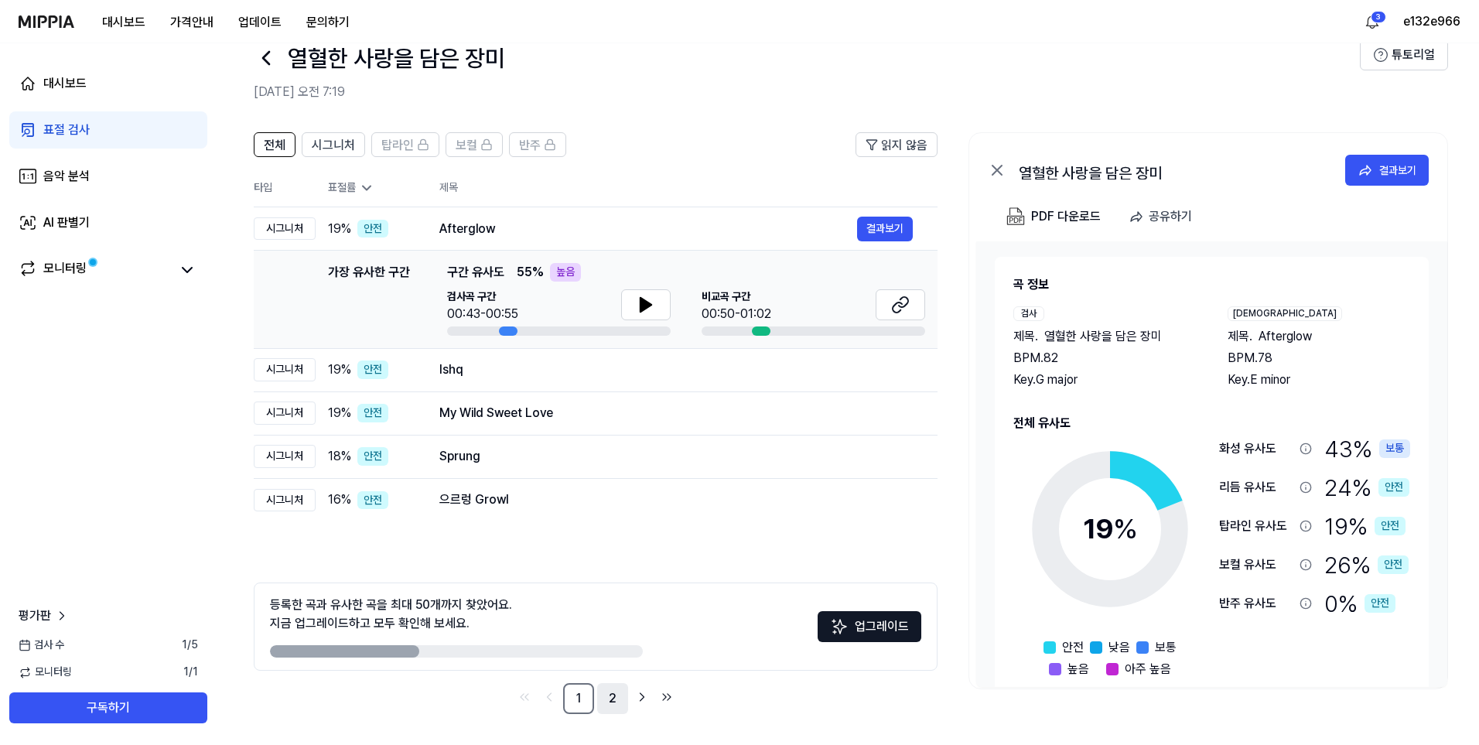
click at [611, 697] on link "2" at bounding box center [612, 698] width 31 height 31
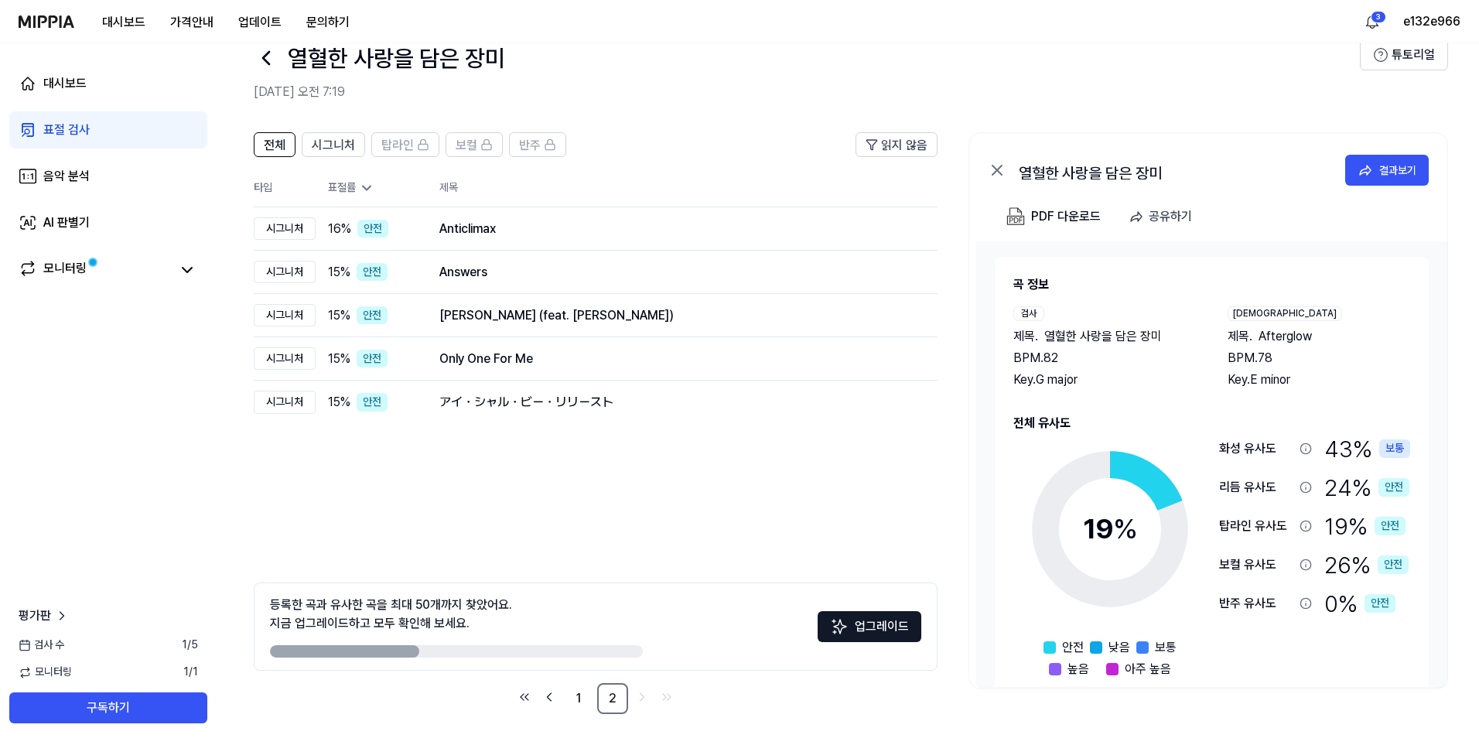
click at [273, 73] on div at bounding box center [266, 57] width 25 height 37
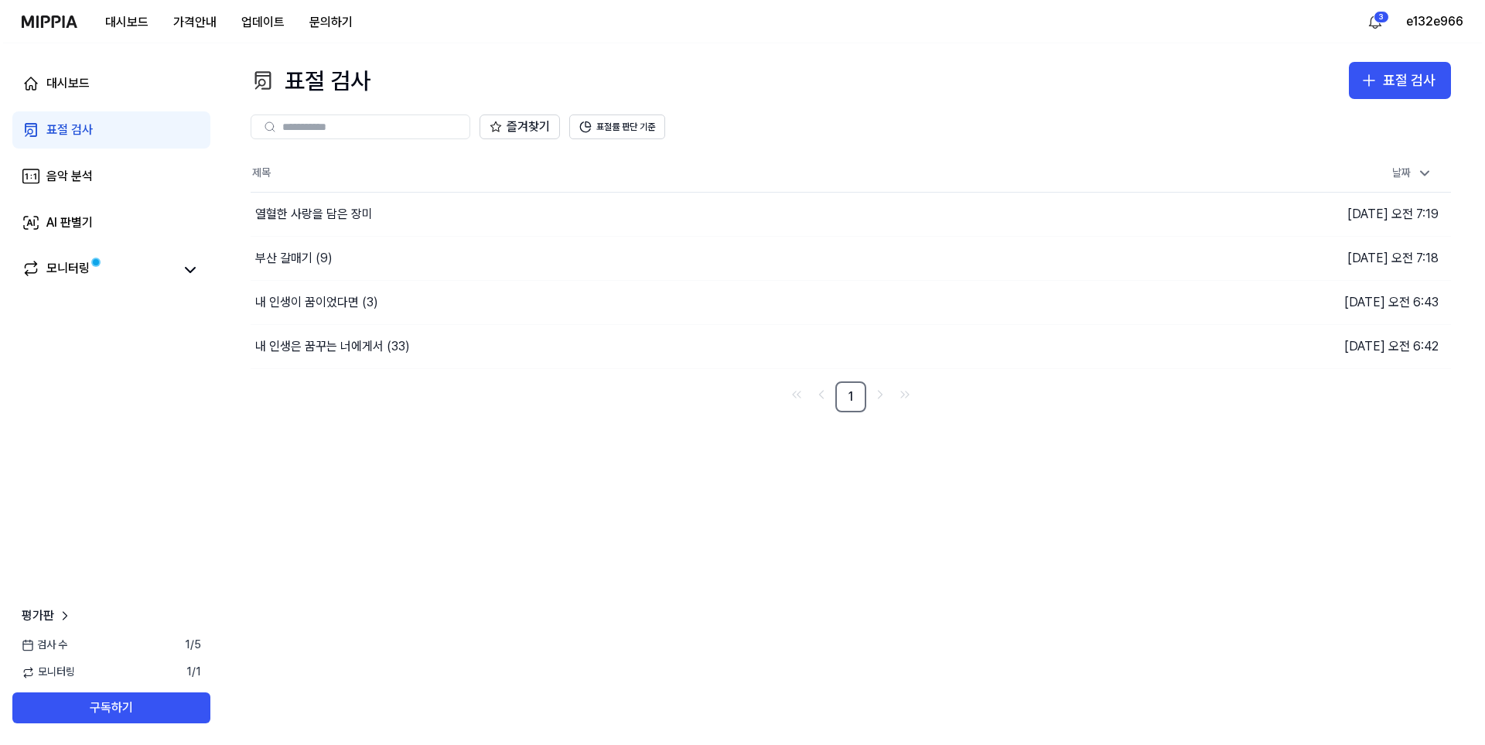
scroll to position [0, 0]
click at [1418, 67] on button "표절 검사" at bounding box center [1403, 80] width 102 height 37
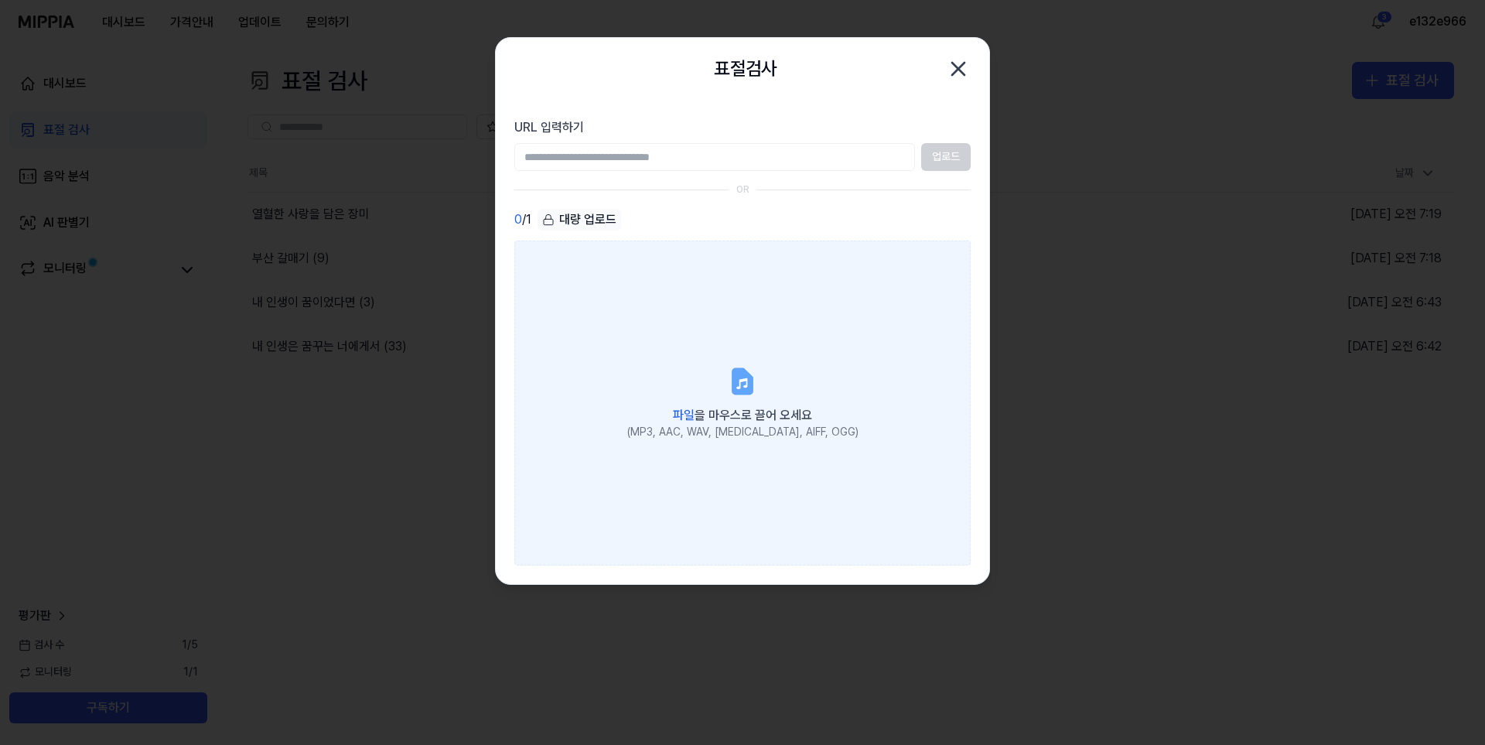
click at [763, 327] on label "파일 을 마우스로 끌어 오세요 (MP3, AAC, WAV, FLAC, AIFF, OGG)" at bounding box center [742, 403] width 456 height 325
click at [0, 0] on input "파일 을 마우스로 끌어 오세요 (MP3, AAC, WAV, FLAC, AIFF, OGG)" at bounding box center [0, 0] width 0 height 0
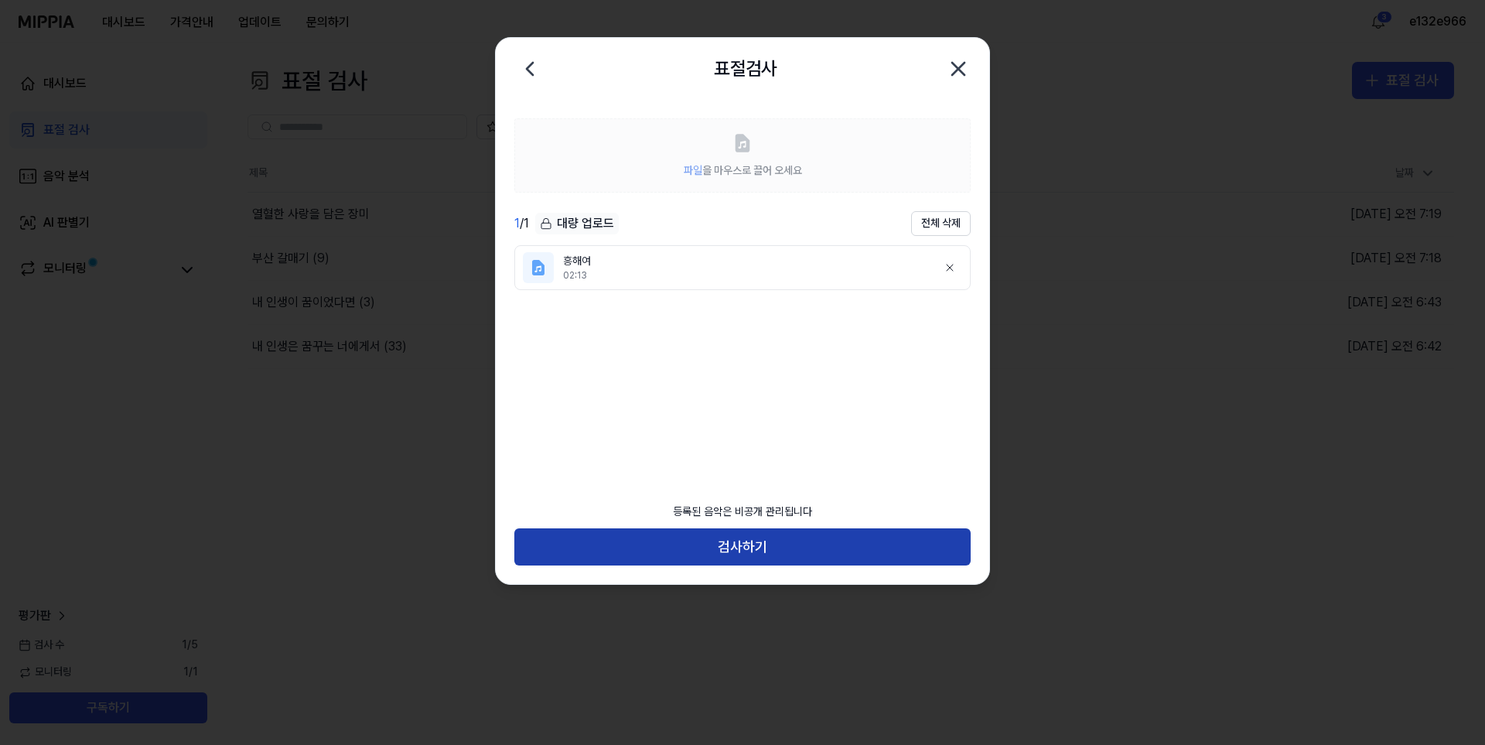
click at [769, 545] on button "검사하기" at bounding box center [742, 546] width 456 height 37
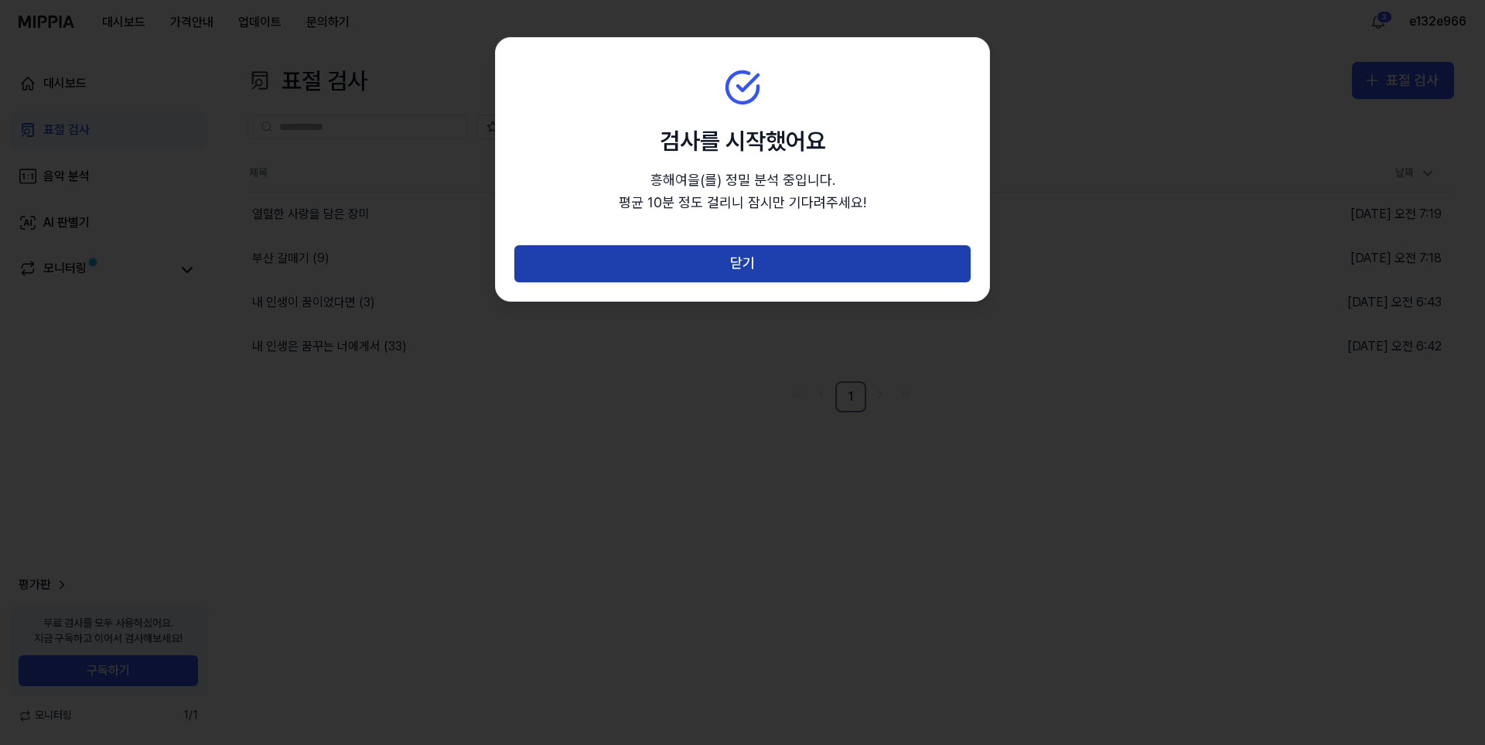
click at [755, 251] on button "닫기" at bounding box center [742, 263] width 456 height 37
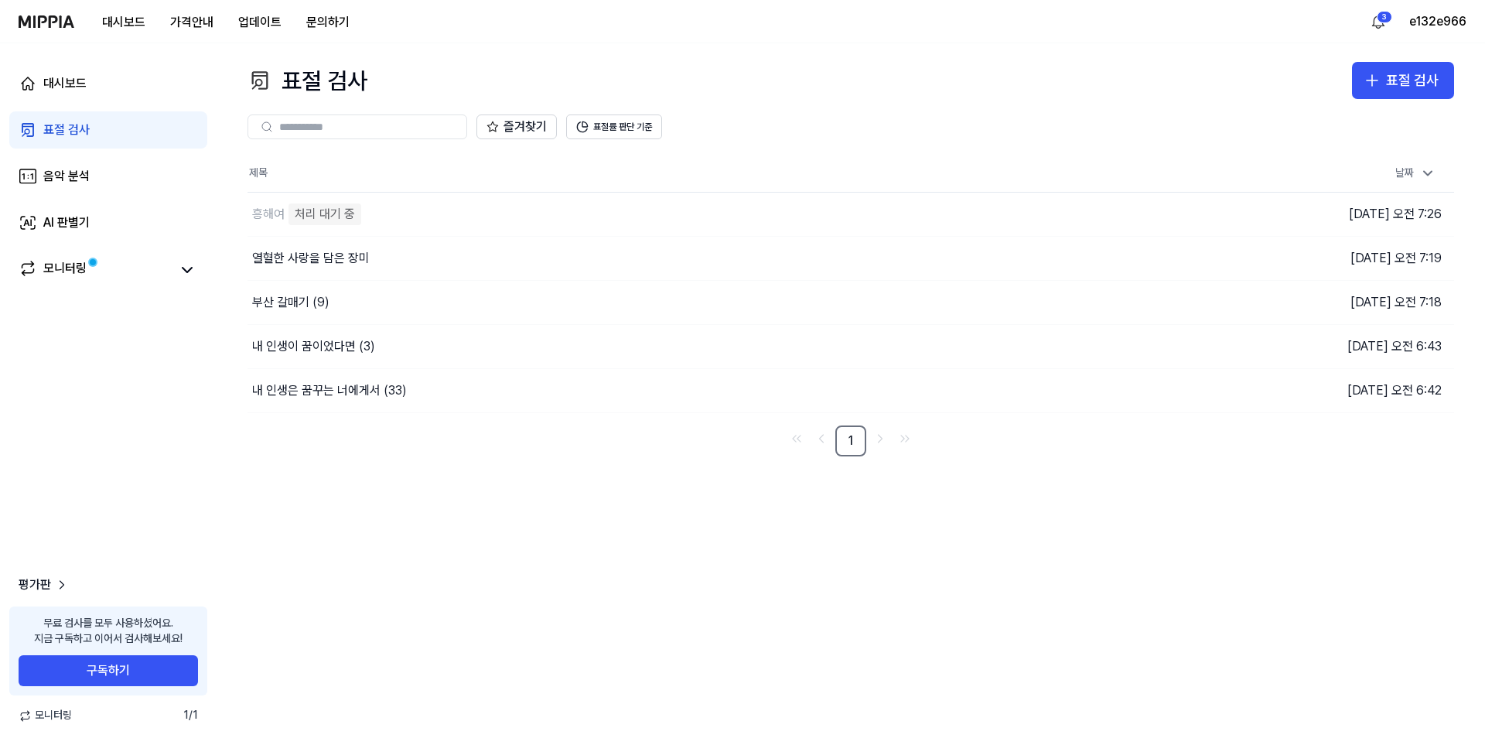
drag, startPoint x: 674, startPoint y: 518, endPoint x: 679, endPoint y: 525, distance: 8.8
click at [674, 519] on div "표절 검사 표절 검사 표절 검사 음악 분석 AI 판별기 즐겨찾기 표절률 판단 기준 제목 날짜 흥해여 처리 대기 중 이동하기 2025.10.04…" at bounding box center [851, 393] width 1268 height 701
click at [500, 663] on div "표절 검사 표절 검사 표절 검사 음악 분석 AI 판별기 즐겨찾기 표절률 판단 기준 제목 날짜 흥해여 구조 분석 중 이동하기 2025.10.04…" at bounding box center [851, 393] width 1268 height 701
click at [770, 606] on div "표절 검사 표절 검사 표절 검사 음악 분석 AI 판별기 즐겨찾기 표절률 판단 기준 제목 날짜 흥해여 악보 분석 중 이동하기 2025.10.04…" at bounding box center [851, 393] width 1268 height 701
click at [454, 582] on div "표절 검사 표절 검사 표절 검사 음악 분석 AI 판별기 즐겨찾기 표절률 판단 기준 제목 날짜 흥해여 이동하기 2025.10.04 오전 7:26…" at bounding box center [851, 393] width 1268 height 701
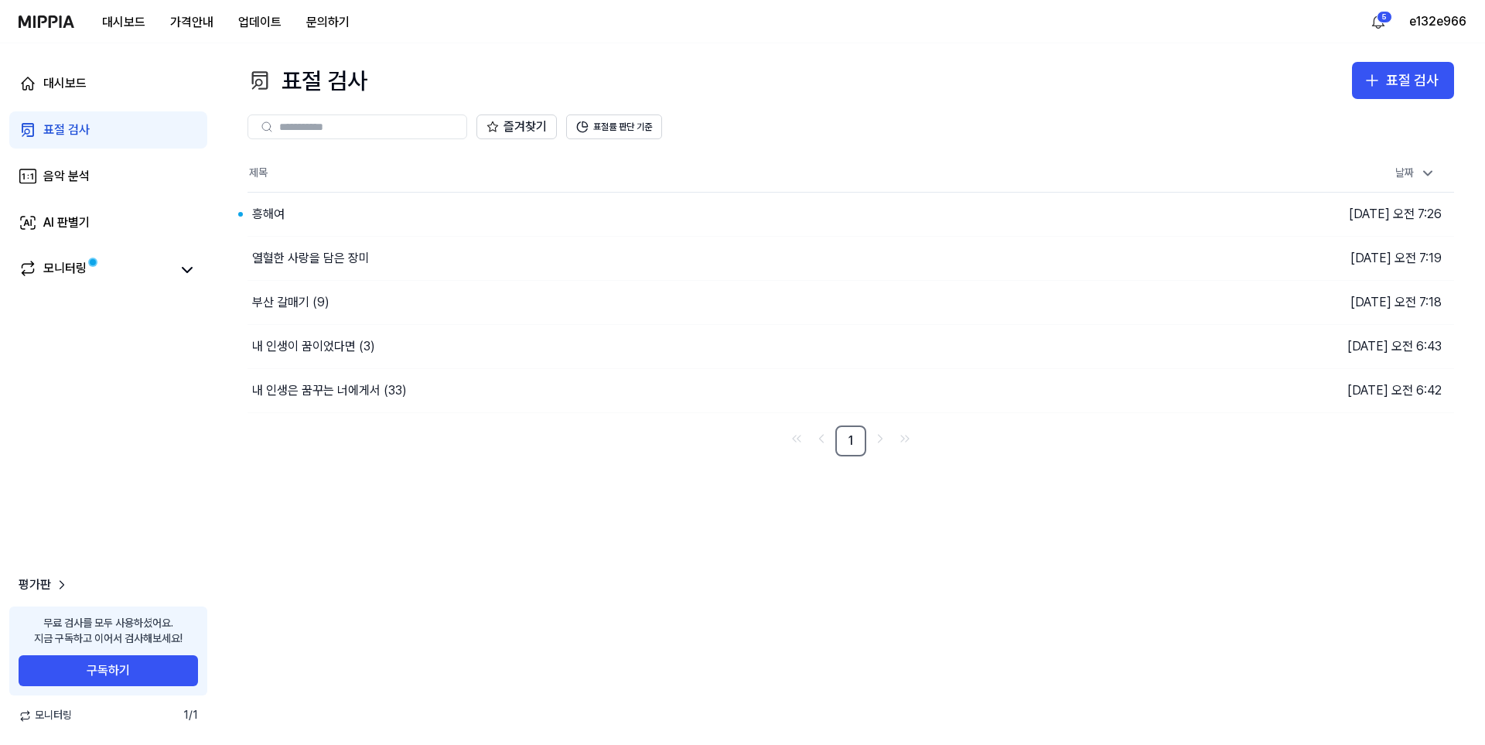
click at [165, 543] on div "대시보드 표절 검사 음악 분석 AI 판별기 모니터링 평가판 무료 검사를 모두 사용하셨어요. 지금 구독하고 이어서 검사해보세요! 구독하기 모니터…" at bounding box center [108, 393] width 217 height 701
